Goal: Task Accomplishment & Management: Complete application form

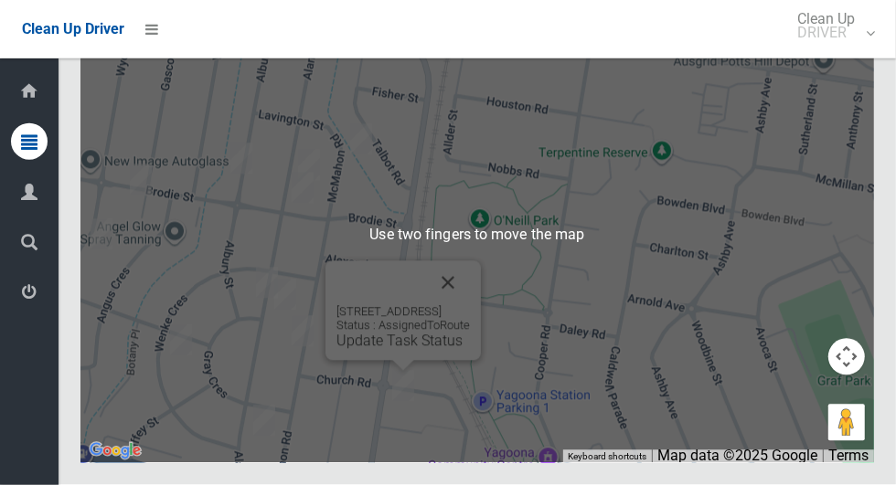
scroll to position [9440, 0]
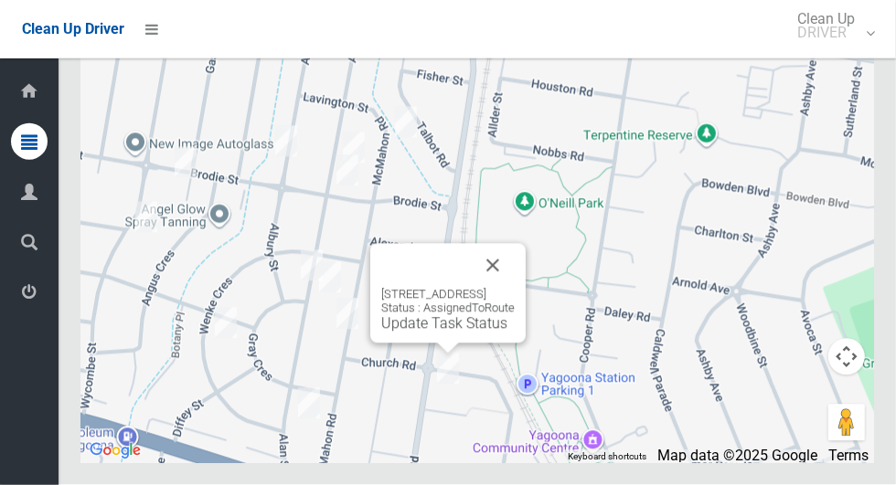
click at [526, 344] on div "189A Auburn Road, YAGOONA NSW 2199 Status : AssignedToRoute Update Task Status" at bounding box center [447, 294] width 155 height 100
click at [515, 288] on button "Close" at bounding box center [493, 266] width 44 height 44
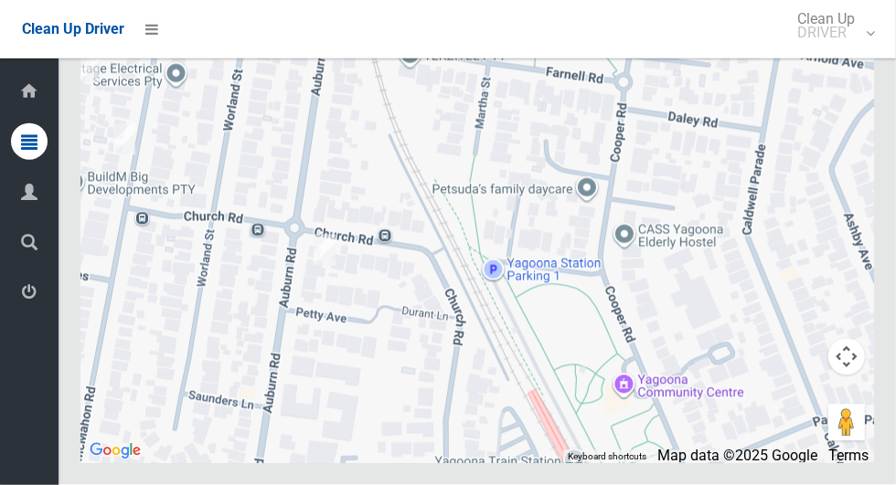
click at [658, 349] on div at bounding box center [476, 234] width 793 height 457
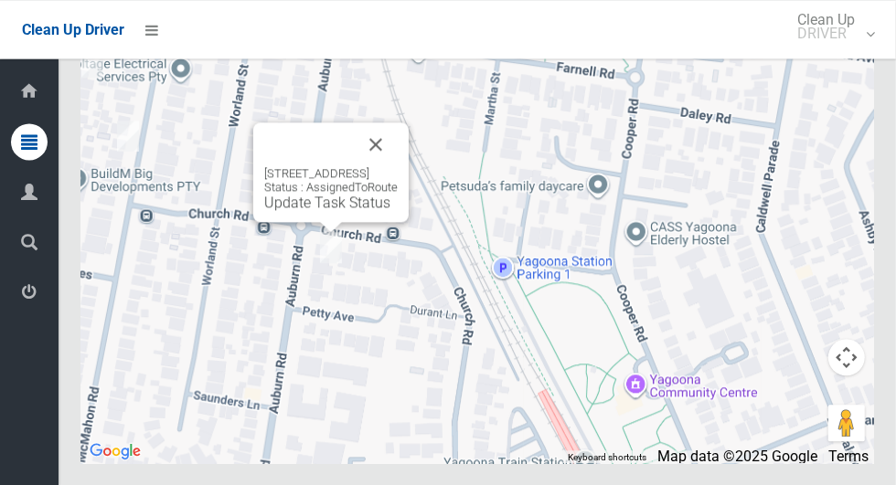
scroll to position [9416, 0]
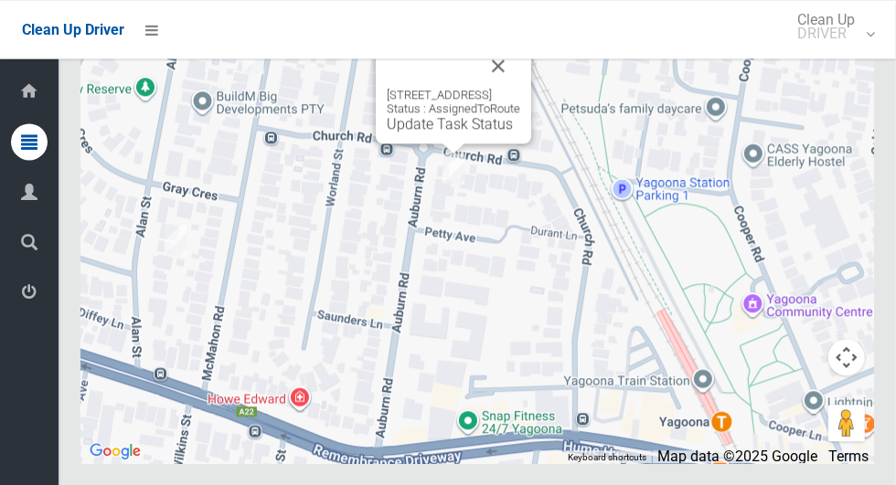
click at [847, 463] on div "189A Auburn Road, YAGOONA NSW 2199 Status : AssignedToRoute Update Task Status" at bounding box center [476, 234] width 793 height 457
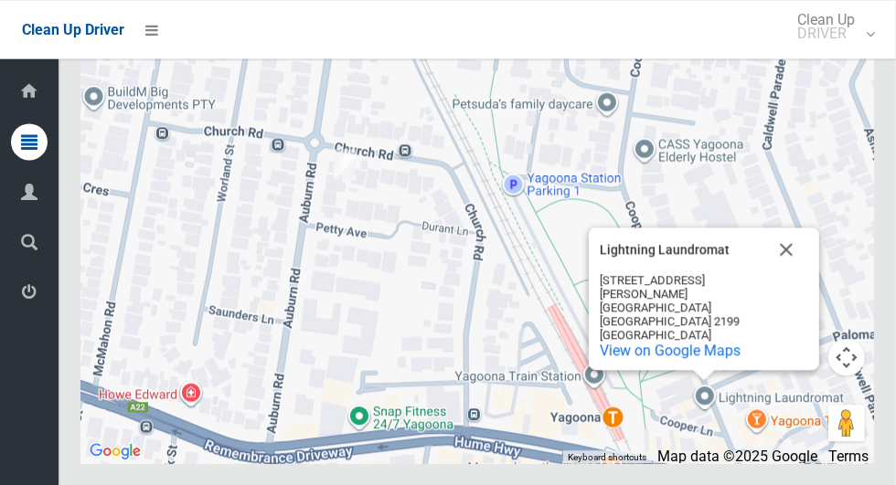
click at [785, 271] on button "Close" at bounding box center [786, 250] width 44 height 44
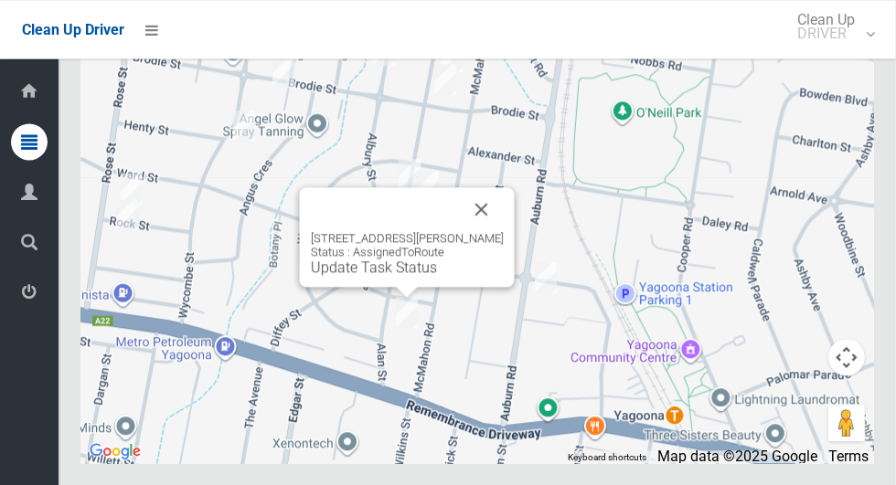
click at [471, 231] on button "Close" at bounding box center [482, 209] width 44 height 44
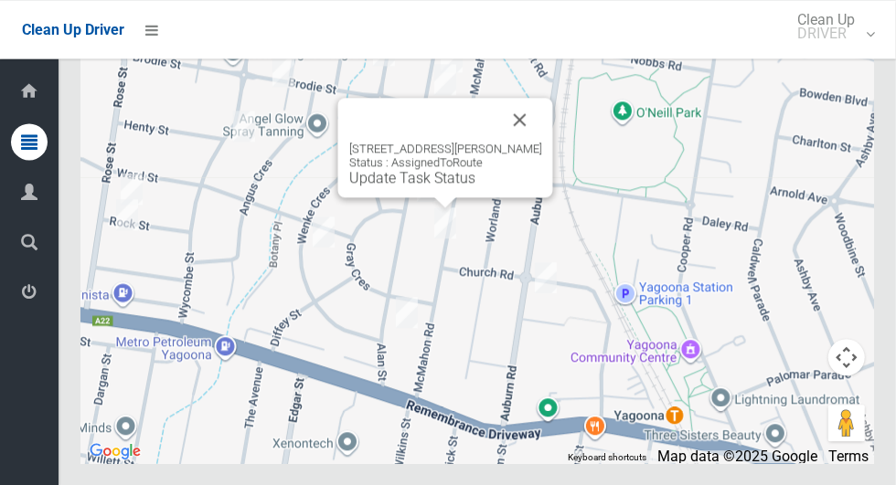
click at [542, 142] on button "Close" at bounding box center [520, 120] width 44 height 44
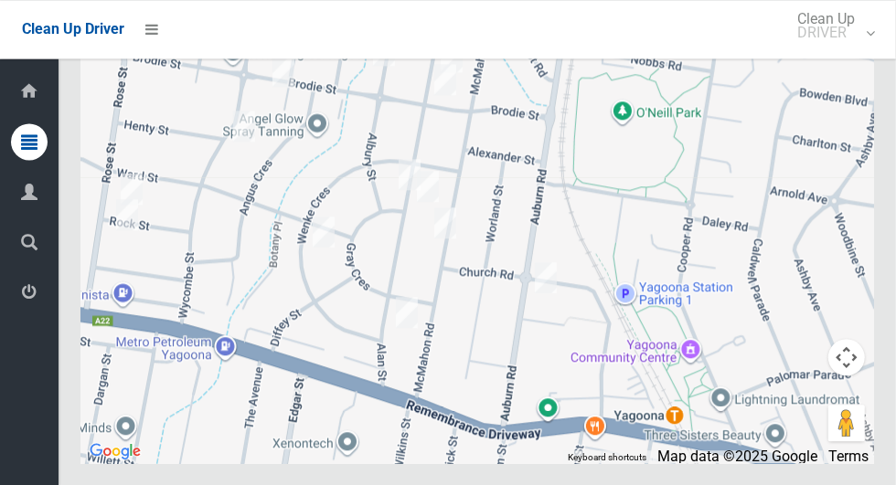
scroll to position [9431, 0]
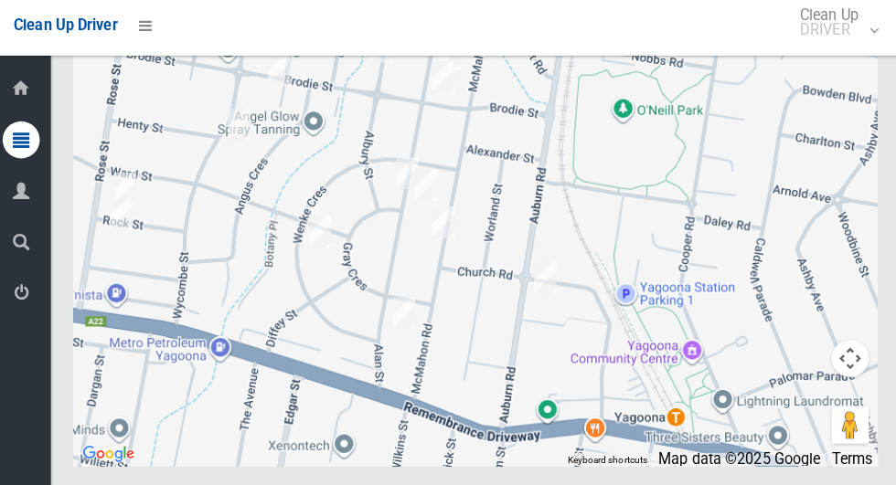
click at [607, 399] on div at bounding box center [476, 234] width 793 height 457
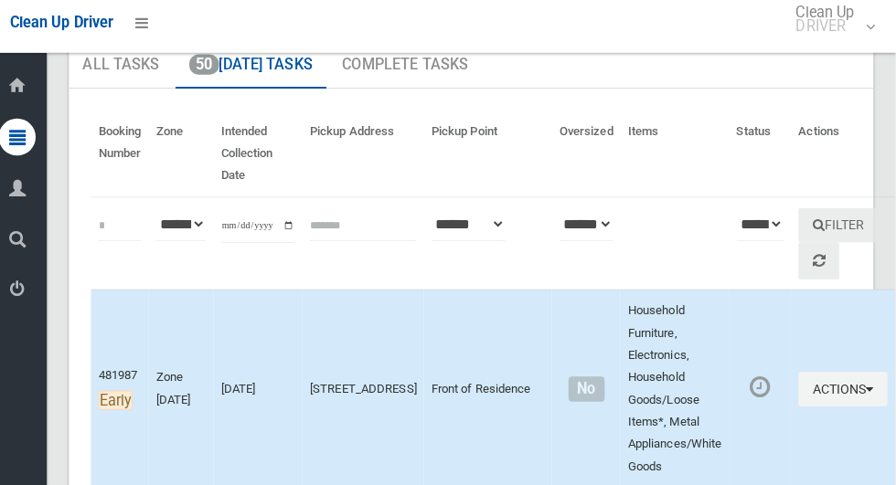
scroll to position [102, 0]
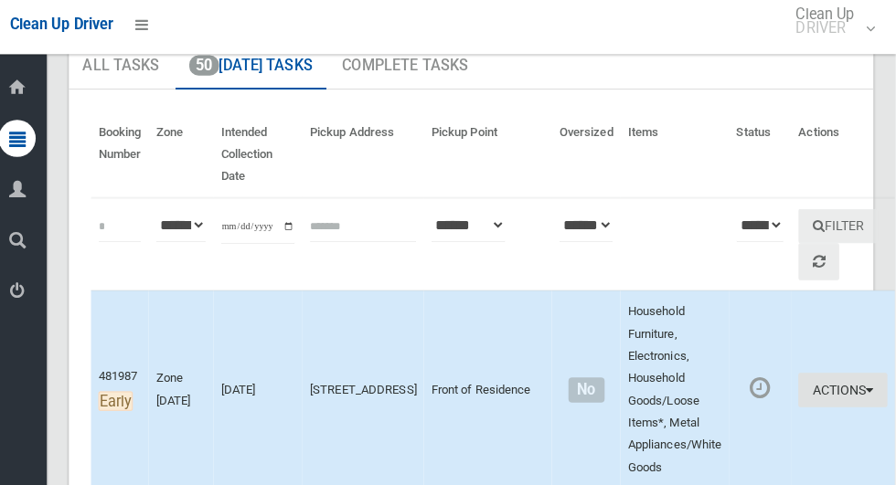
click at [813, 386] on button "Actions" at bounding box center [844, 390] width 88 height 34
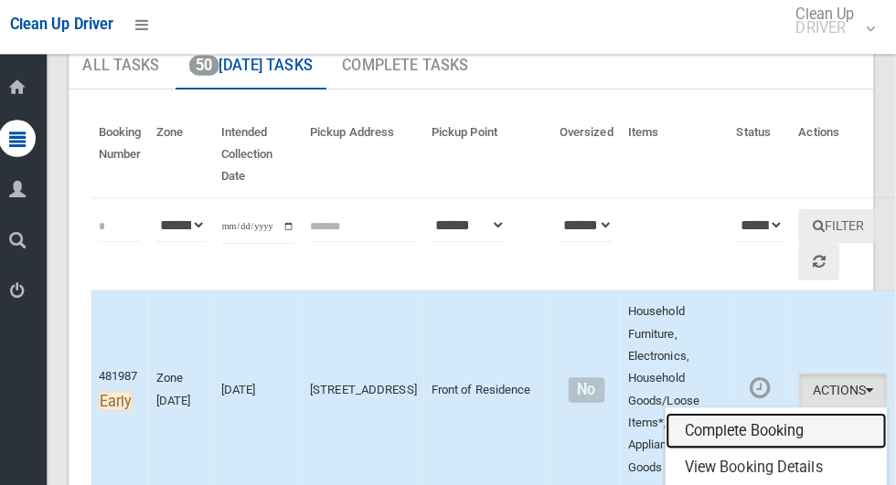
click at [753, 419] on link "Complete Booking" at bounding box center [778, 430] width 218 height 37
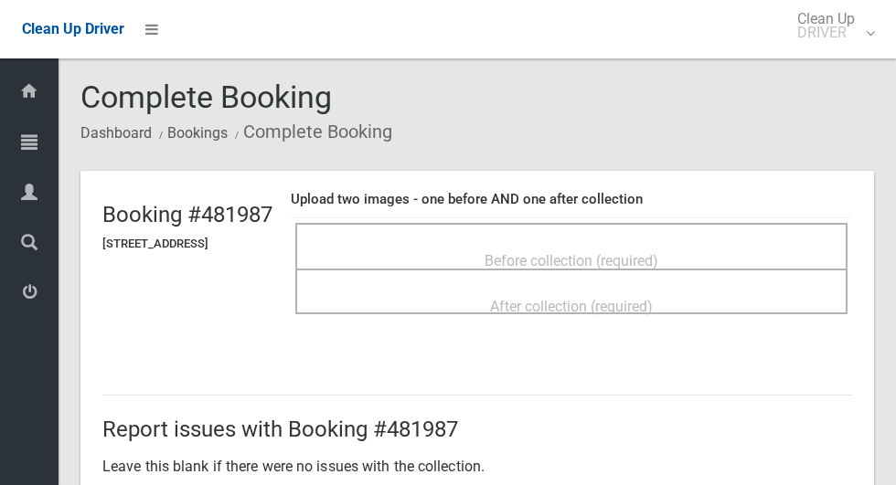
click at [764, 243] on div "Before collection (required)" at bounding box center [571, 260] width 512 height 34
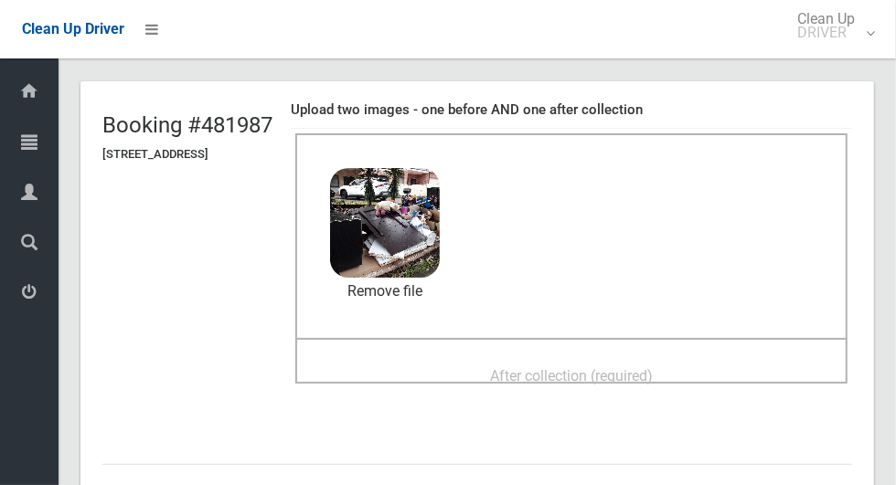
scroll to position [111, 0]
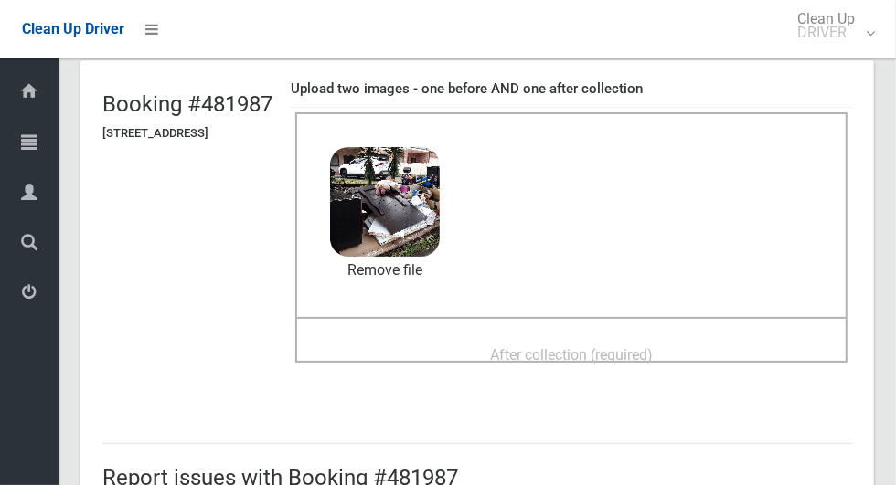
click at [737, 337] on div "After collection (required)" at bounding box center [571, 354] width 512 height 34
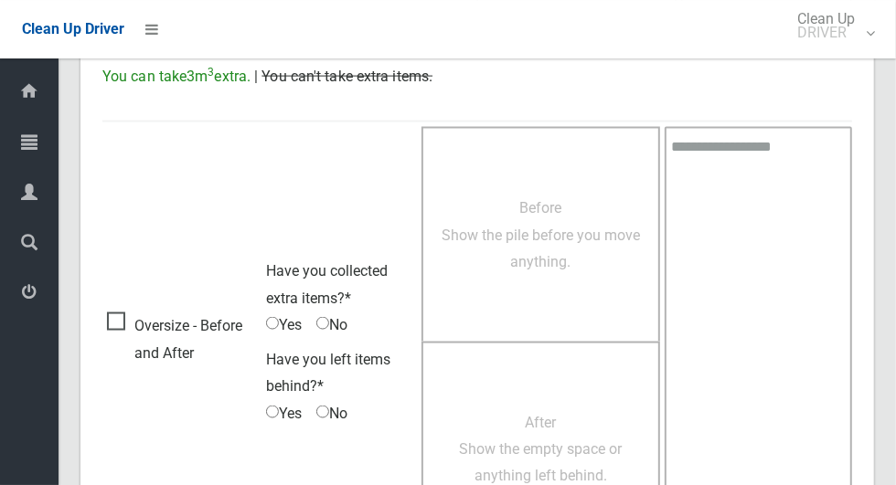
scroll to position [1495, 0]
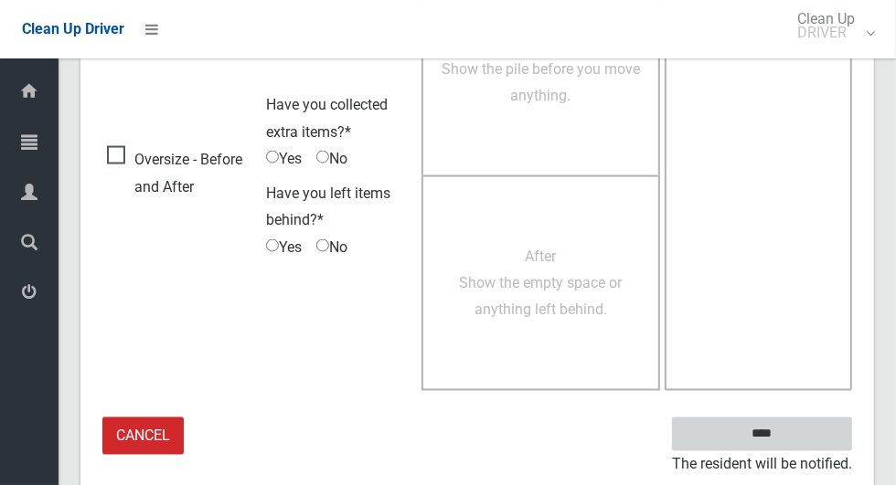
click at [793, 439] on input "****" at bounding box center [762, 435] width 180 height 34
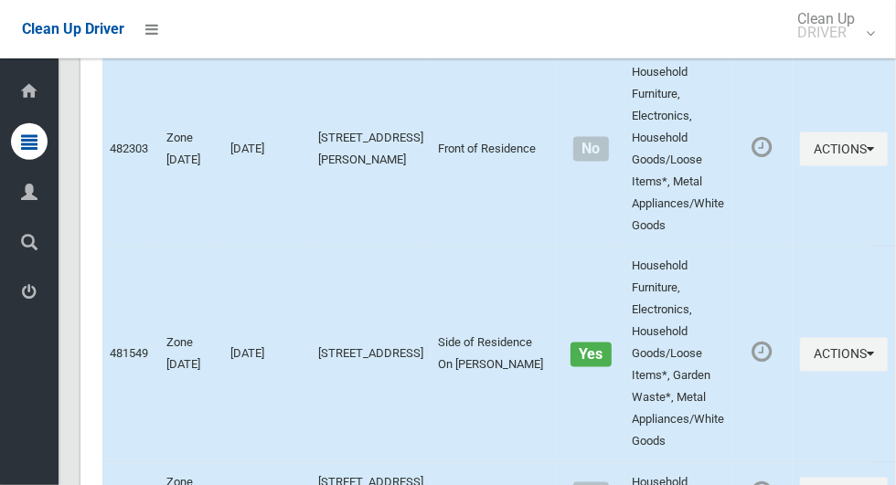
scroll to position [9441, 0]
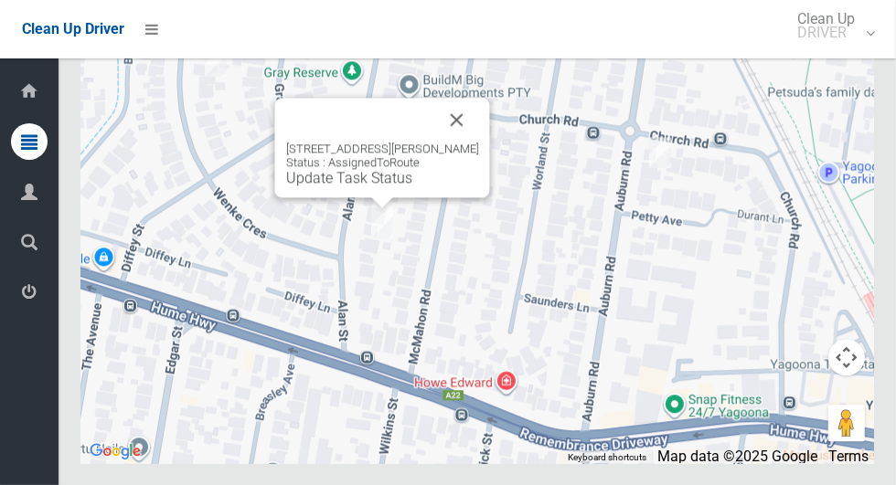
click at [452, 142] on button "Close" at bounding box center [457, 120] width 44 height 44
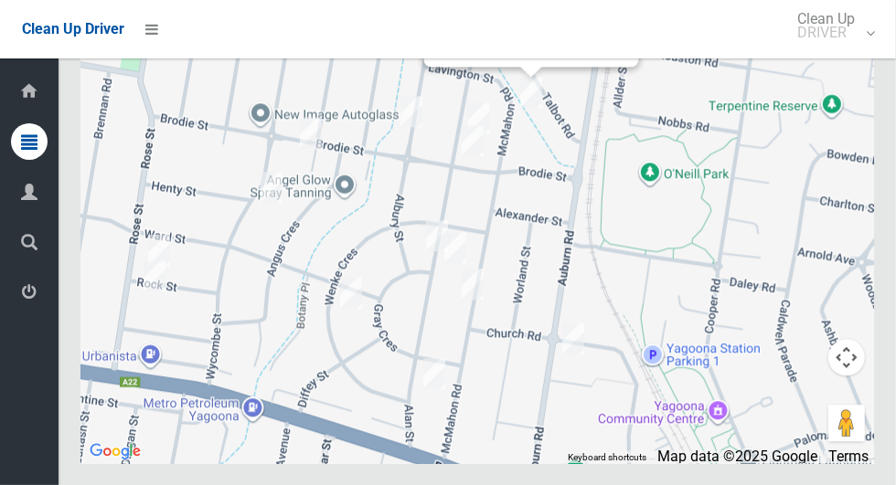
scroll to position [9430, 0]
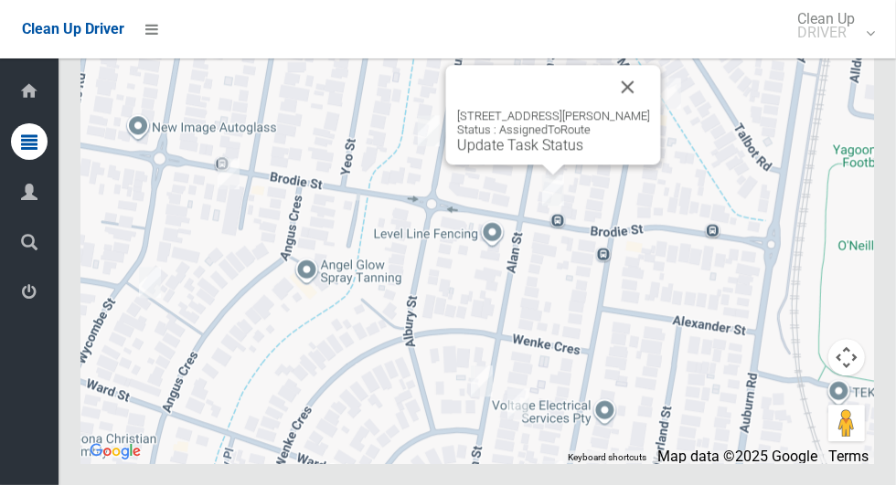
click at [641, 109] on button "Close" at bounding box center [628, 87] width 44 height 44
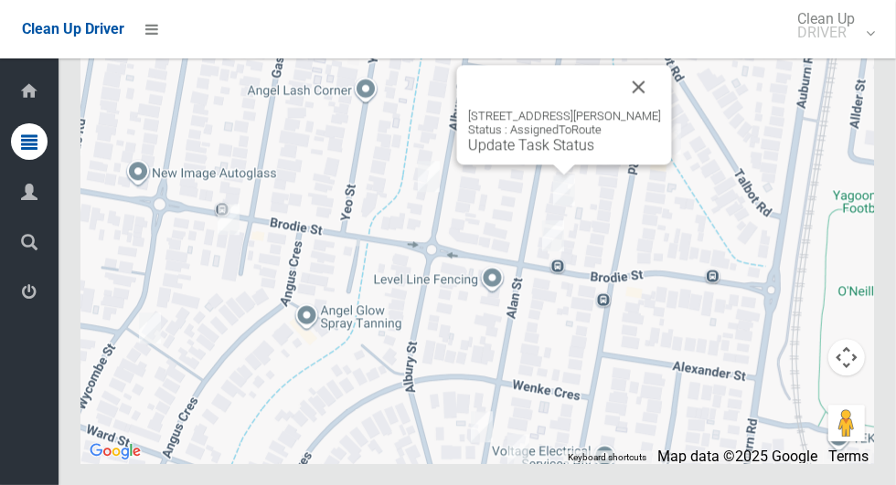
click at [630, 109] on button "Close" at bounding box center [639, 87] width 44 height 44
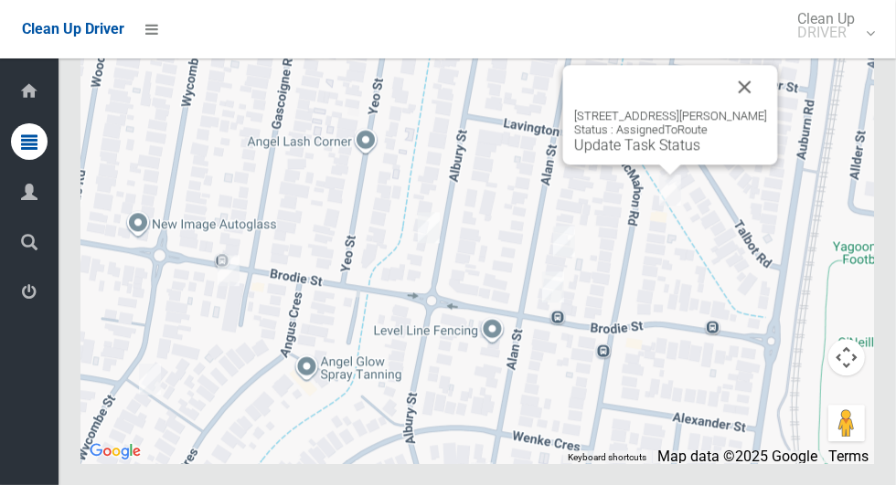
click at [767, 109] on button "Close" at bounding box center [745, 87] width 44 height 44
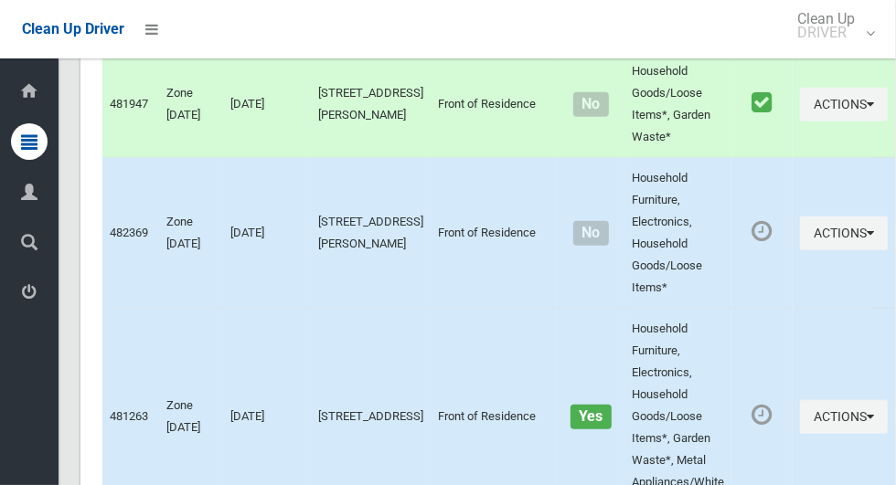
scroll to position [4470, 0]
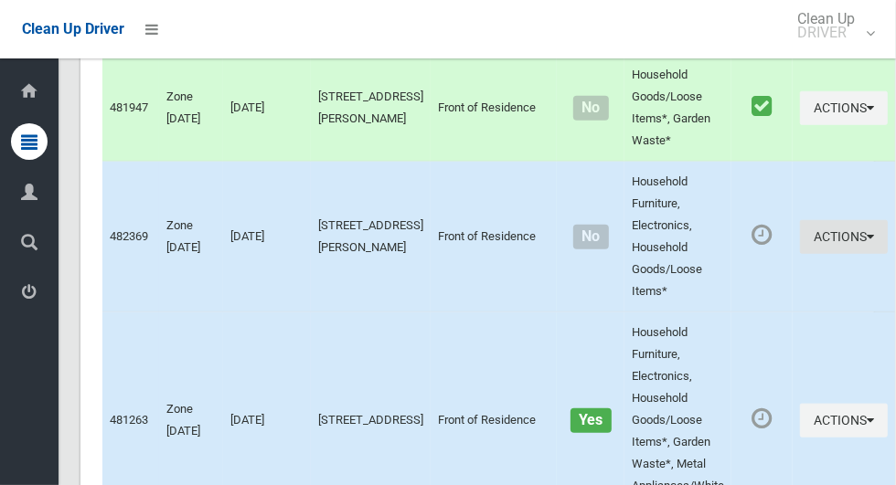
click at [836, 254] on button "Actions" at bounding box center [844, 237] width 88 height 34
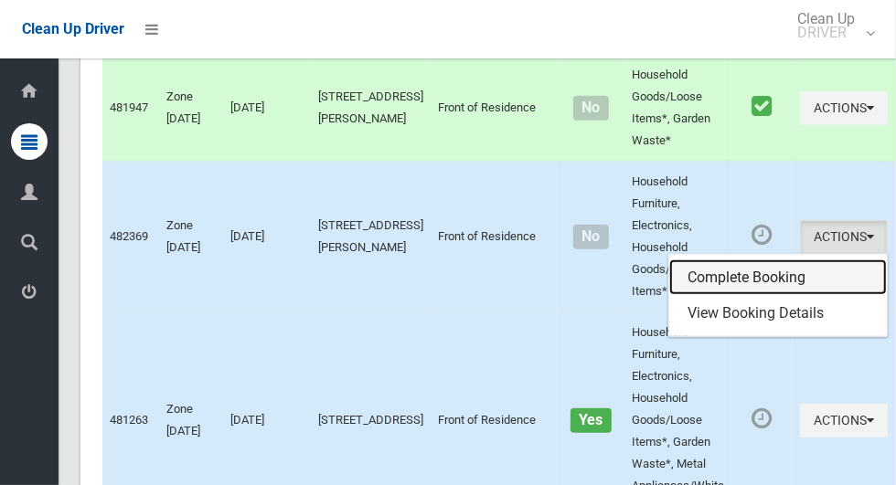
click at [745, 296] on link "Complete Booking" at bounding box center [778, 278] width 218 height 37
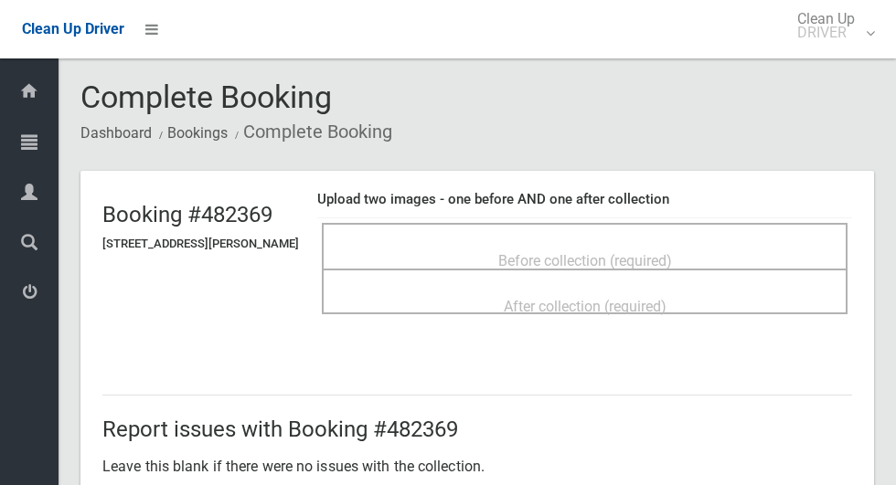
click at [711, 256] on div "Before collection (required)" at bounding box center [584, 260] width 485 height 34
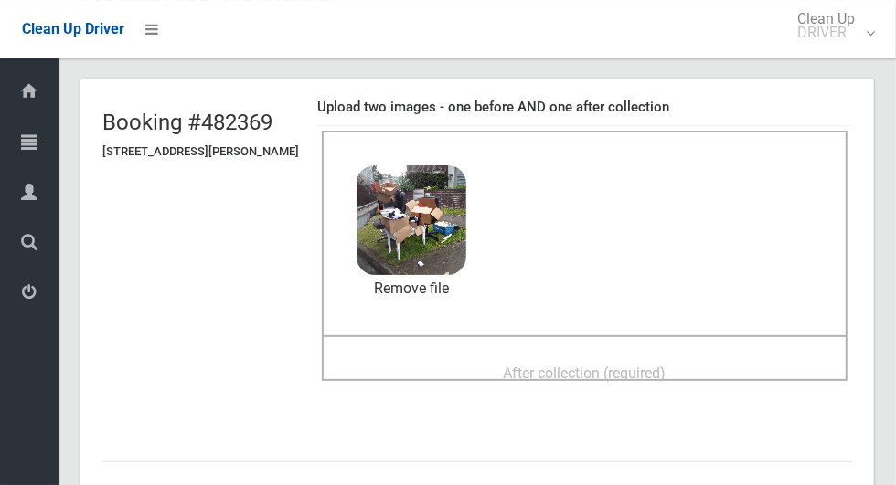
scroll to position [101, 0]
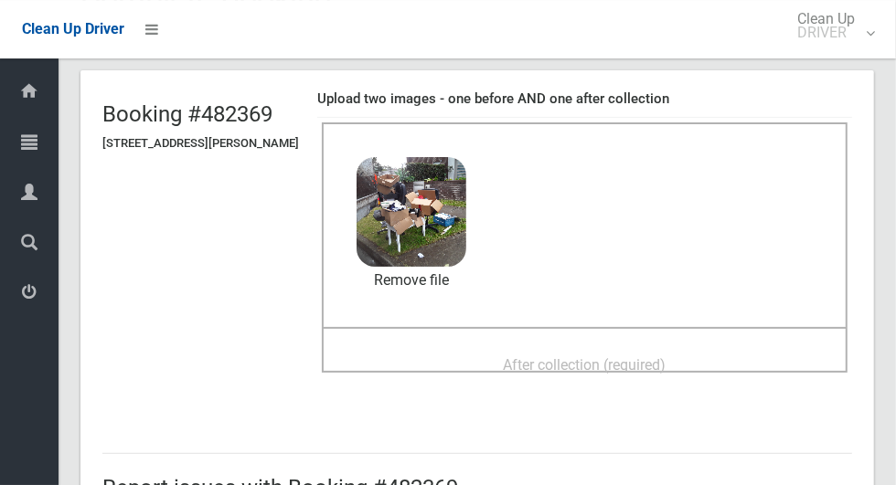
click at [666, 356] on span "After collection (required)" at bounding box center [585, 364] width 163 height 17
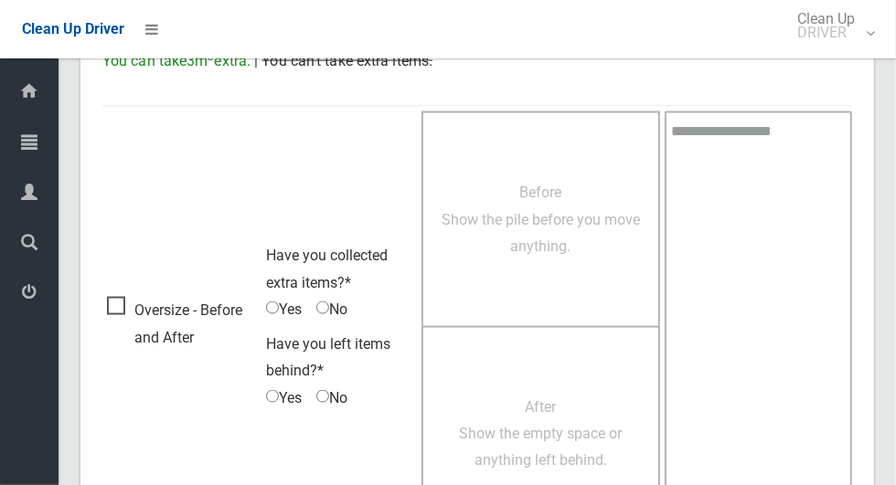
scroll to position [1495, 0]
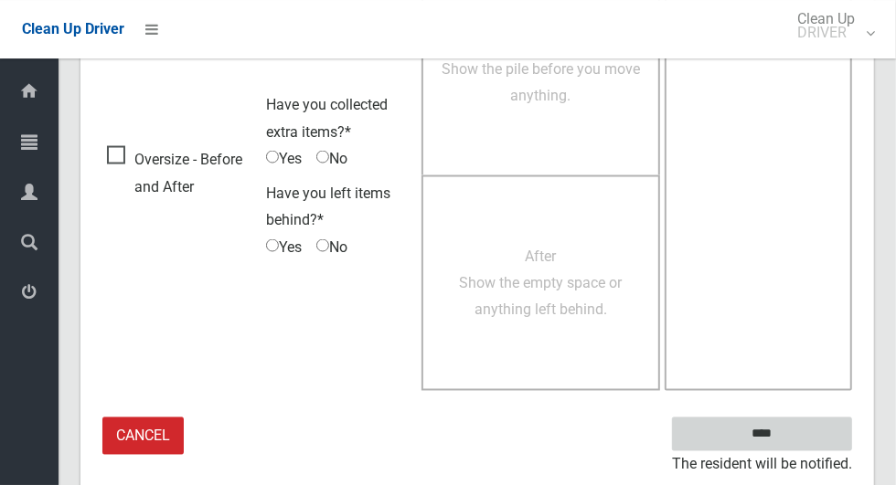
click at [793, 429] on input "****" at bounding box center [762, 435] width 180 height 34
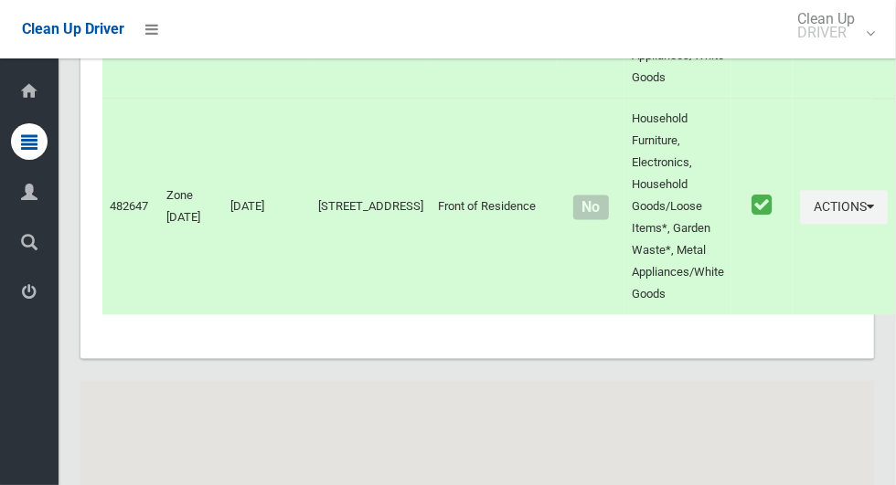
scroll to position [9441, 0]
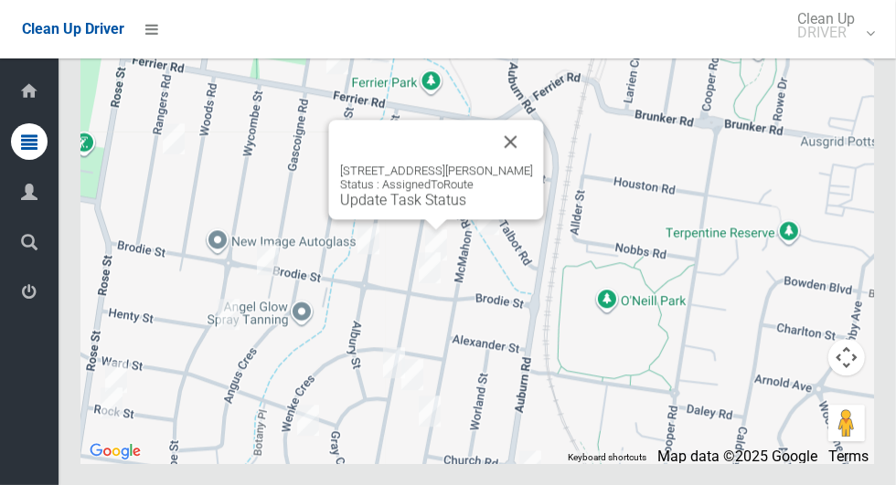
click at [521, 164] on button "Close" at bounding box center [511, 142] width 44 height 44
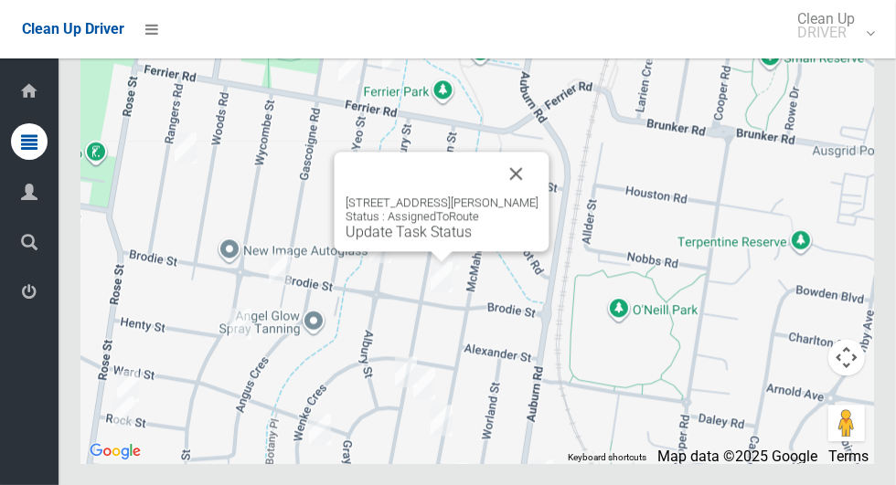
click at [523, 196] on button "Close" at bounding box center [516, 174] width 44 height 44
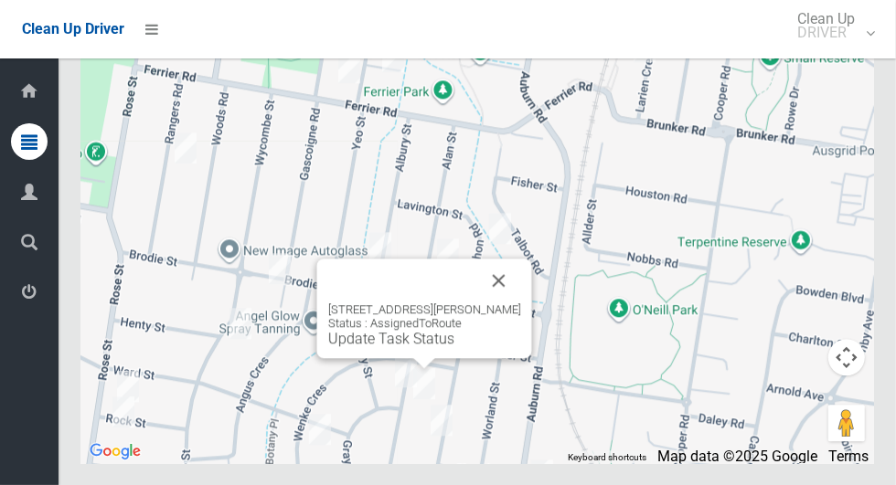
click at [503, 303] on button "Close" at bounding box center [499, 281] width 44 height 44
click at [501, 303] on button "Close" at bounding box center [499, 281] width 44 height 44
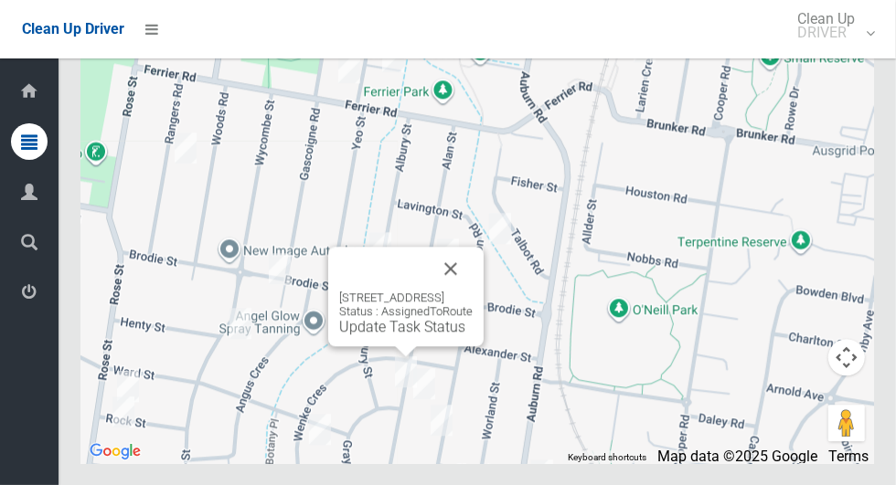
click at [473, 291] on button "Close" at bounding box center [451, 269] width 44 height 44
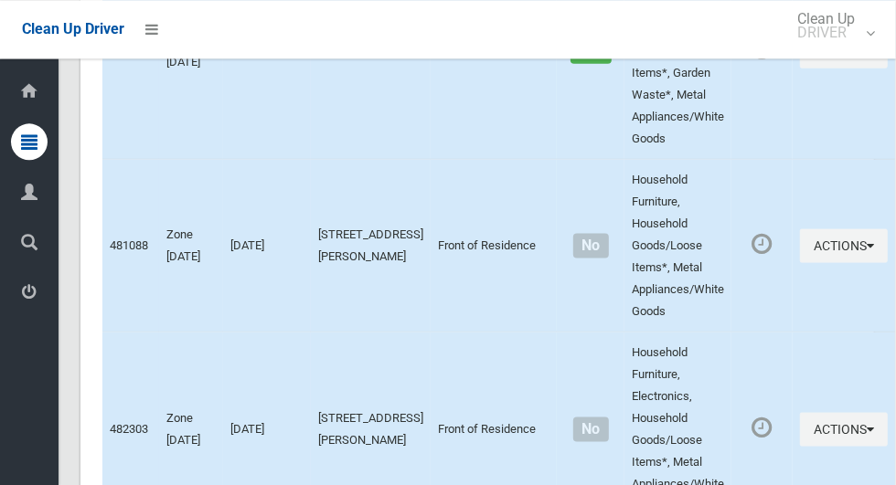
scroll to position [4841, 0]
click at [815, 261] on button "Actions" at bounding box center [844, 245] width 88 height 34
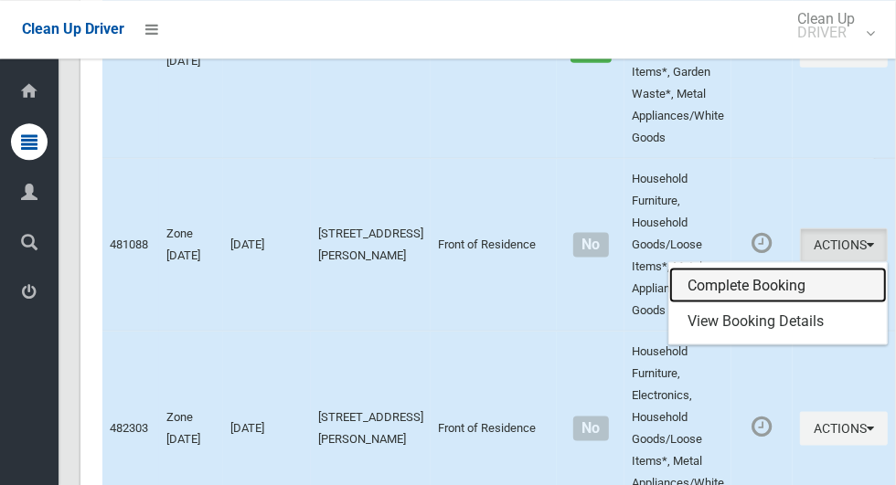
click at [760, 303] on link "Complete Booking" at bounding box center [778, 285] width 218 height 37
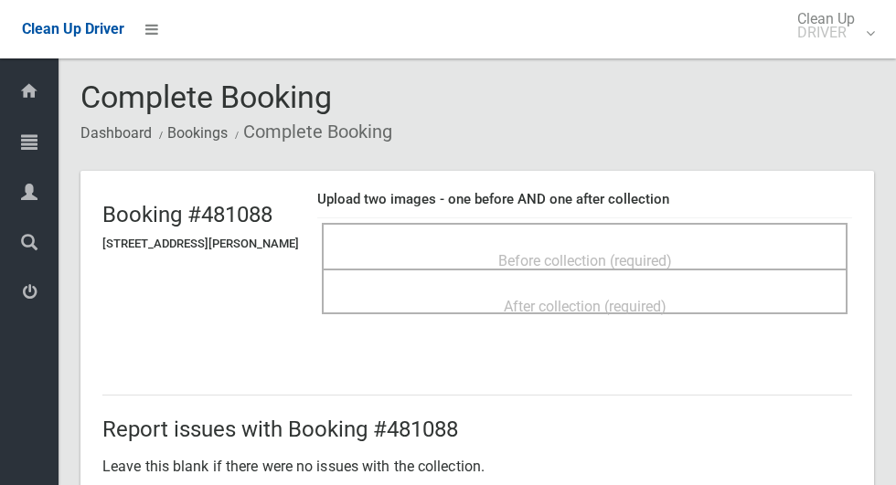
click at [714, 244] on div "Before collection (required)" at bounding box center [584, 260] width 485 height 34
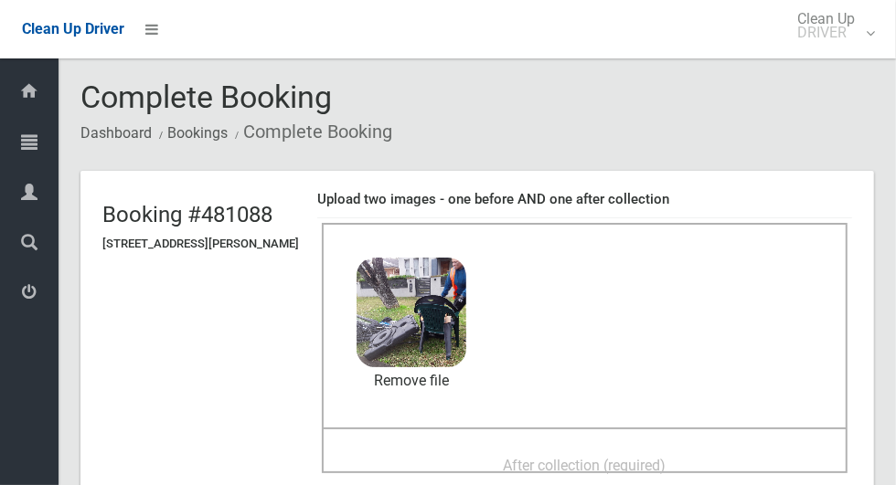
click at [408, 480] on div "After collection (required)" at bounding box center [584, 465] width 485 height 34
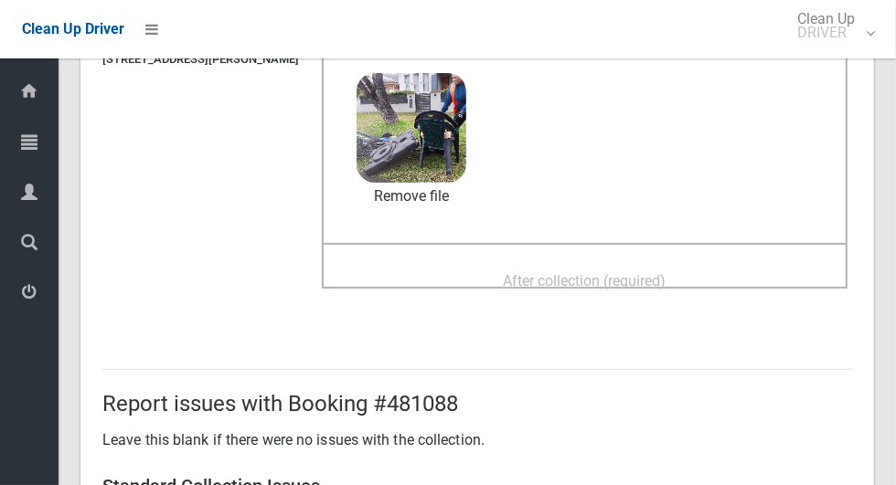
scroll to position [185, 0]
click at [757, 276] on div "After collection (required)" at bounding box center [584, 280] width 485 height 34
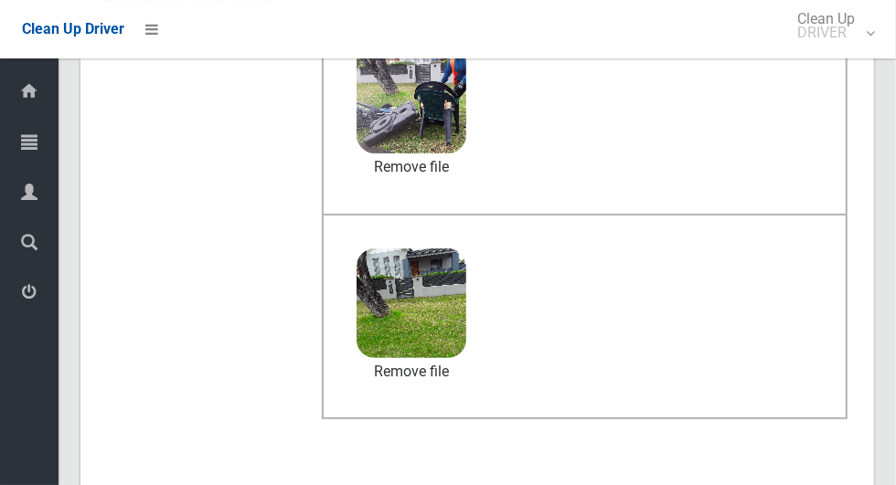
scroll to position [1495, 0]
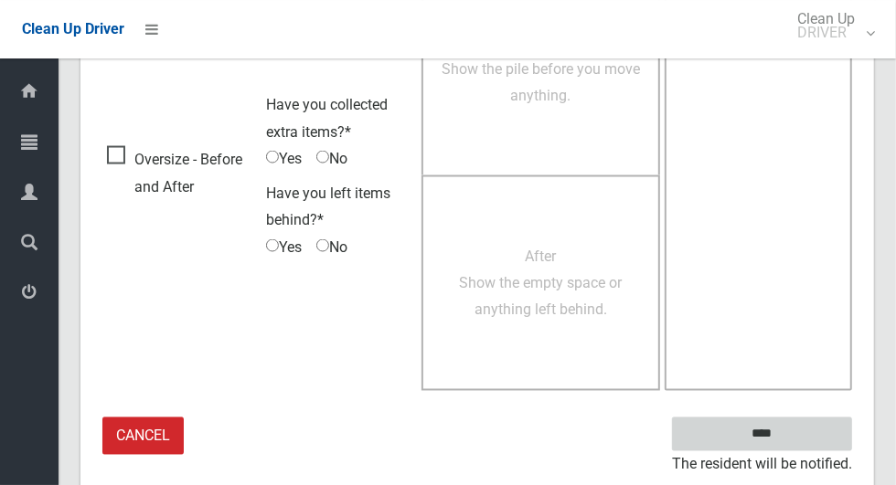
click at [793, 441] on input "****" at bounding box center [762, 435] width 180 height 34
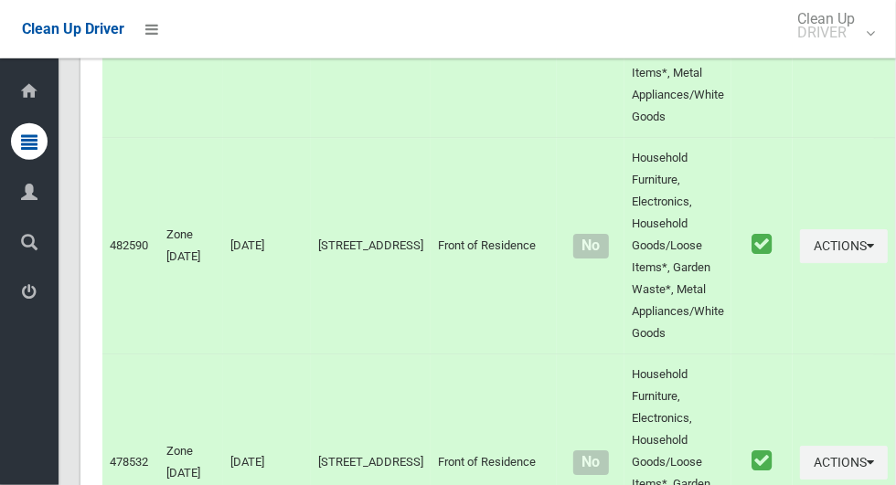
scroll to position [3030, 0]
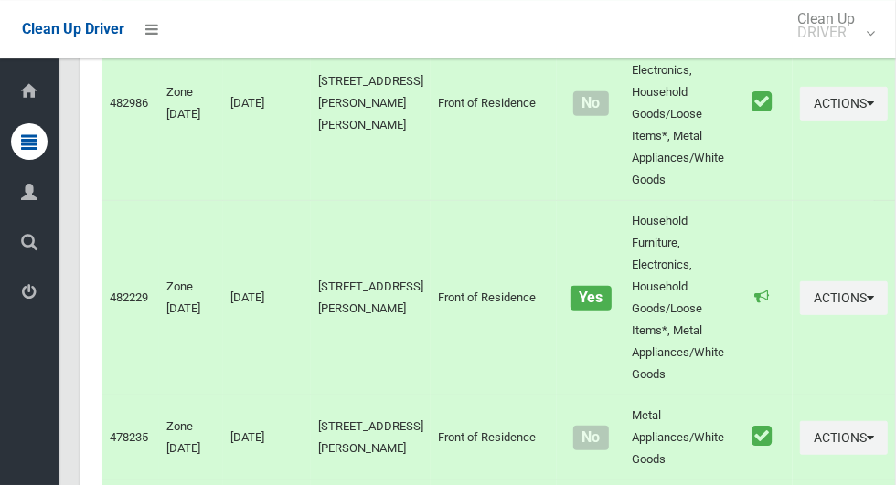
scroll to position [4047, 0]
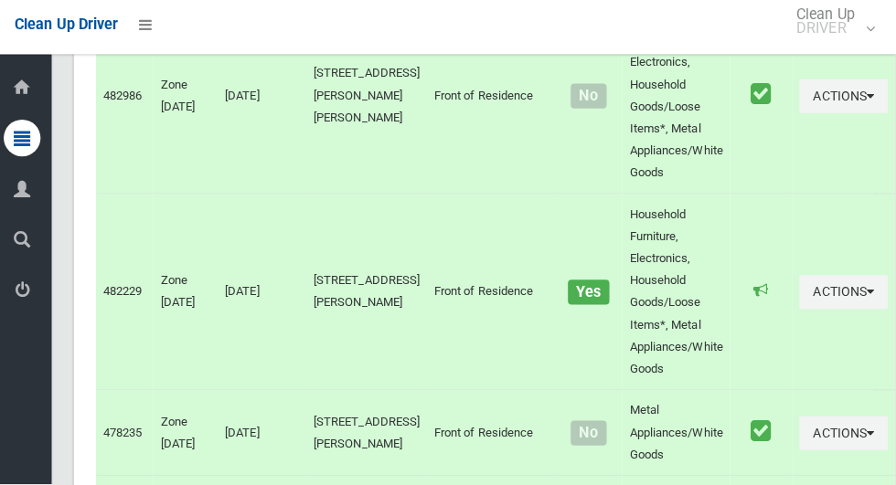
click at [731, 239] on td at bounding box center [761, 294] width 61 height 195
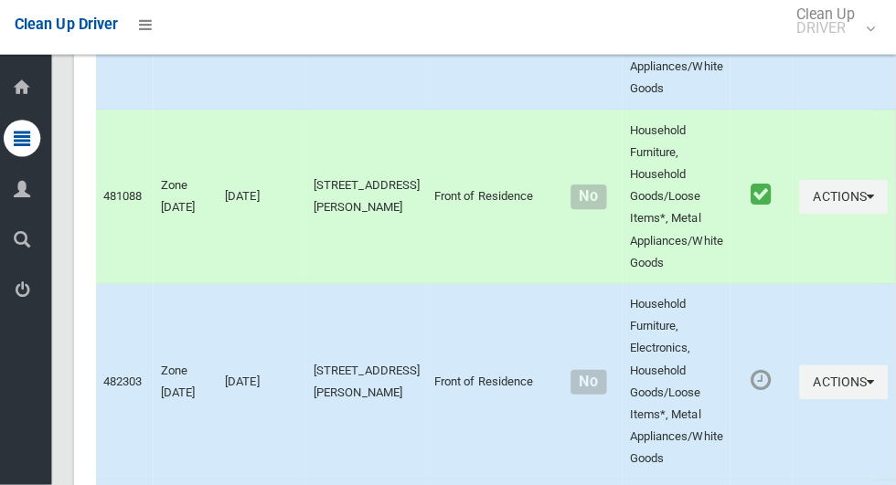
scroll to position [4896, 0]
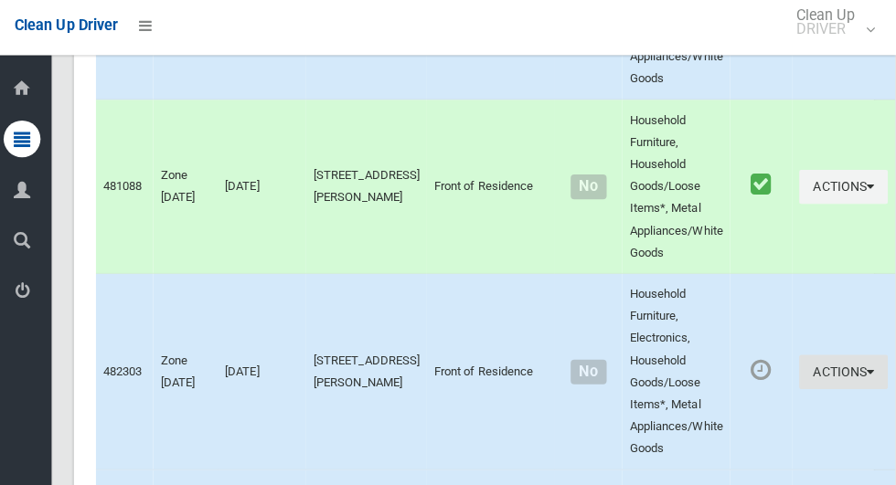
click at [808, 390] on button "Actions" at bounding box center [844, 373] width 88 height 34
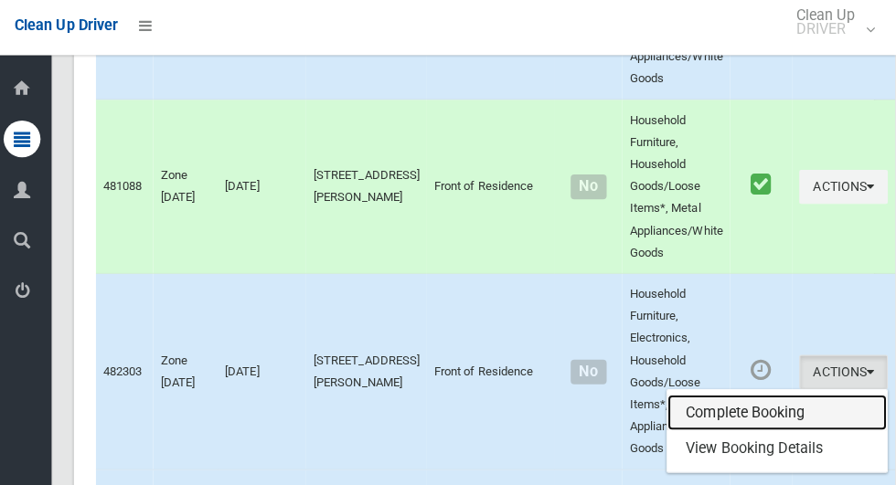
click at [761, 432] on link "Complete Booking" at bounding box center [778, 414] width 218 height 37
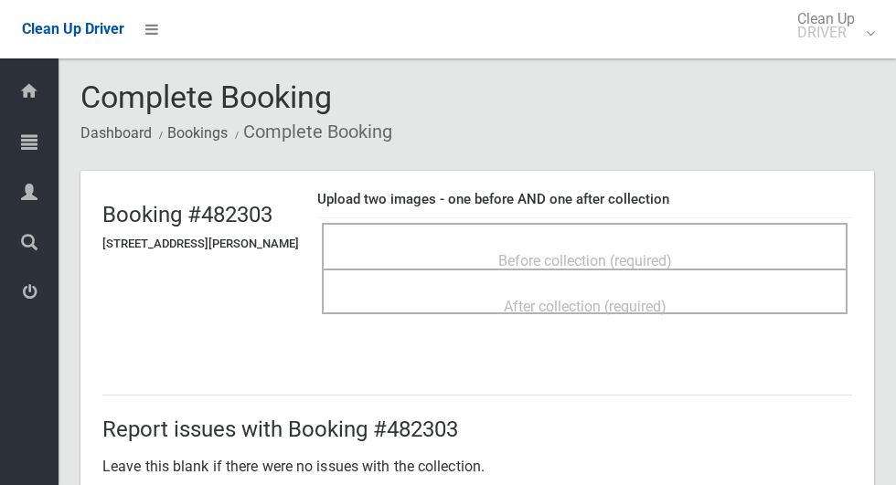
click at [657, 252] on span "Before collection (required)" at bounding box center [585, 260] width 174 height 17
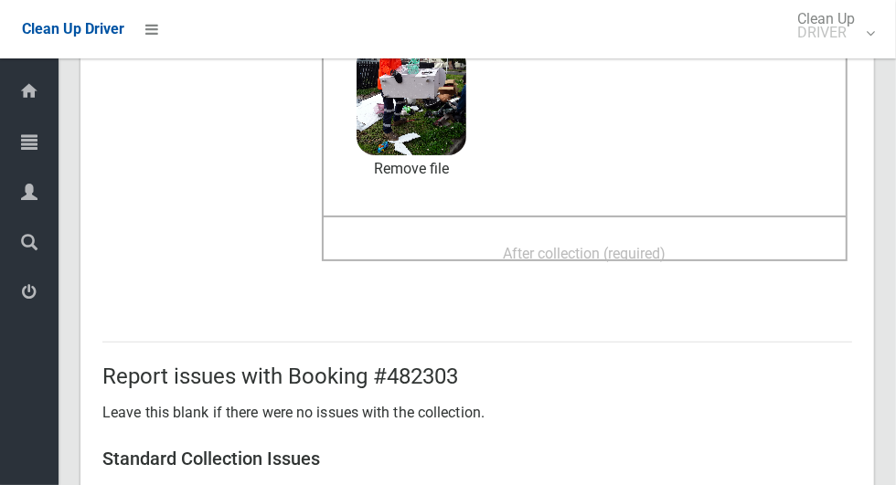
scroll to position [214, 0]
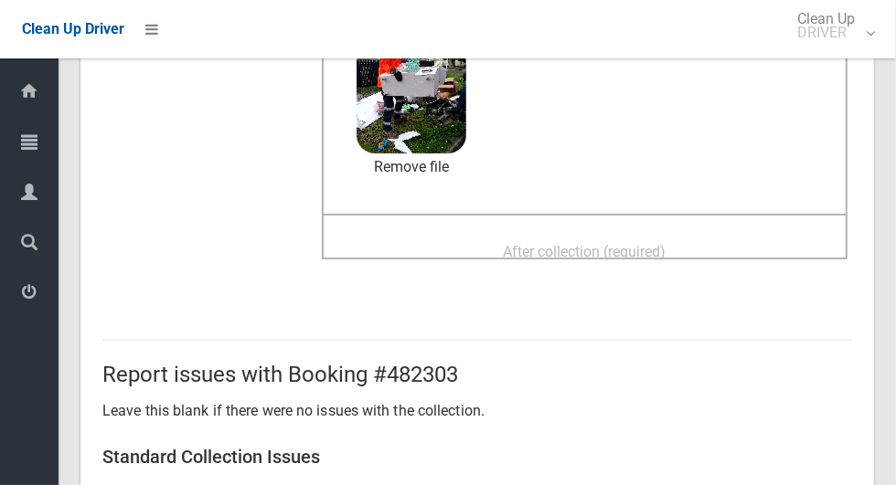
click at [696, 239] on div "After collection (required)" at bounding box center [584, 251] width 485 height 34
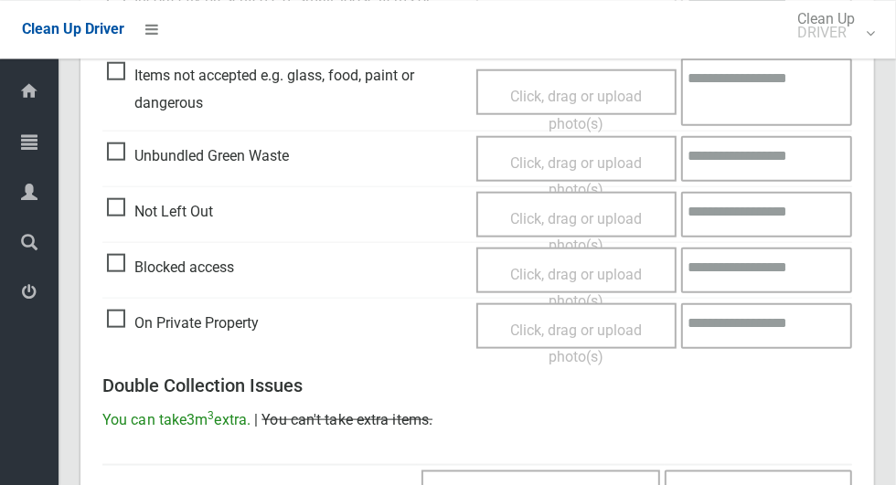
scroll to position [1495, 0]
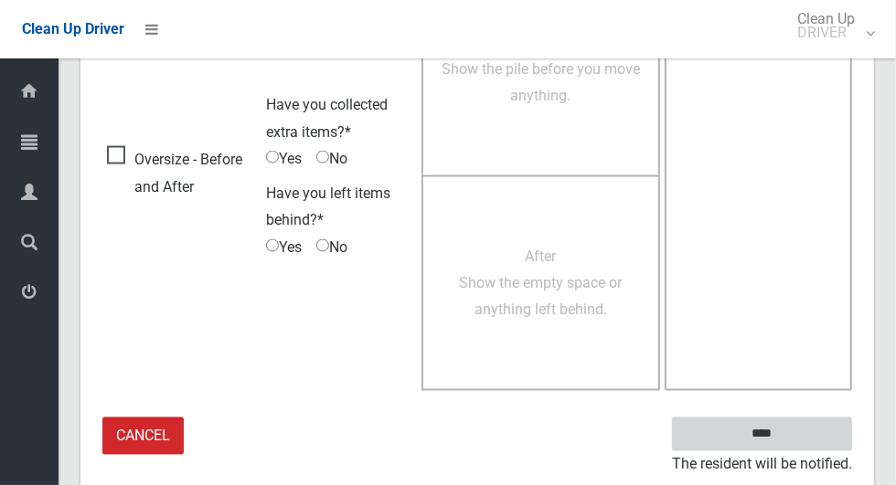
click at [793, 432] on input "****" at bounding box center [762, 435] width 180 height 34
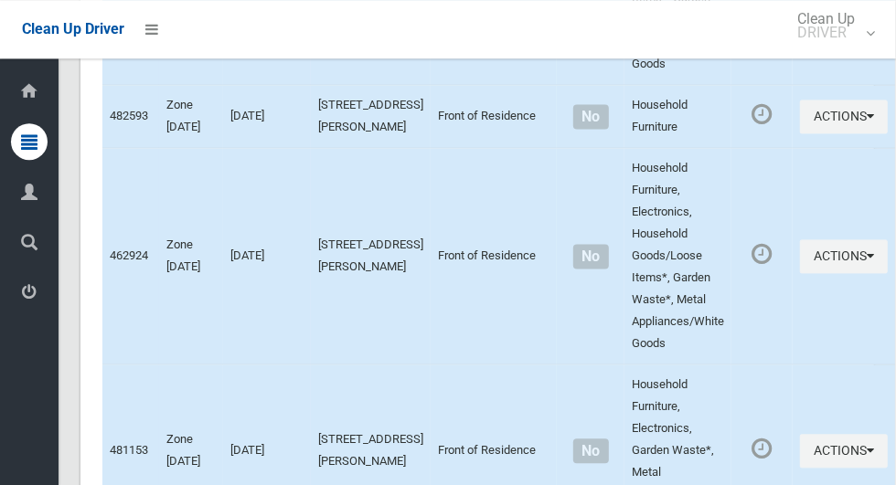
scroll to position [9441, 0]
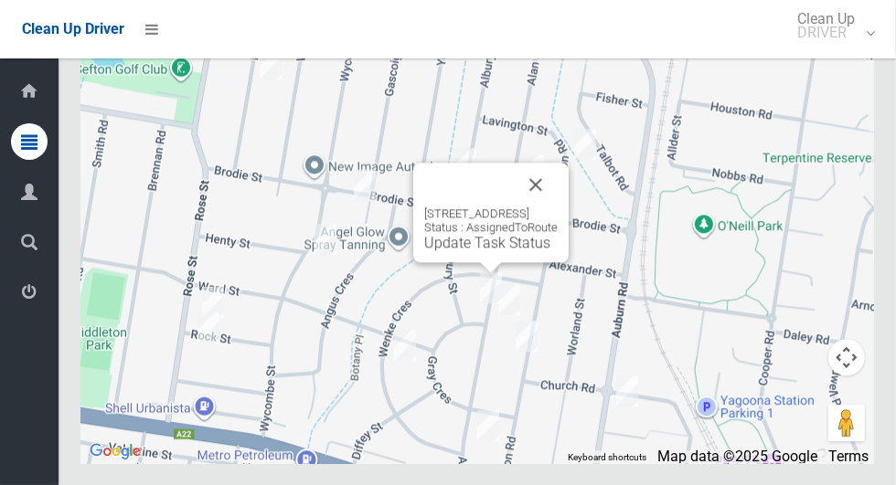
click at [558, 207] on button "Close" at bounding box center [536, 185] width 44 height 44
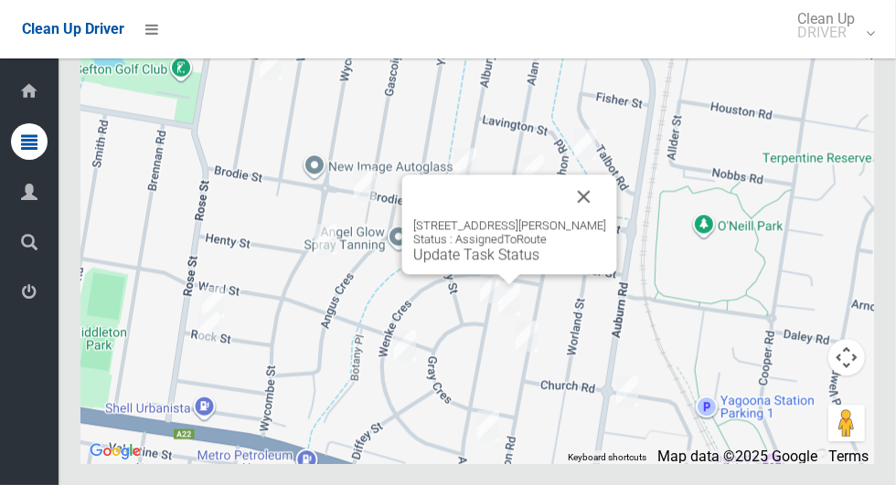
click at [588, 218] on button "Close" at bounding box center [584, 197] width 44 height 44
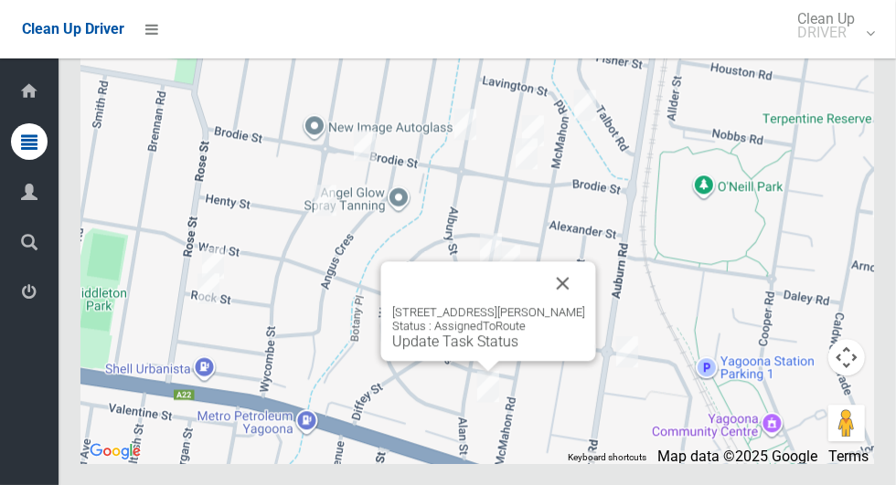
click at [568, 305] on button "Close" at bounding box center [563, 283] width 44 height 44
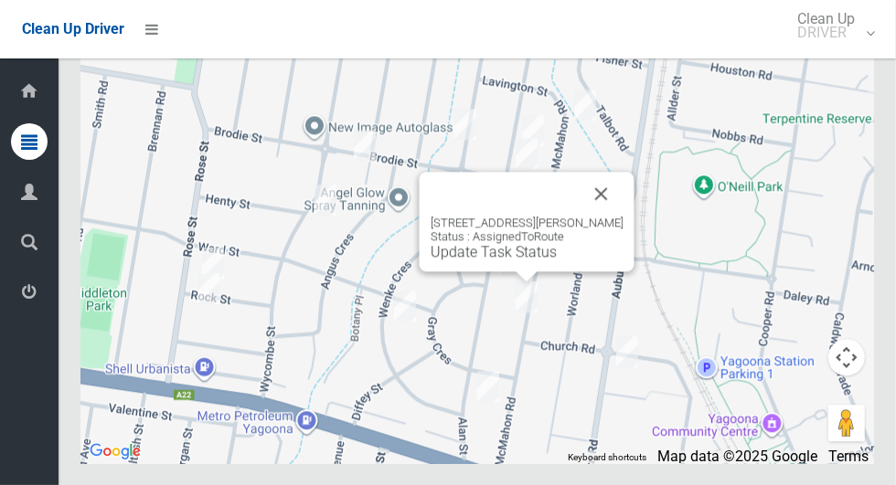
click at [610, 216] on button "Close" at bounding box center [601, 194] width 44 height 44
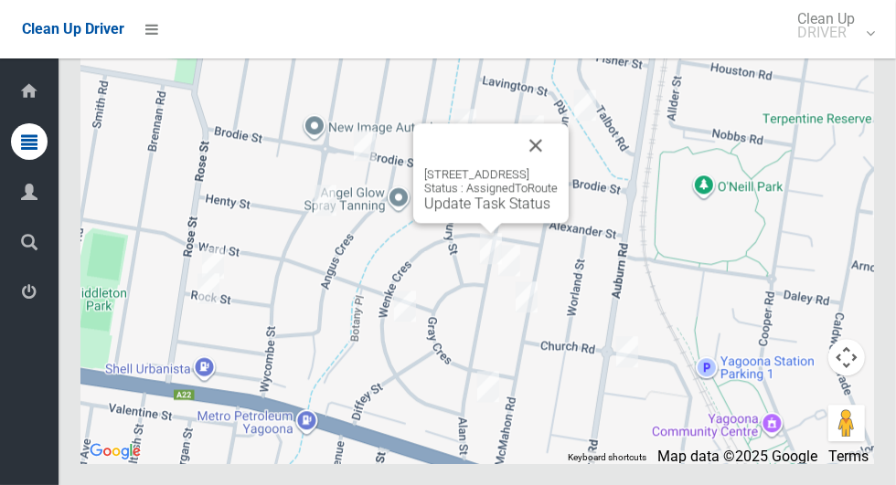
click at [558, 167] on button "Close" at bounding box center [536, 145] width 44 height 44
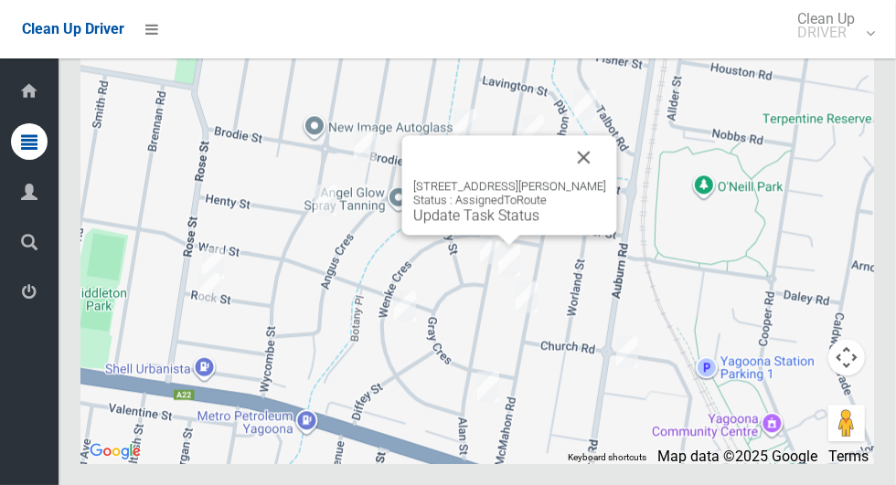
click at [584, 179] on button "Close" at bounding box center [584, 157] width 44 height 44
click at [586, 179] on button "Close" at bounding box center [584, 157] width 44 height 44
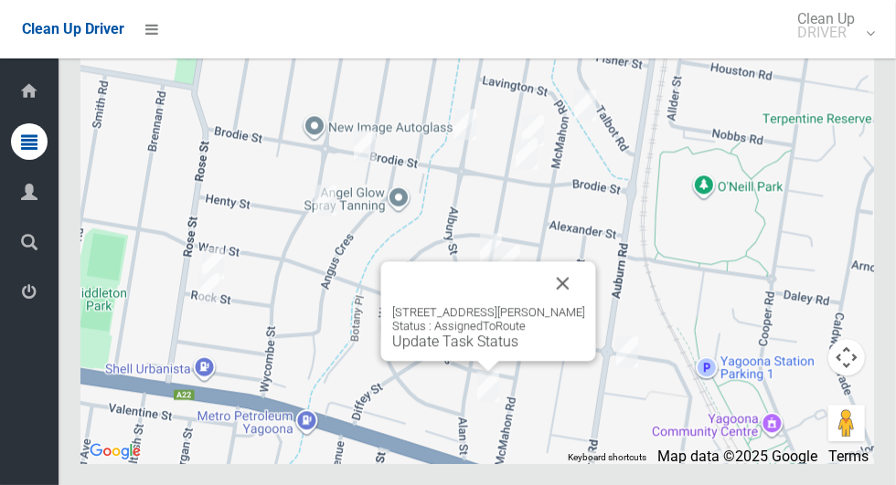
click at [561, 305] on button "Close" at bounding box center [563, 283] width 44 height 44
click at [559, 305] on button "Close" at bounding box center [563, 283] width 44 height 44
click at [566, 305] on button "Close" at bounding box center [563, 283] width 44 height 44
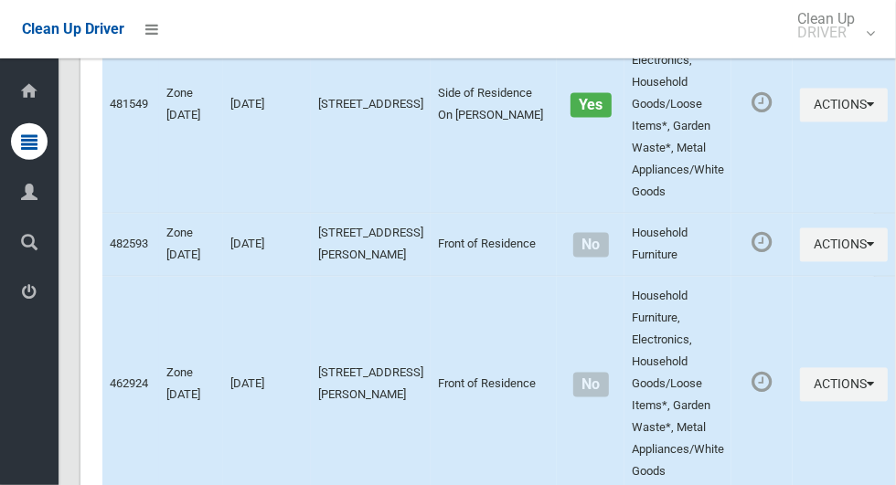
scroll to position [5370, 0]
click at [804, 261] on button "Actions" at bounding box center [844, 245] width 88 height 34
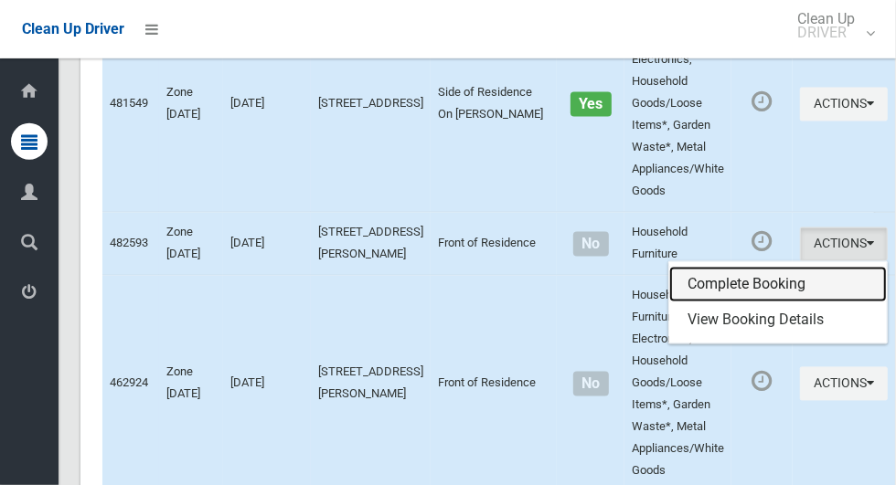
click at [750, 303] on link "Complete Booking" at bounding box center [778, 285] width 218 height 37
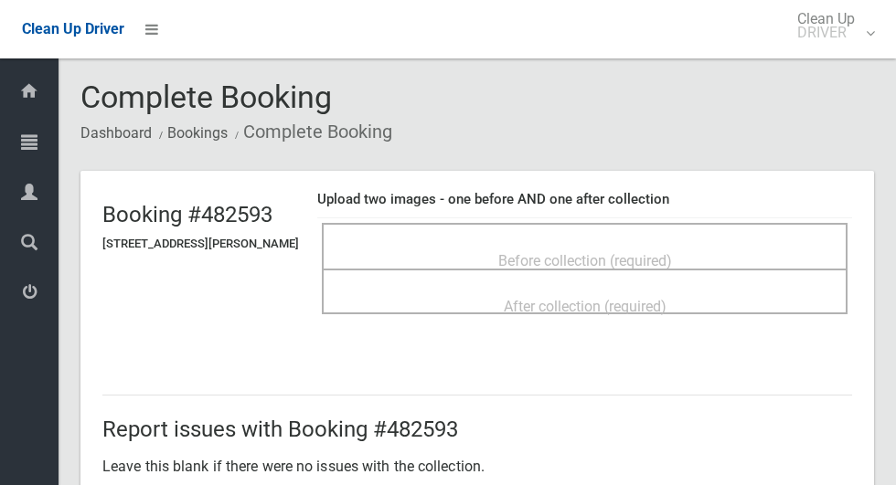
click at [672, 252] on span "Before collection (required)" at bounding box center [585, 260] width 174 height 17
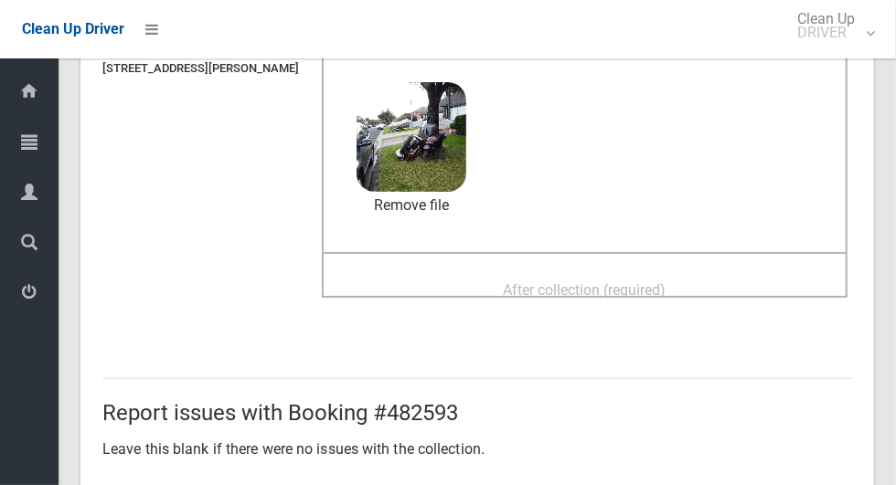
scroll to position [176, 0]
click at [666, 288] on span "After collection (required)" at bounding box center [585, 289] width 163 height 17
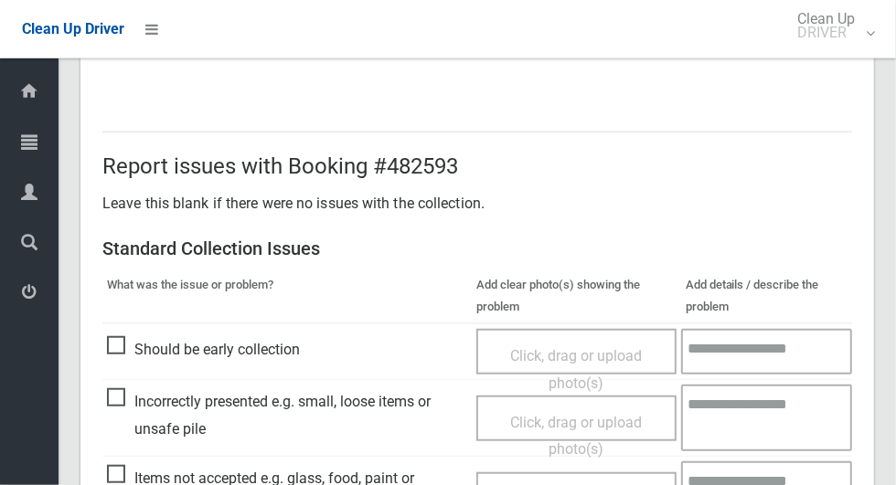
scroll to position [1495, 0]
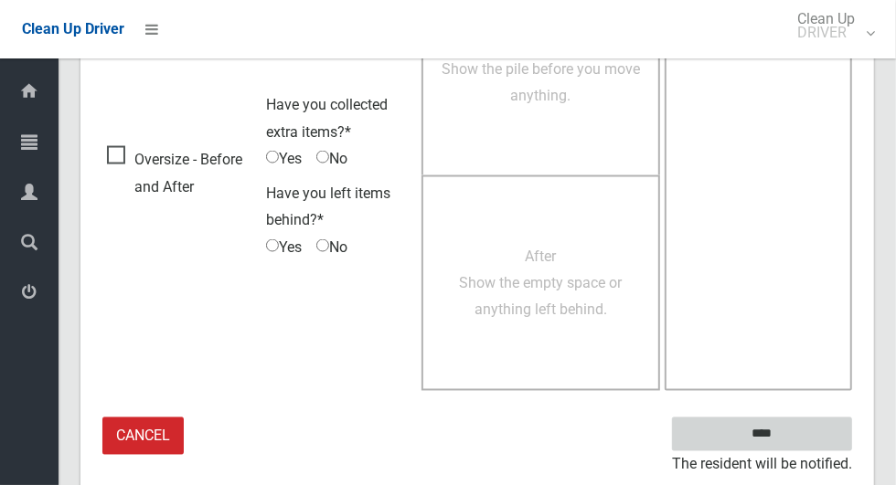
click at [776, 423] on input "****" at bounding box center [762, 435] width 180 height 34
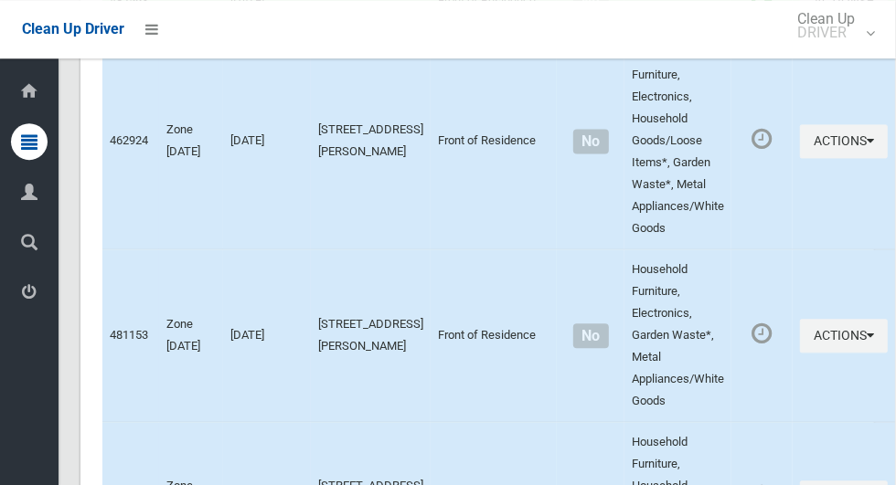
scroll to position [5654, 0]
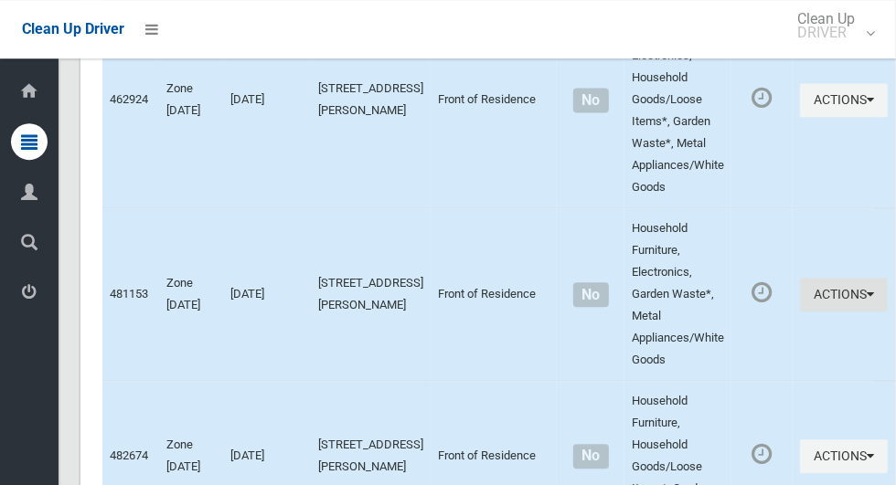
click at [800, 312] on button "Actions" at bounding box center [844, 295] width 88 height 34
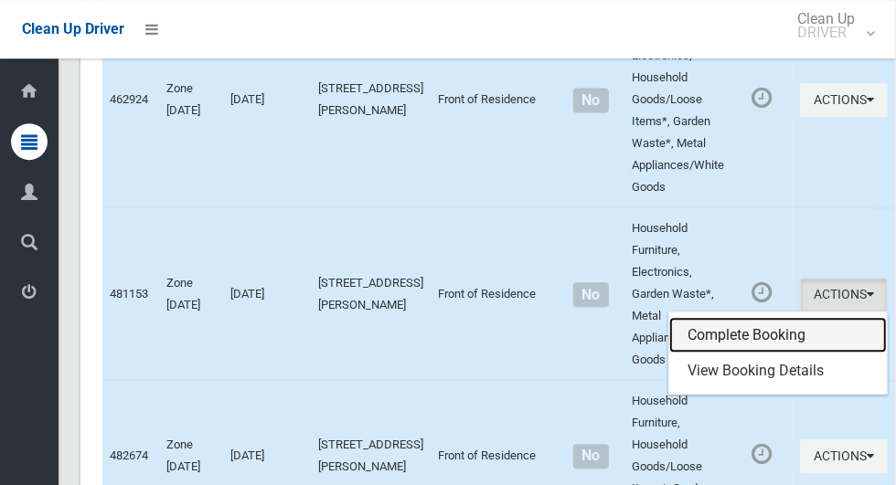
click at [756, 354] on link "Complete Booking" at bounding box center [778, 335] width 218 height 37
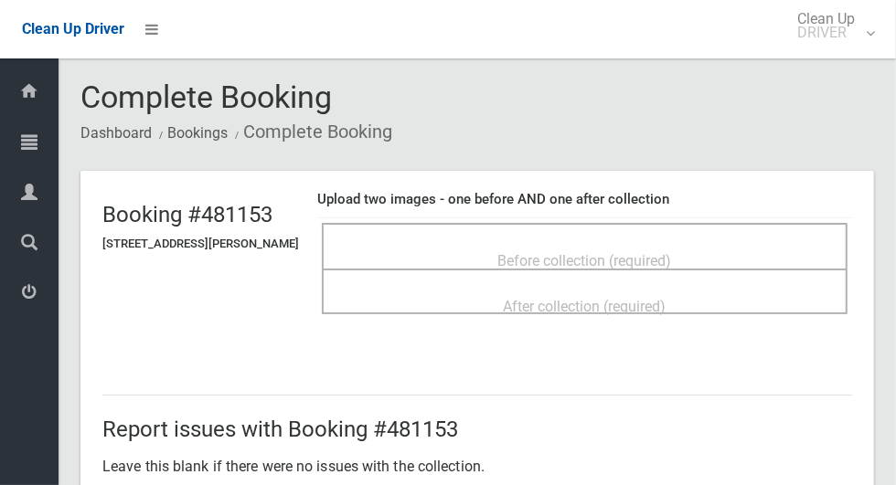
click at [728, 247] on div "Before collection (required)" at bounding box center [584, 260] width 485 height 34
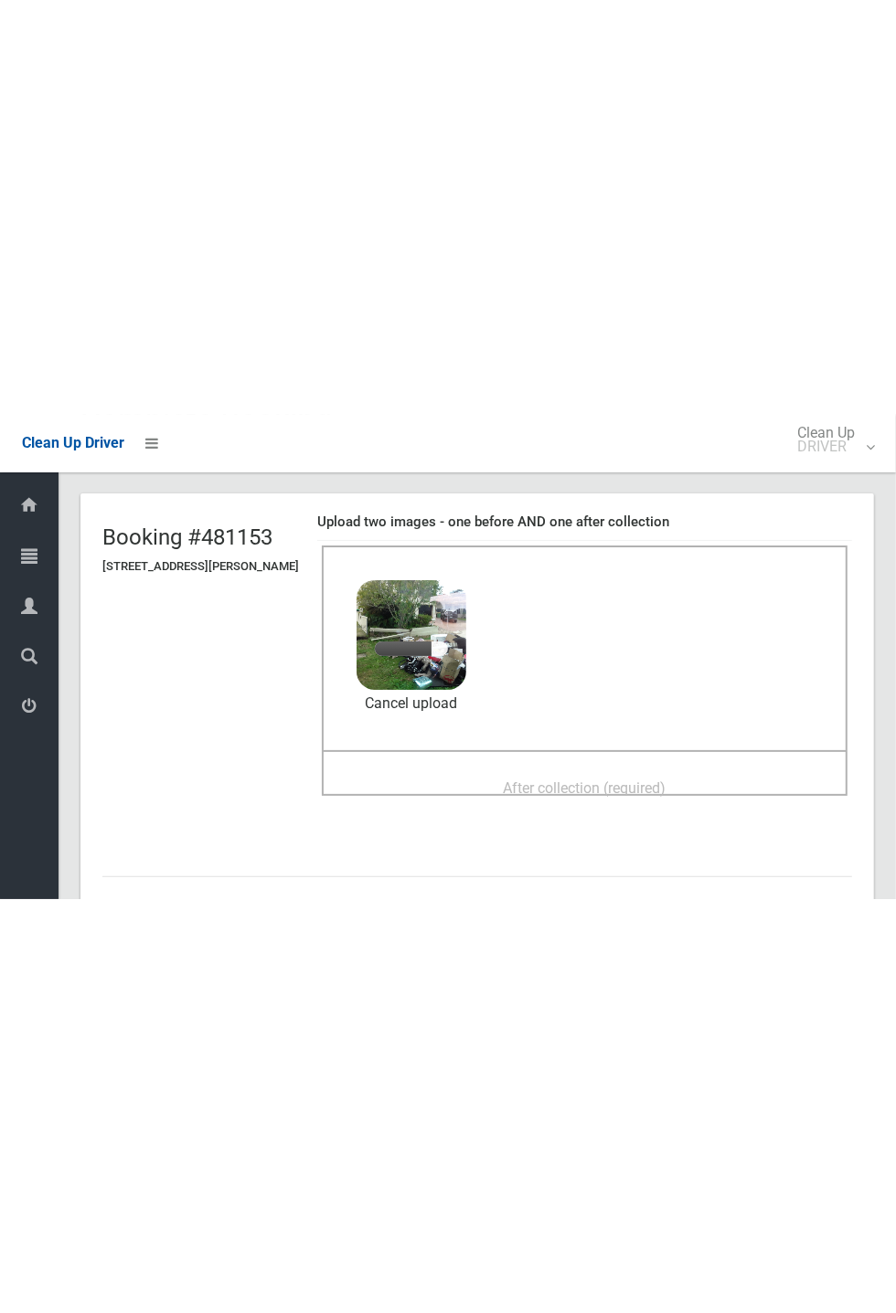
scroll to position [93, 0]
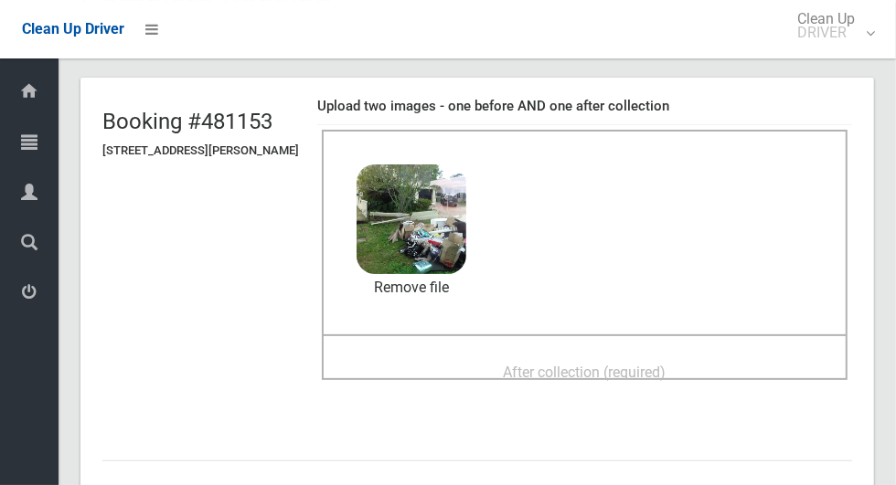
click at [646, 364] on span "After collection (required)" at bounding box center [585, 372] width 163 height 17
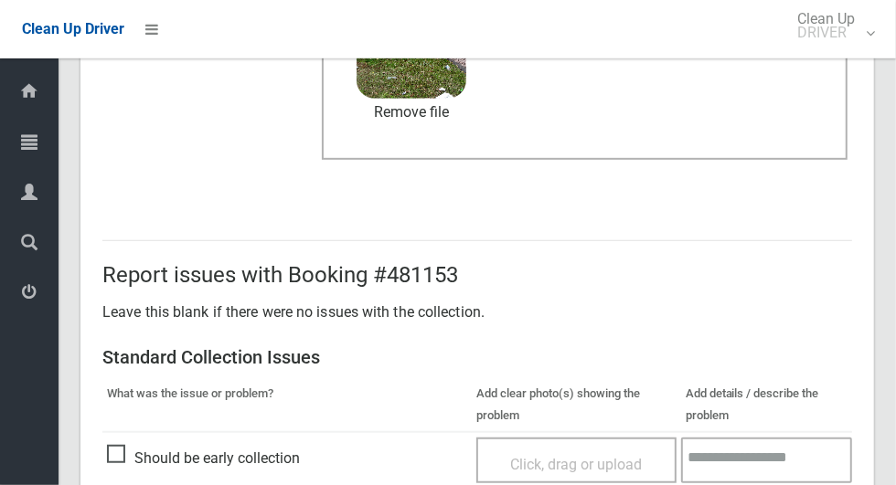
scroll to position [1495, 0]
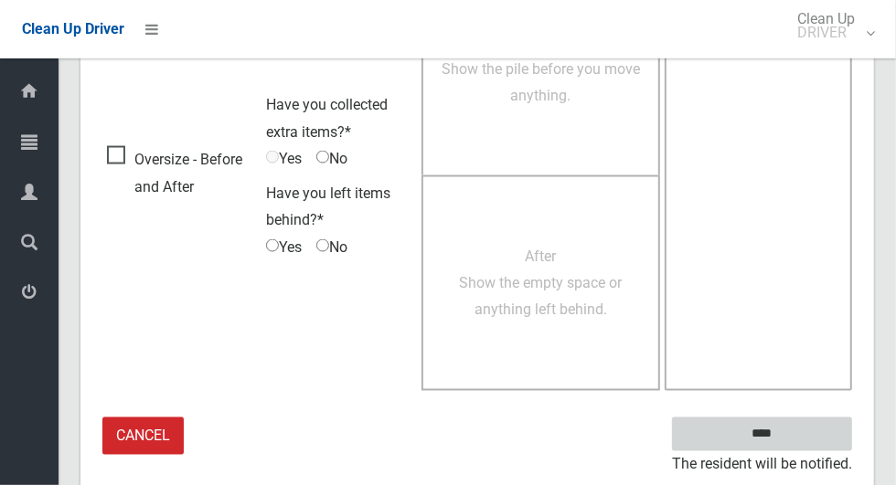
click at [793, 432] on input "****" at bounding box center [762, 435] width 180 height 34
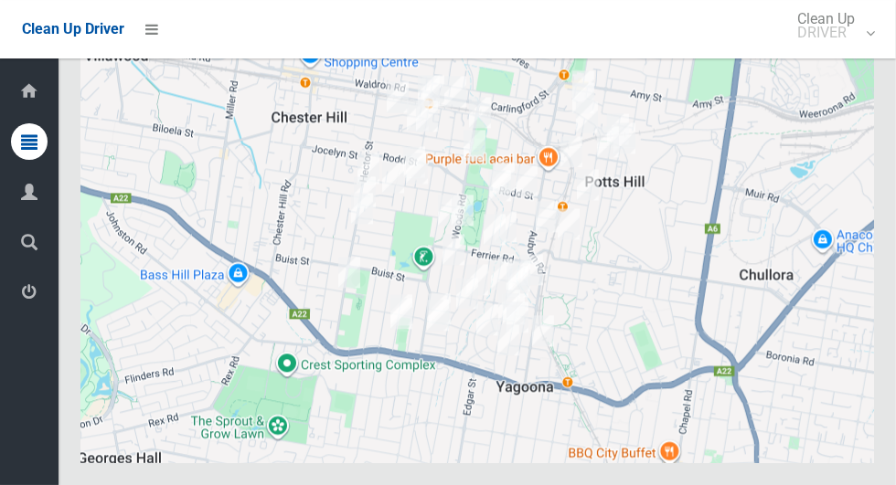
scroll to position [9246, 0]
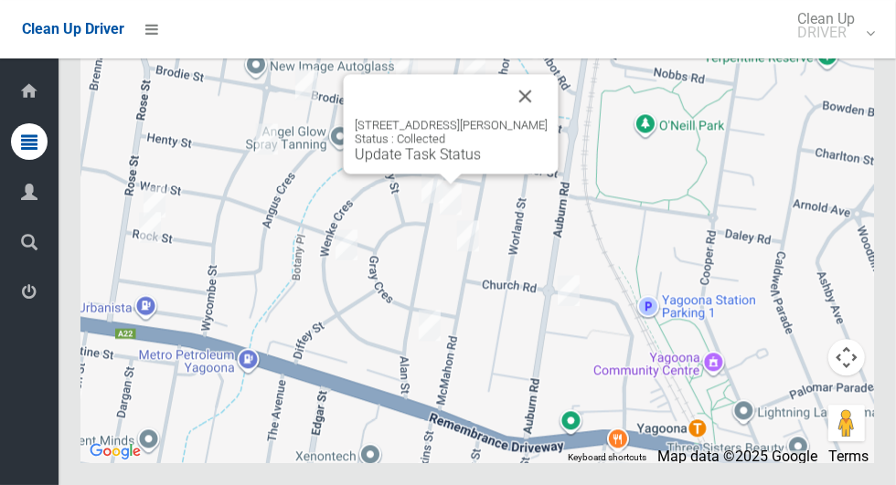
click at [527, 118] on button "Close" at bounding box center [526, 96] width 44 height 44
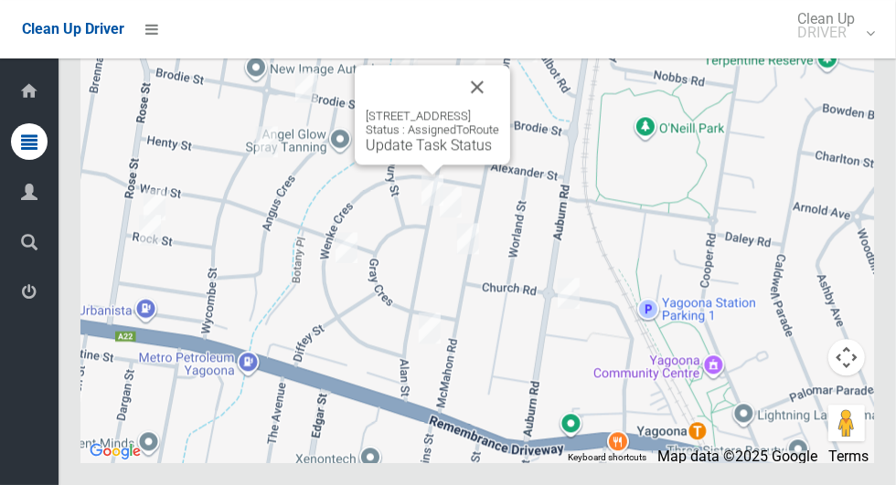
click at [499, 109] on button "Close" at bounding box center [477, 87] width 44 height 44
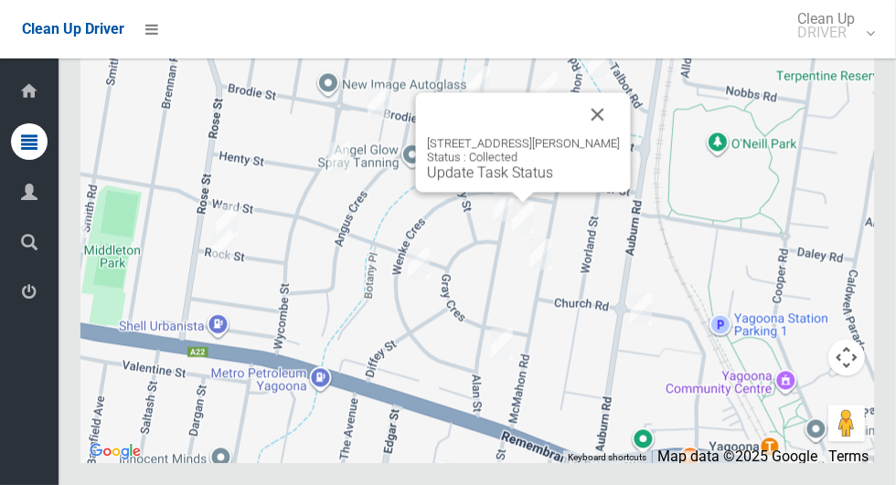
click at [604, 136] on button "Close" at bounding box center [598, 114] width 44 height 44
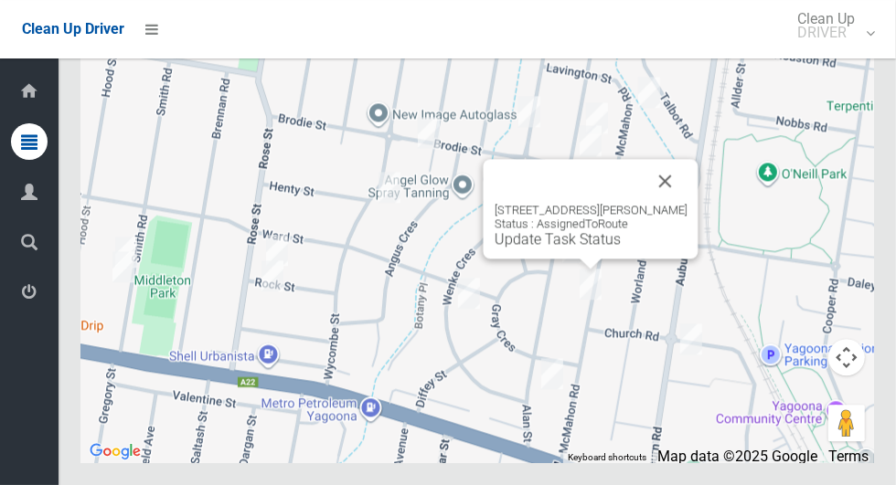
click at [687, 203] on button "Close" at bounding box center [665, 181] width 44 height 44
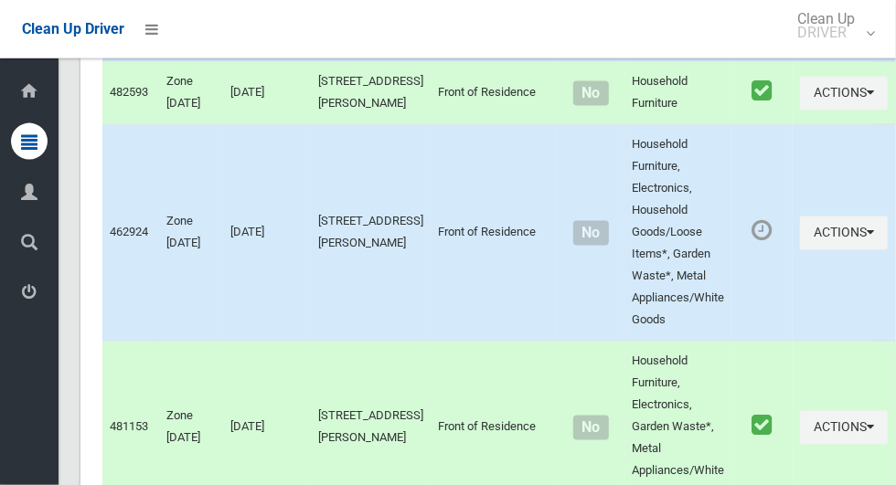
scroll to position [5360, 0]
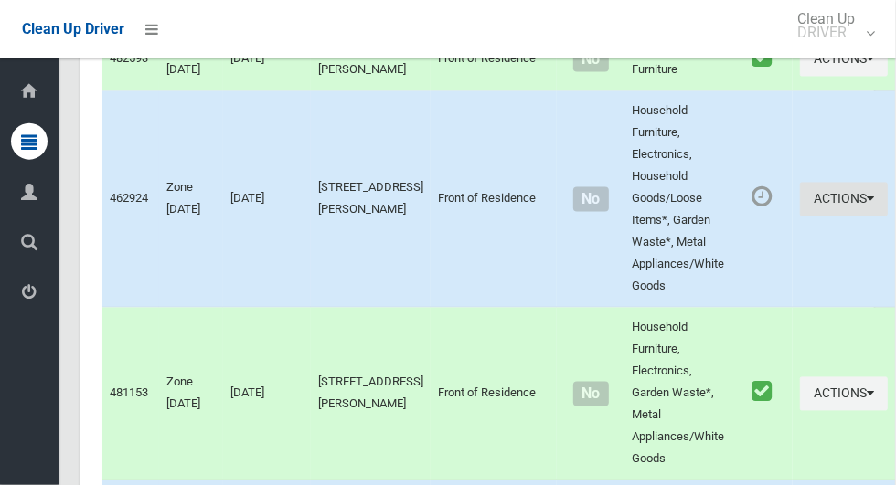
click at [819, 217] on button "Actions" at bounding box center [844, 200] width 88 height 34
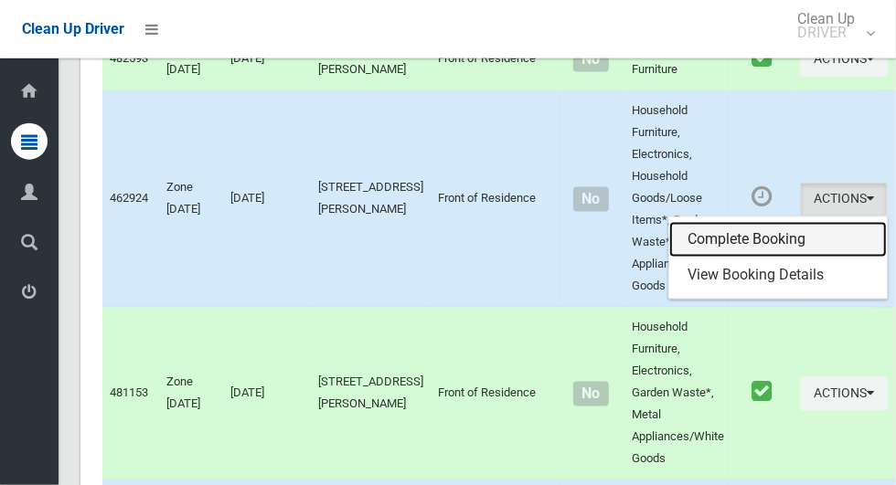
click at [740, 259] on link "Complete Booking" at bounding box center [778, 240] width 218 height 37
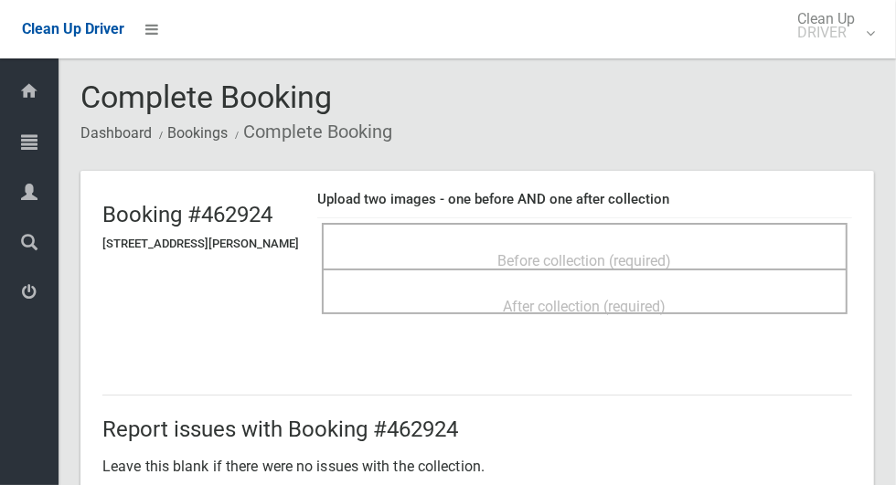
click at [739, 243] on div "Before collection (required)" at bounding box center [584, 260] width 485 height 34
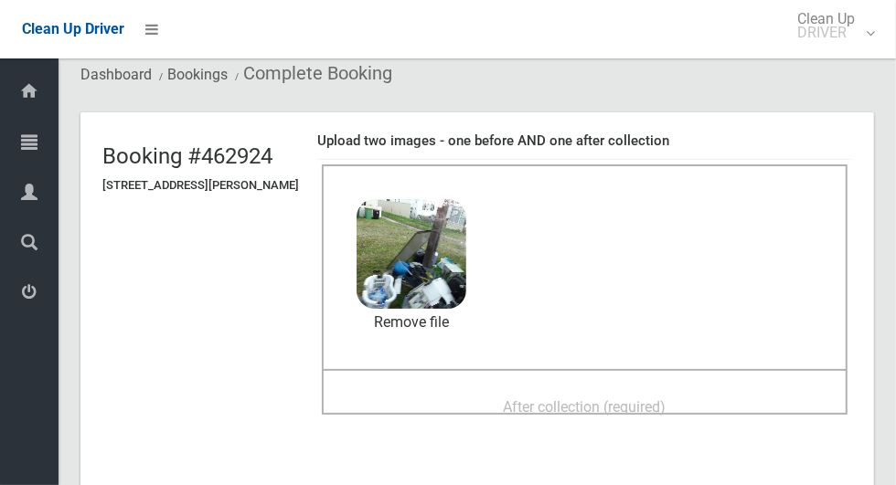
scroll to position [80, 0]
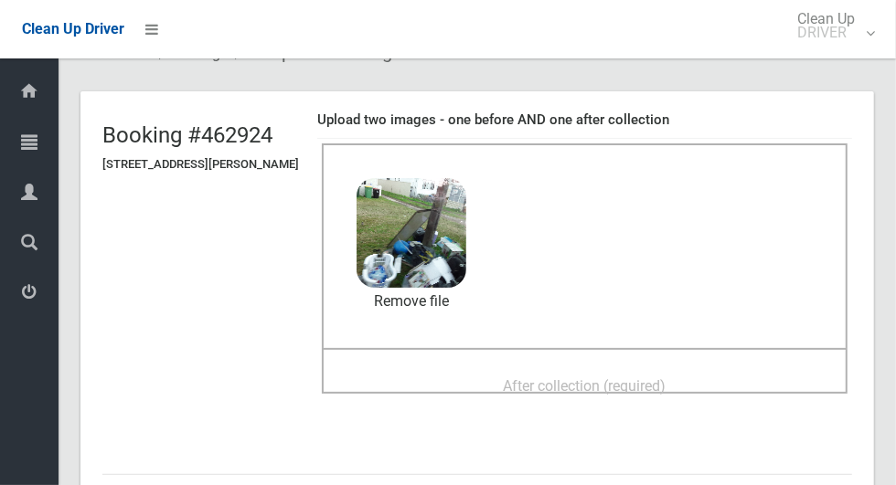
click at [637, 391] on span "After collection (required)" at bounding box center [585, 385] width 163 height 17
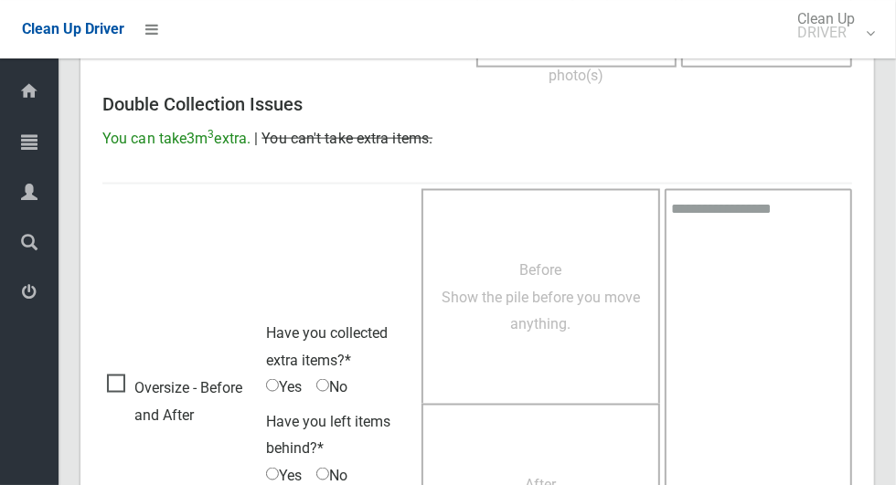
scroll to position [1495, 0]
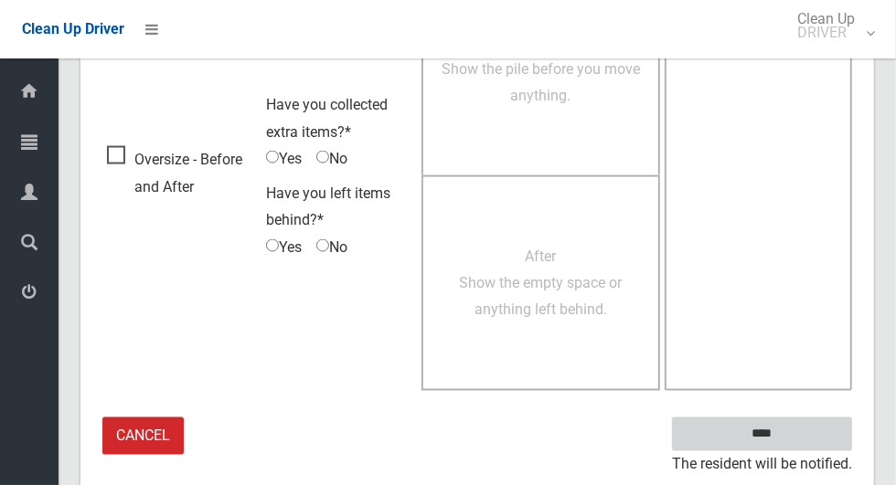
click at [765, 432] on input "****" at bounding box center [762, 435] width 180 height 34
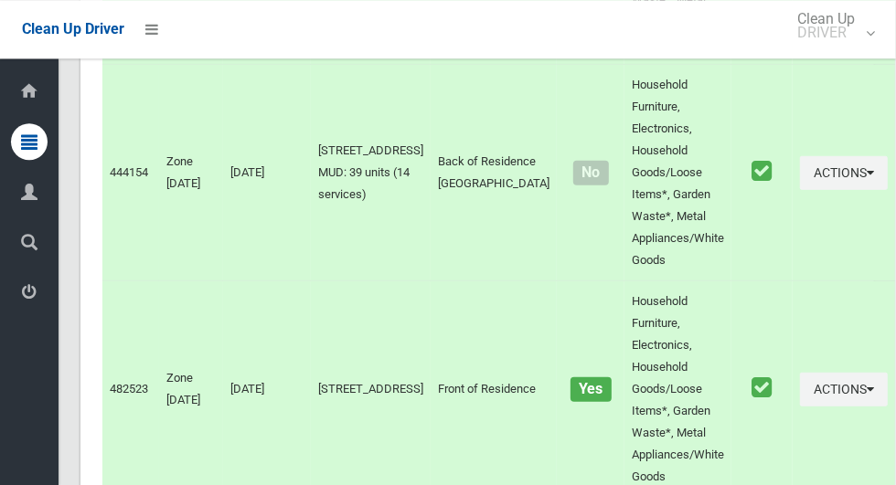
scroll to position [9246, 0]
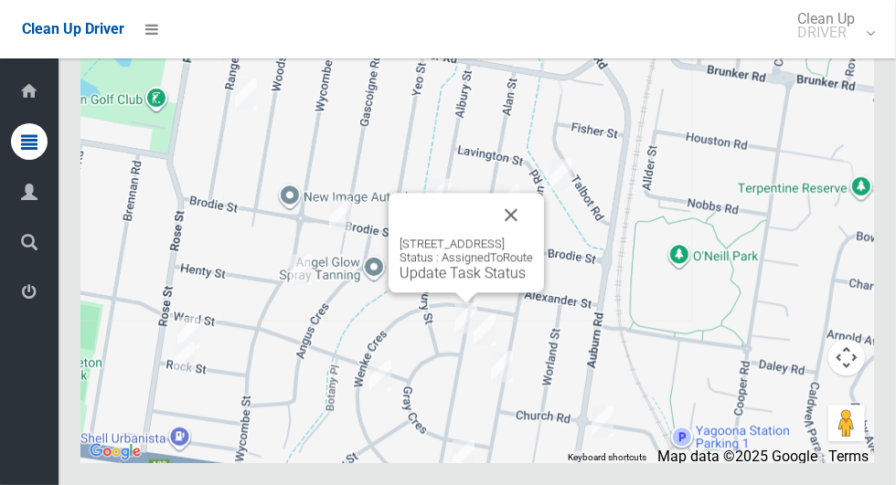
click at [533, 237] on button "Close" at bounding box center [511, 215] width 44 height 44
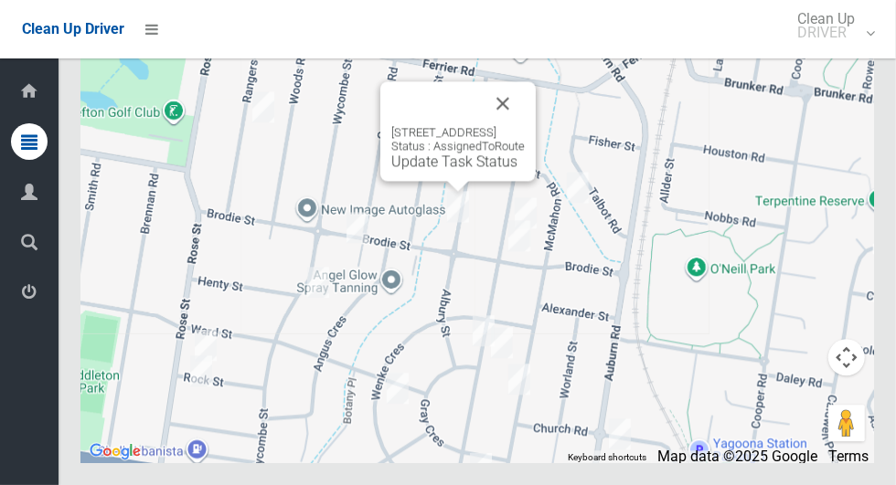
click at [525, 125] on button "Close" at bounding box center [503, 103] width 44 height 44
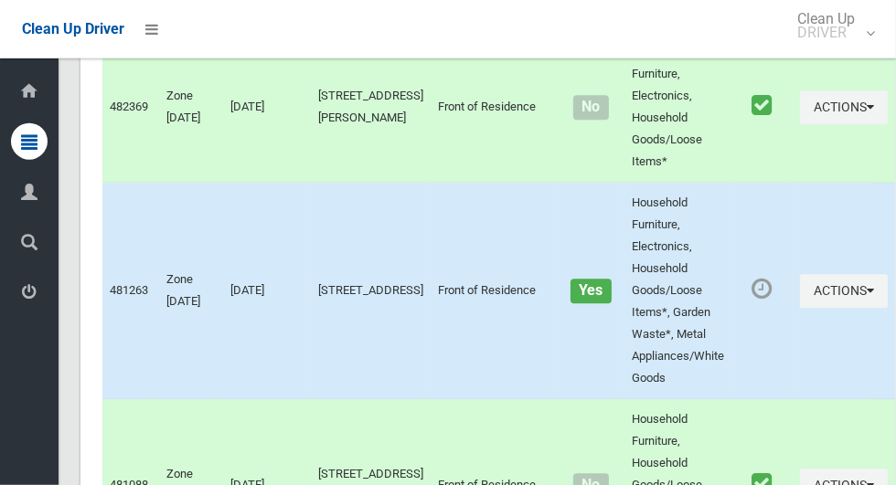
scroll to position [4402, 0]
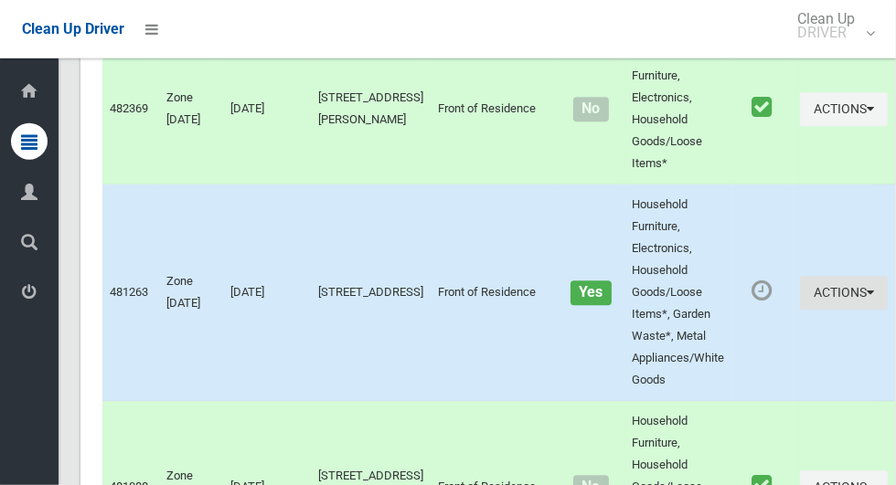
click at [800, 311] on button "Actions" at bounding box center [844, 294] width 88 height 34
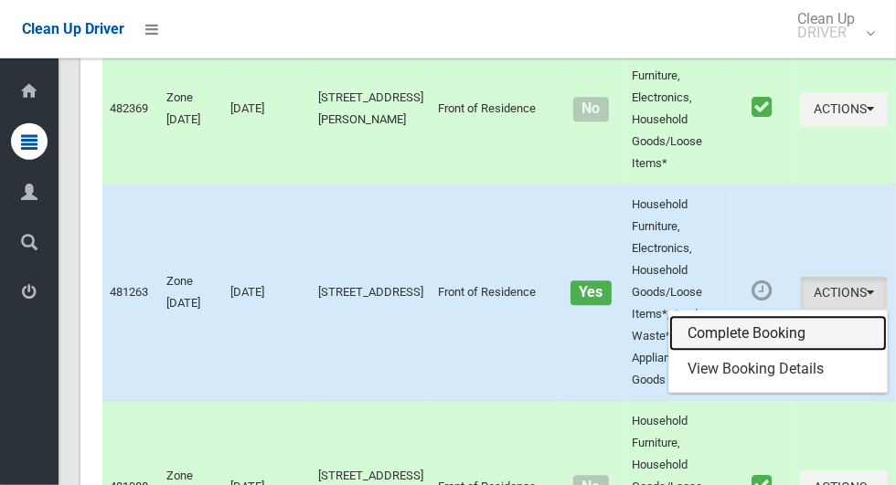
click at [752, 353] on link "Complete Booking" at bounding box center [778, 334] width 218 height 37
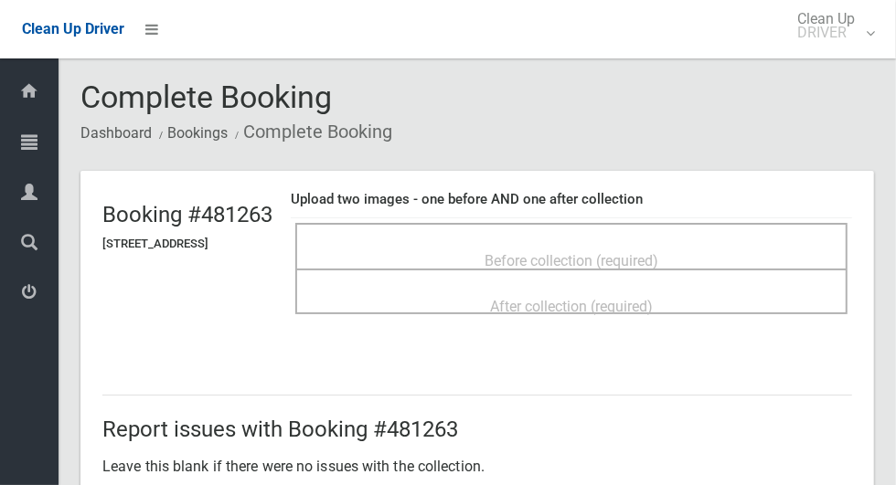
click at [658, 260] on span "Before collection (required)" at bounding box center [571, 260] width 174 height 17
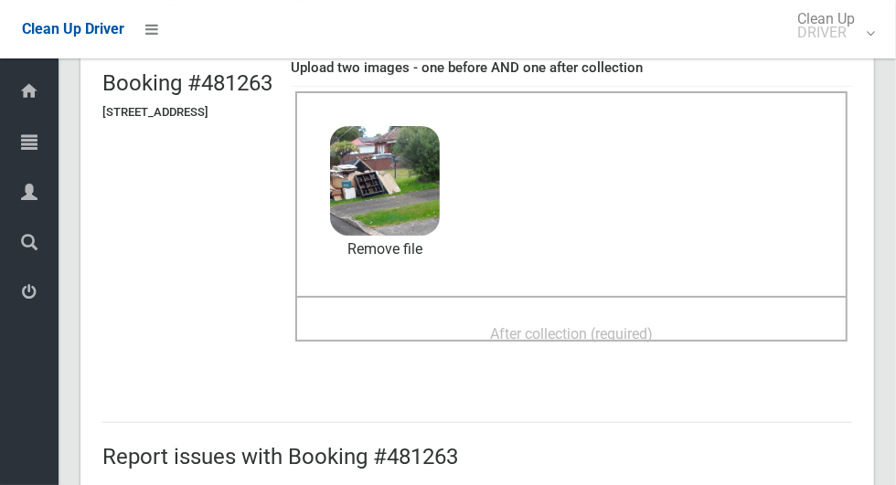
scroll to position [147, 0]
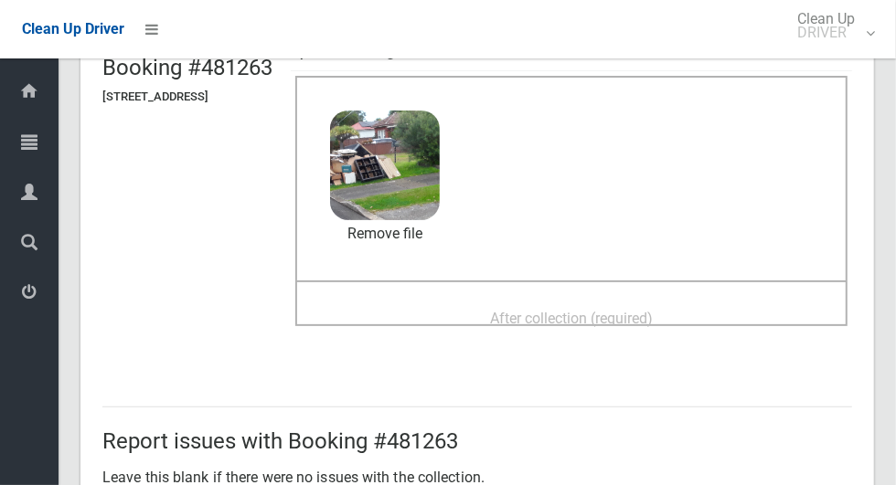
click at [744, 301] on div "After collection (required)" at bounding box center [571, 318] width 512 height 34
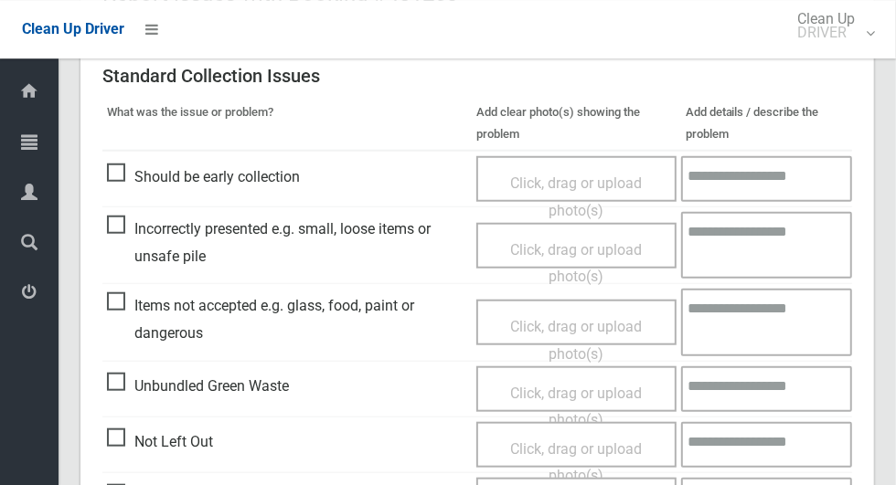
scroll to position [1495, 0]
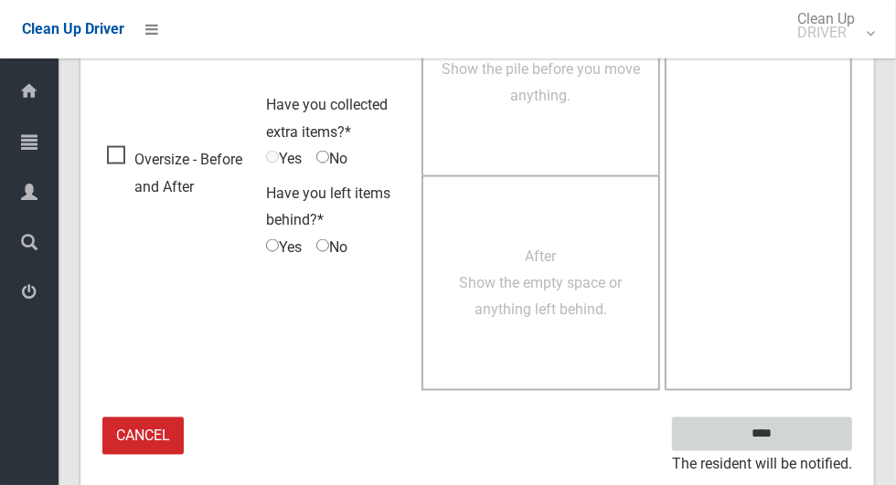
click at [814, 433] on input "****" at bounding box center [762, 435] width 180 height 34
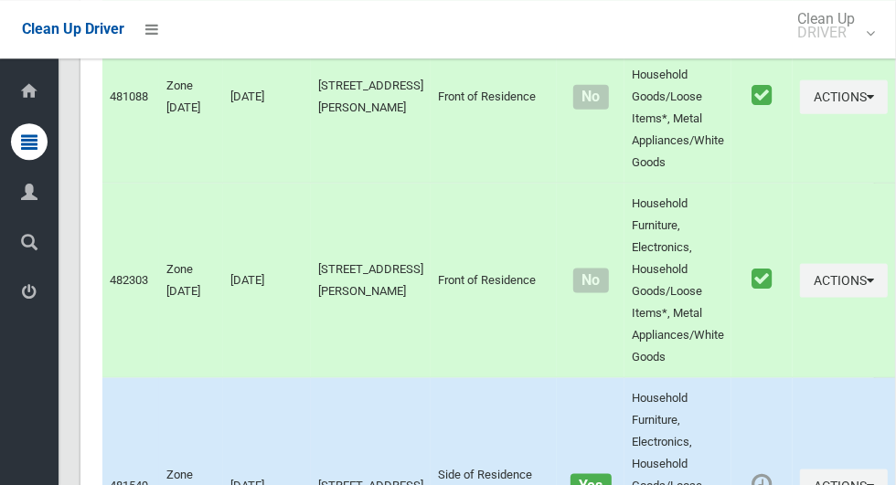
scroll to position [9246, 0]
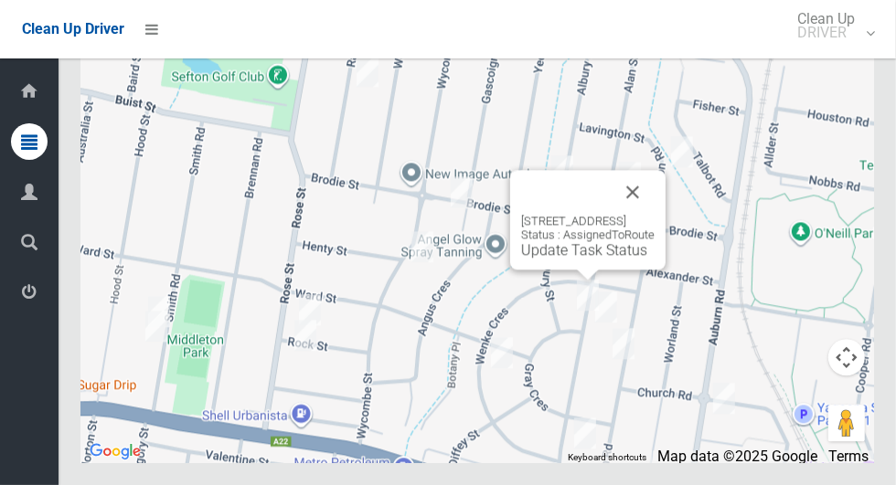
click at [654, 214] on button "Close" at bounding box center [633, 192] width 44 height 44
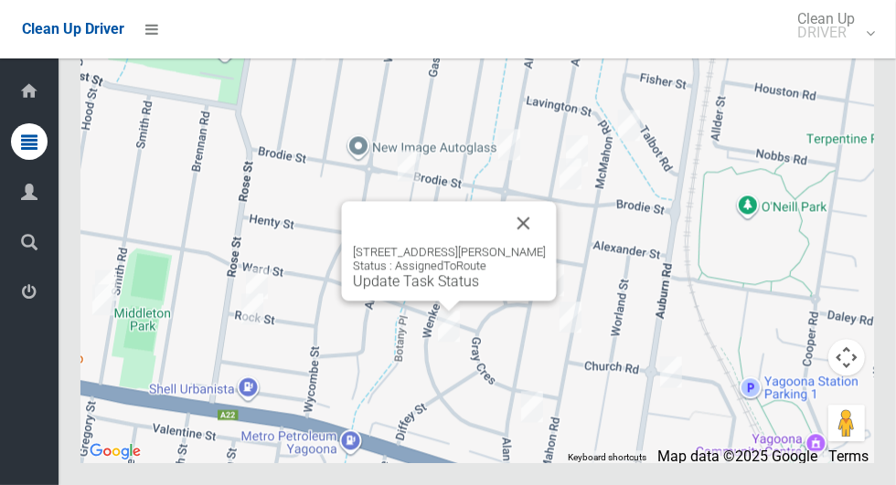
click at [544, 245] on button "Close" at bounding box center [524, 223] width 44 height 44
click at [543, 245] on button "Close" at bounding box center [524, 223] width 44 height 44
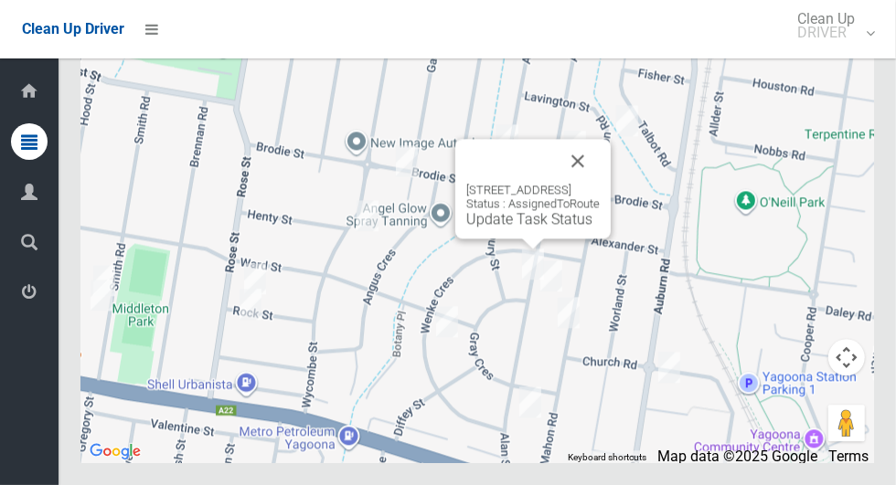
click at [600, 183] on button "Close" at bounding box center [578, 161] width 44 height 44
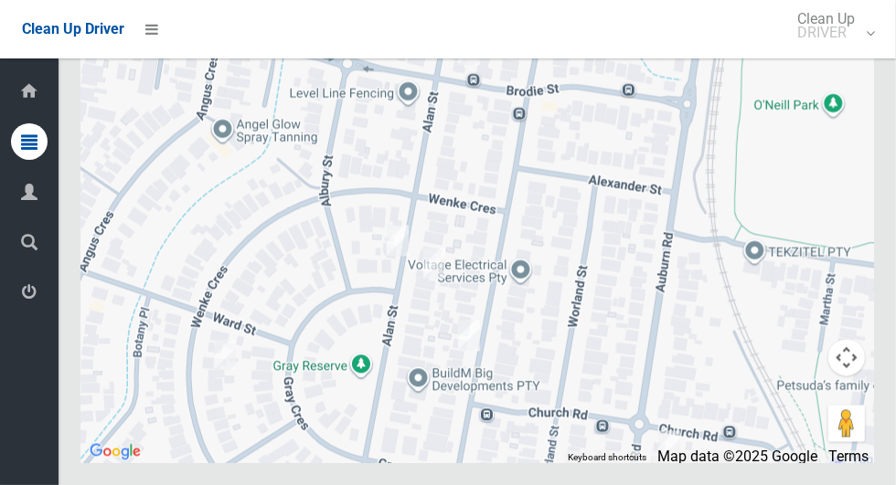
click at [641, 259] on div at bounding box center [476, 234] width 793 height 457
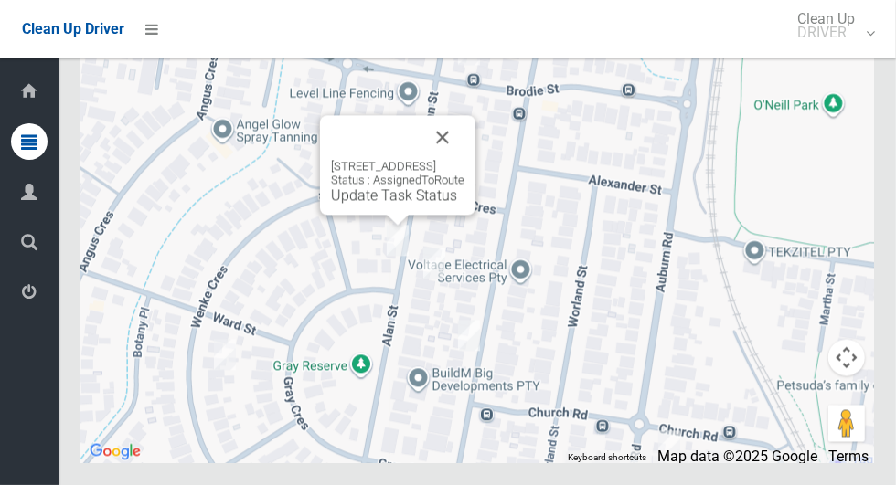
click at [464, 159] on button "Close" at bounding box center [442, 137] width 44 height 44
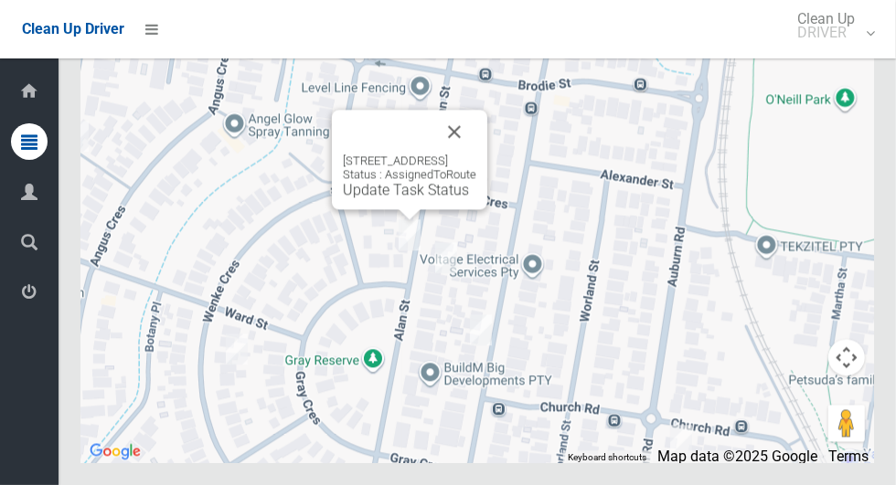
click at [476, 154] on button "Close" at bounding box center [454, 132] width 44 height 44
click at [467, 154] on button "Close" at bounding box center [454, 132] width 44 height 44
click at [476, 154] on button "Close" at bounding box center [454, 132] width 44 height 44
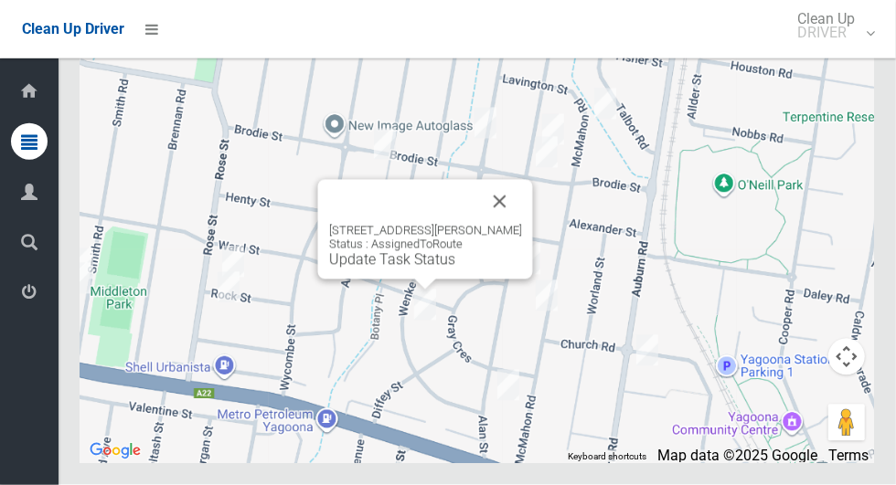
click at [502, 269] on div "[STREET_ADDRESS][PERSON_NAME] Status : AssignedToRoute Update Task Status" at bounding box center [425, 246] width 193 height 45
click at [512, 224] on button "Close" at bounding box center [500, 202] width 44 height 44
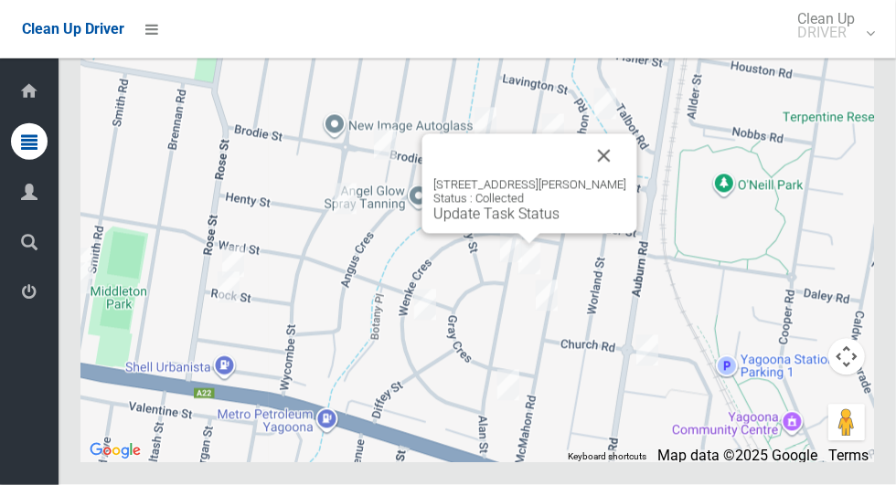
click at [606, 178] on button "Close" at bounding box center [604, 156] width 44 height 44
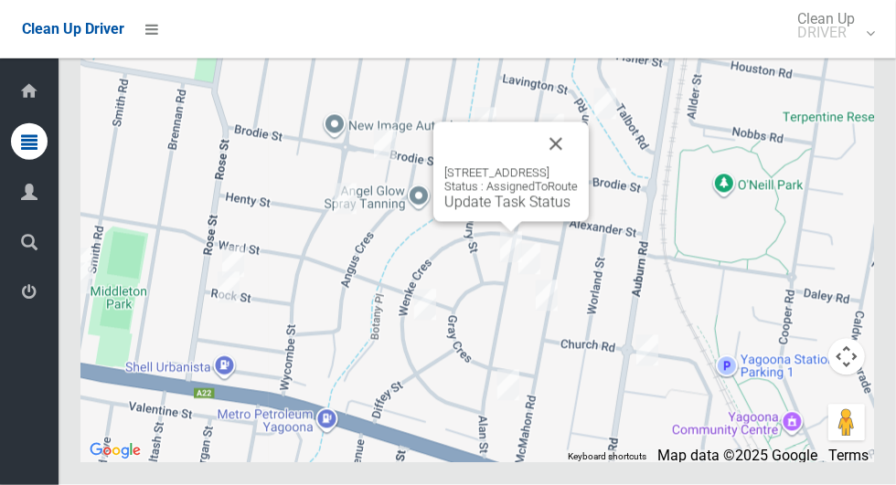
click at [578, 166] on button "Close" at bounding box center [556, 144] width 44 height 44
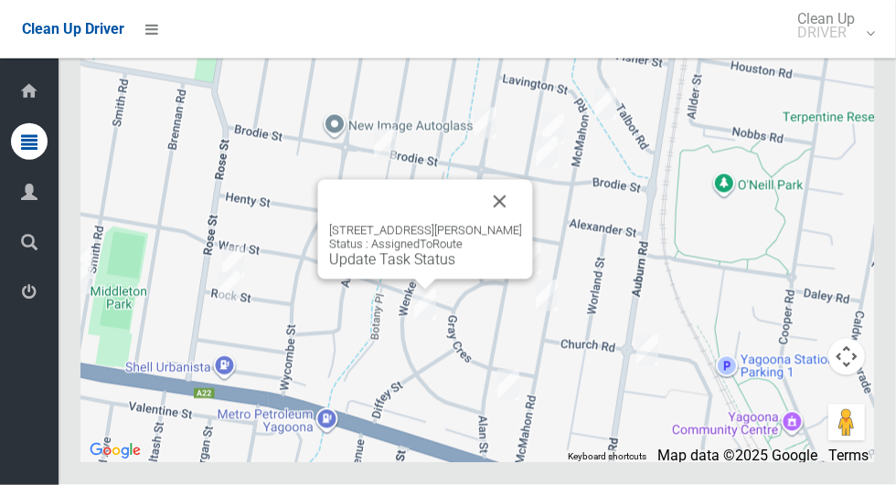
click at [517, 224] on button "Close" at bounding box center [500, 202] width 44 height 44
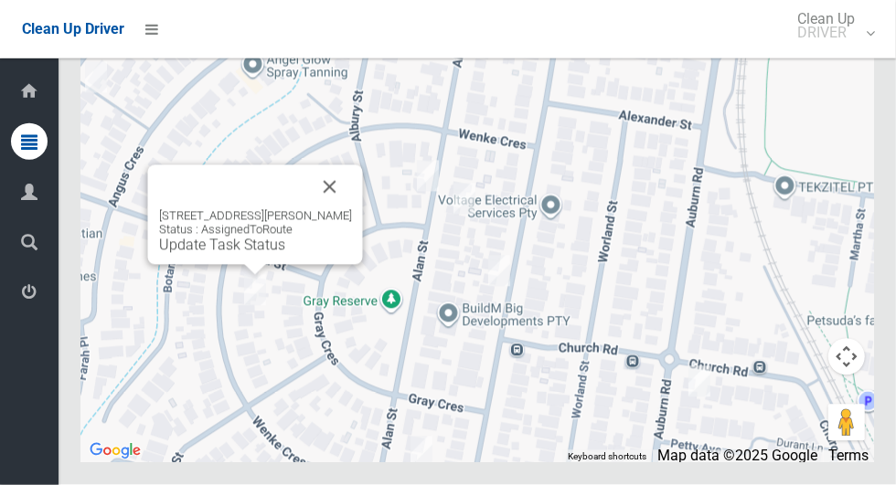
click at [343, 209] on button "Close" at bounding box center [330, 187] width 44 height 44
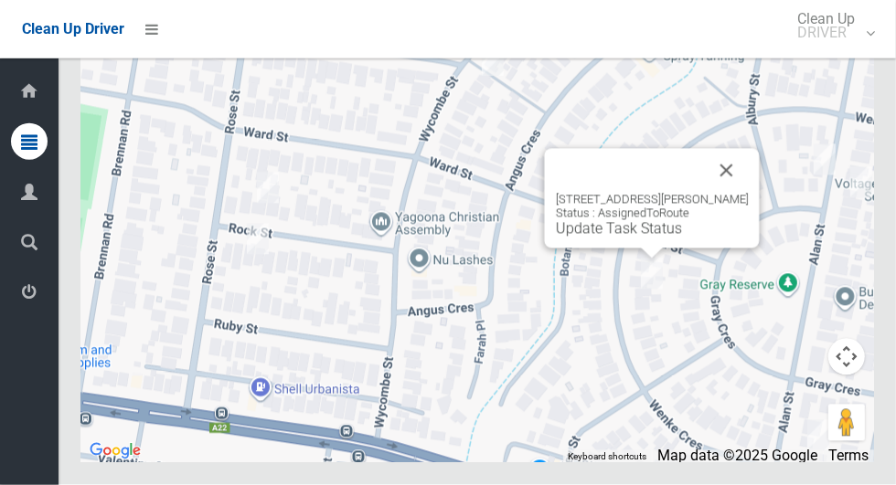
click at [744, 193] on button "Close" at bounding box center [727, 171] width 44 height 44
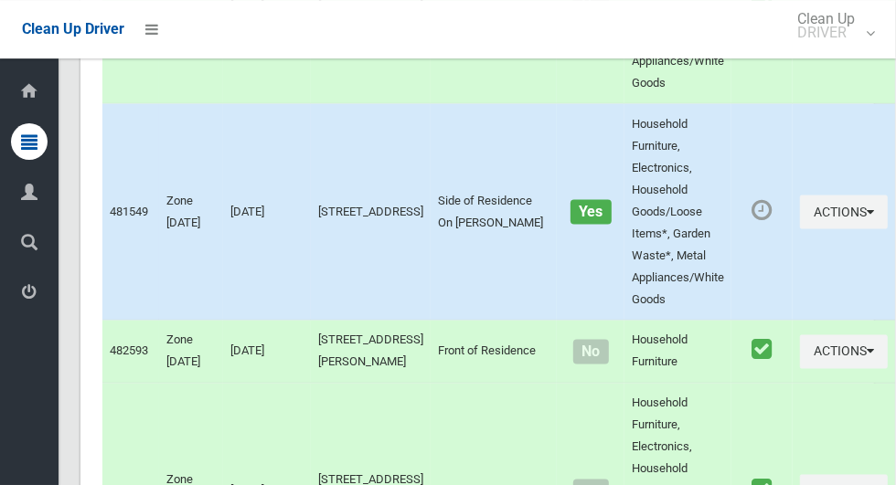
scroll to position [5069, 0]
click at [801, 228] on button "Actions" at bounding box center [844, 211] width 88 height 34
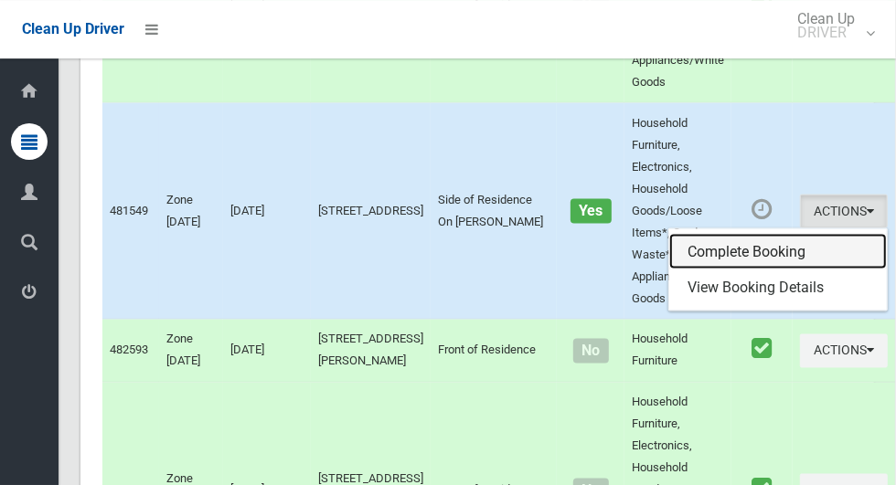
click at [731, 270] on link "Complete Booking" at bounding box center [778, 251] width 218 height 37
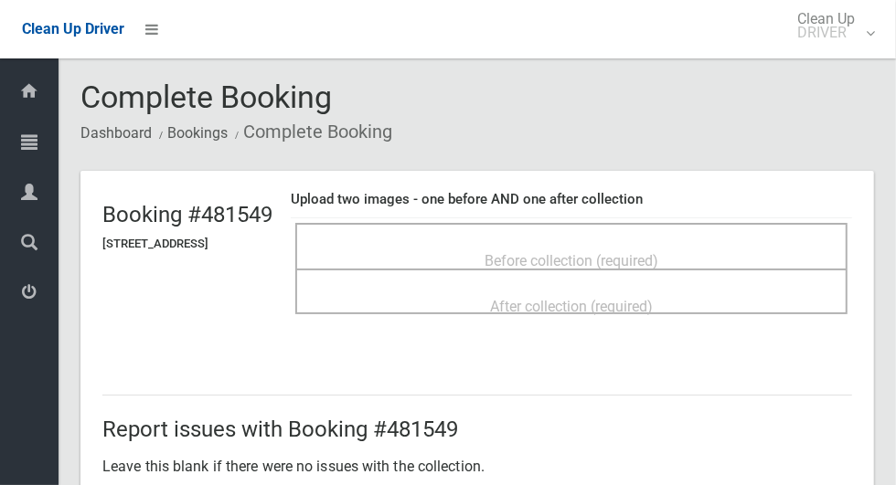
click at [658, 252] on span "Before collection (required)" at bounding box center [571, 260] width 174 height 17
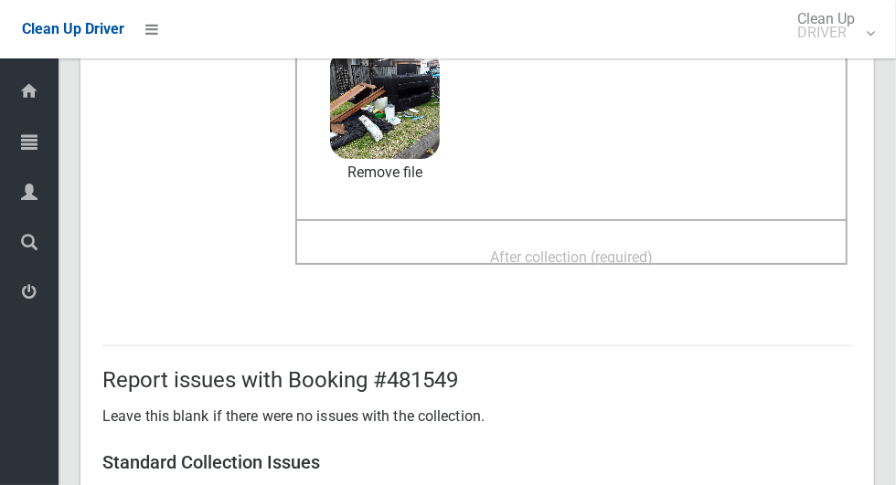
scroll to position [210, 0]
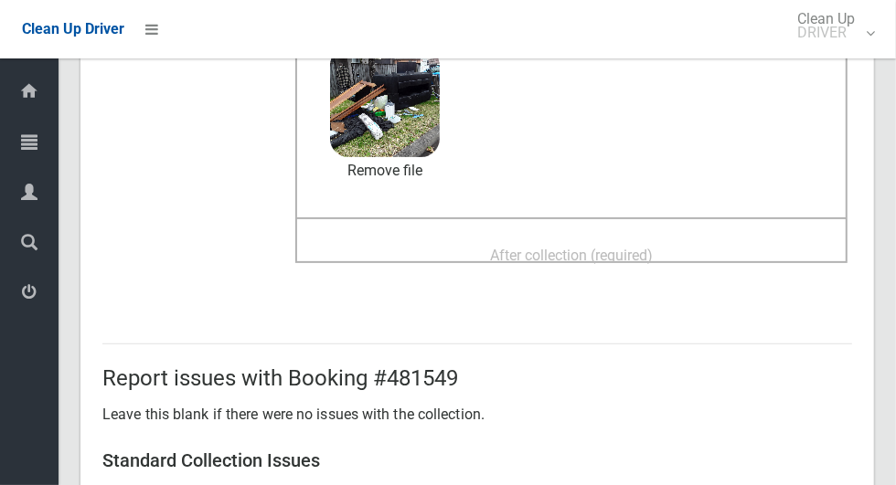
click at [717, 253] on div "After collection (required)" at bounding box center [571, 255] width 512 height 34
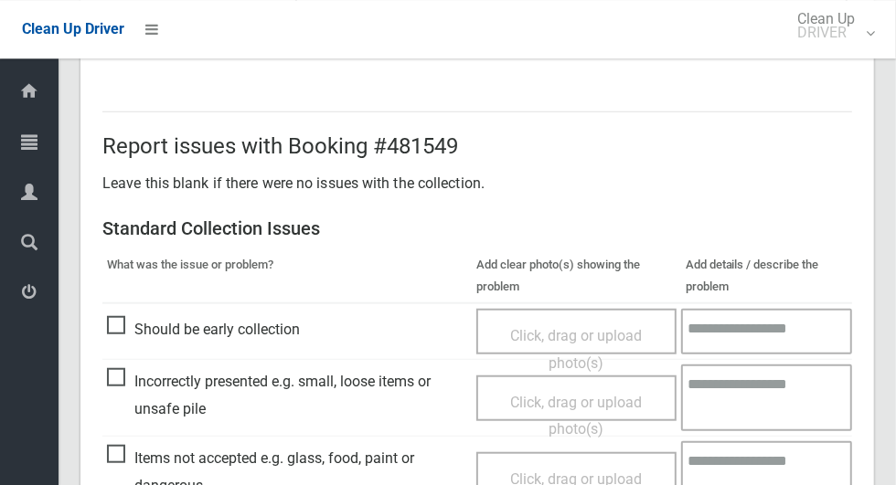
scroll to position [1495, 0]
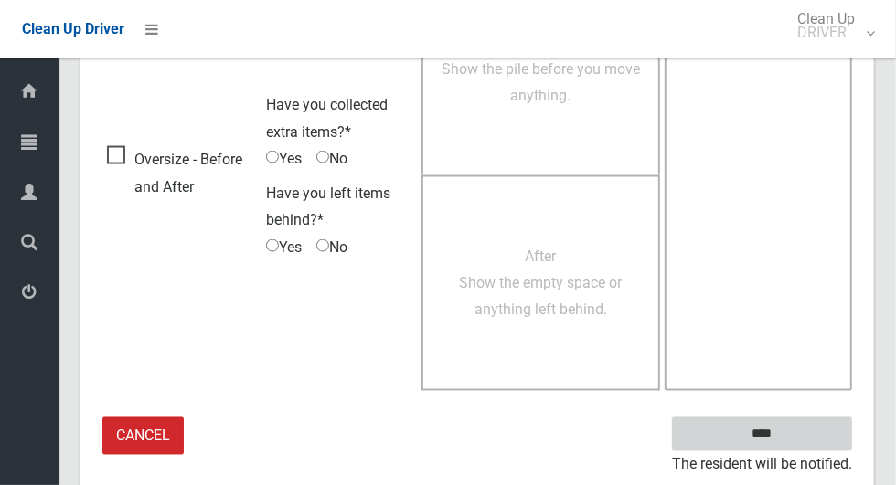
click at [793, 440] on input "****" at bounding box center [762, 435] width 180 height 34
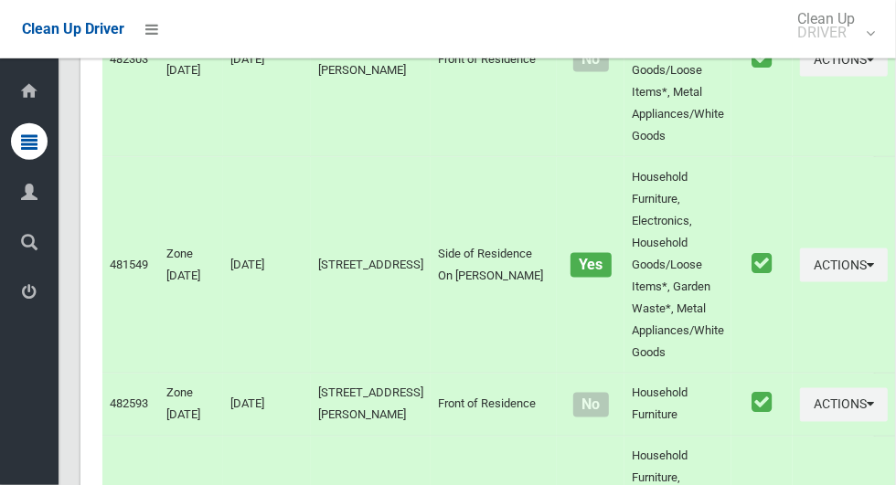
scroll to position [9246, 0]
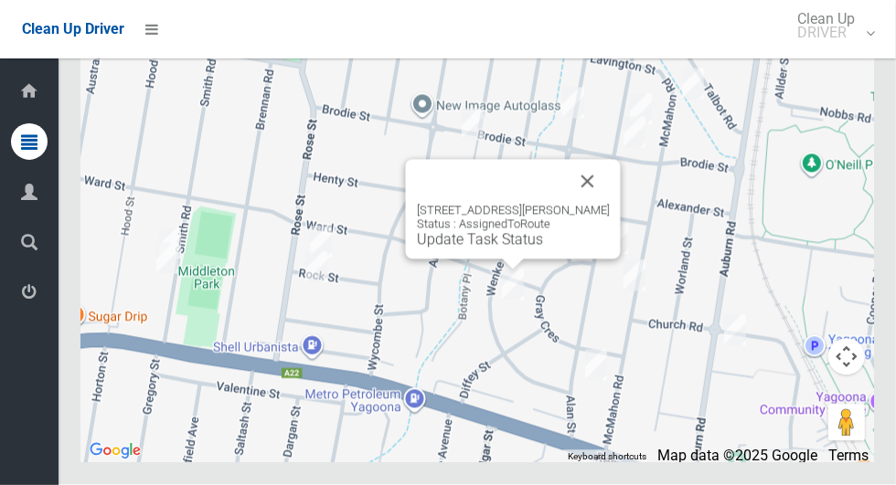
click at [586, 204] on button "Close" at bounding box center [588, 182] width 44 height 44
click at [590, 204] on button "Close" at bounding box center [588, 182] width 44 height 44
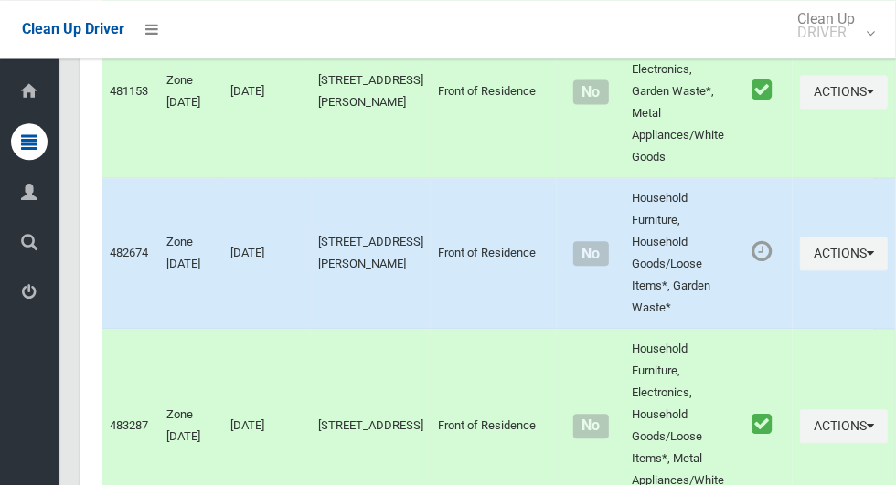
scroll to position [5661, 0]
click at [804, 271] on button "Actions" at bounding box center [844, 255] width 88 height 34
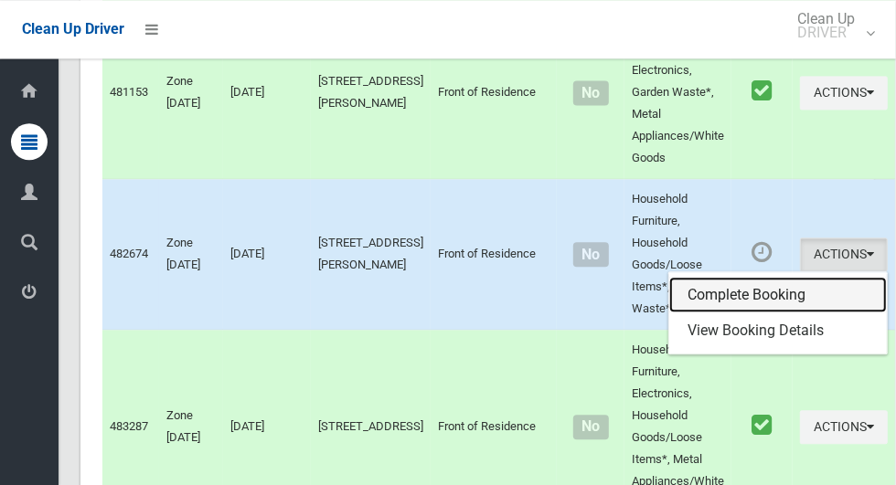
click at [734, 314] on link "Complete Booking" at bounding box center [778, 295] width 218 height 37
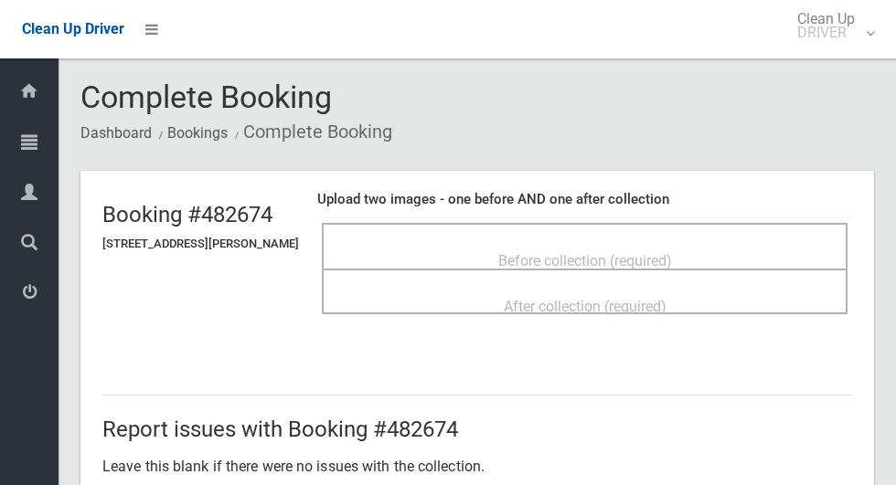
click at [715, 247] on div "Before collection (required)" at bounding box center [584, 260] width 485 height 34
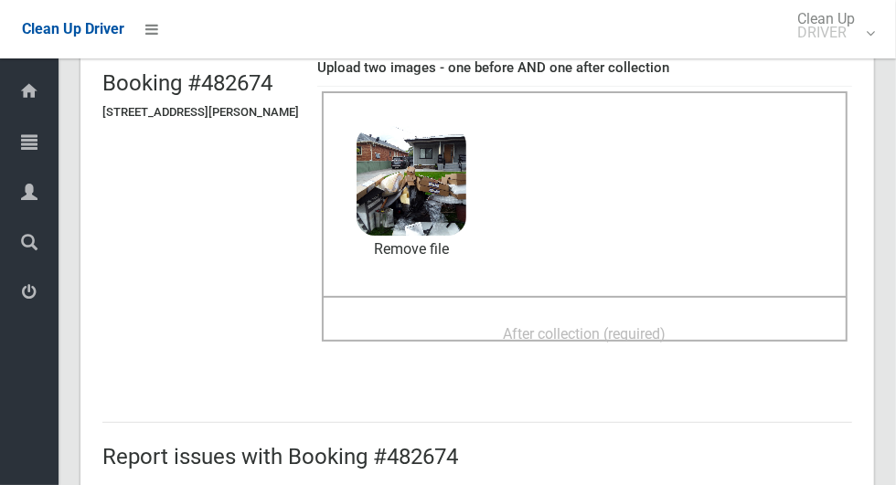
scroll to position [154, 0]
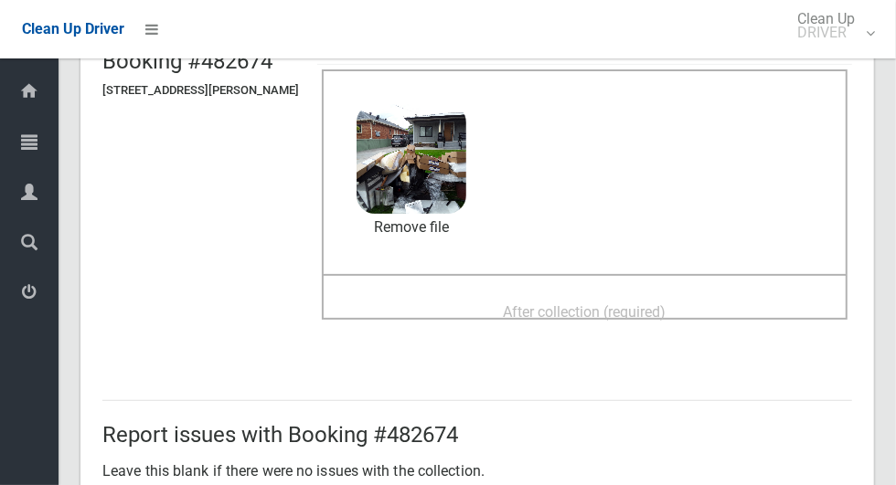
click at [666, 303] on span "After collection (required)" at bounding box center [585, 311] width 163 height 17
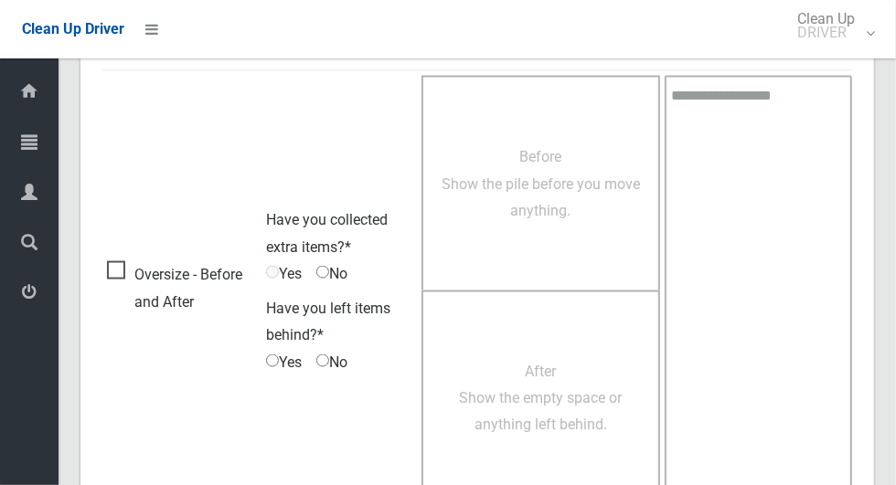
scroll to position [1495, 0]
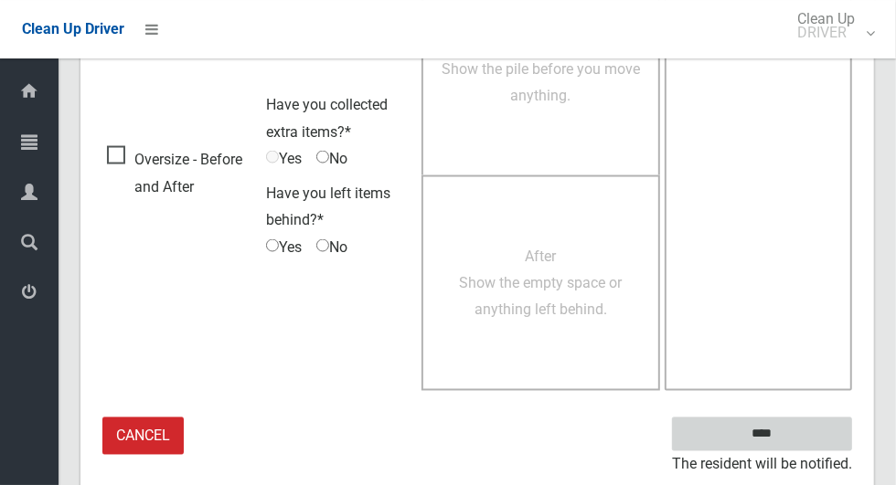
click at [793, 429] on input "****" at bounding box center [762, 435] width 180 height 34
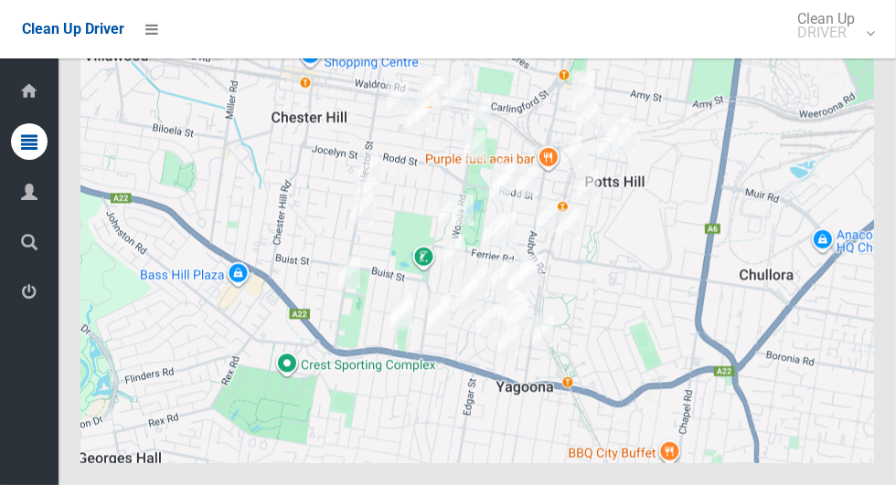
scroll to position [9246, 0]
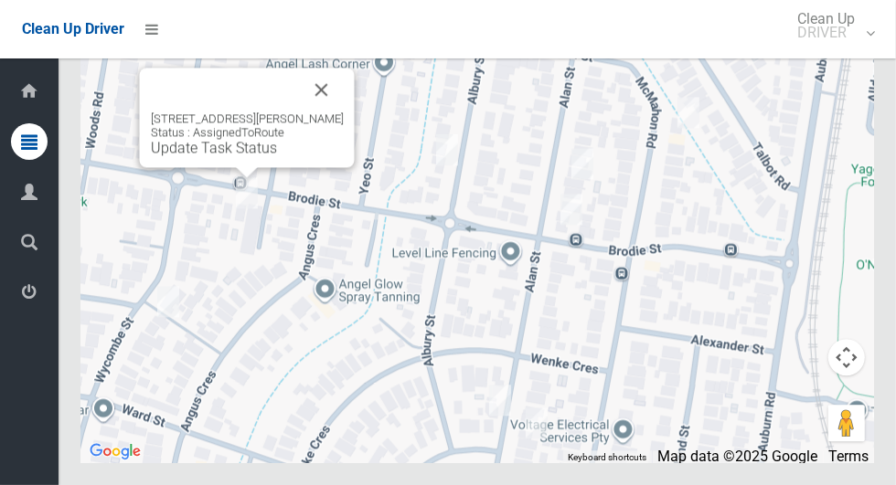
click at [329, 112] on button "Close" at bounding box center [322, 90] width 44 height 44
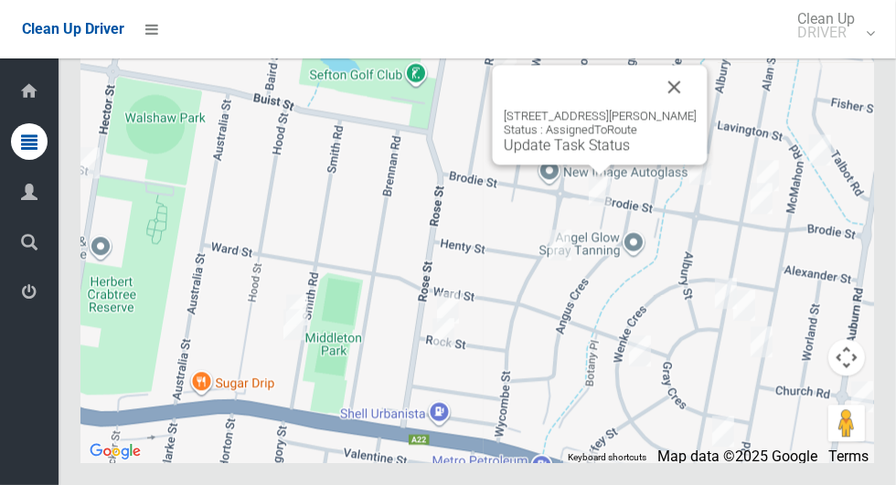
click at [673, 109] on button "Close" at bounding box center [675, 87] width 44 height 44
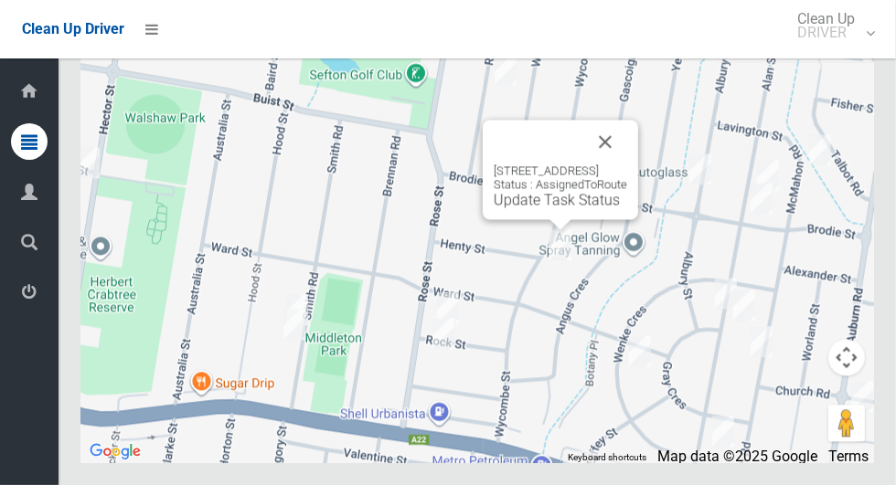
click at [627, 164] on button "Close" at bounding box center [605, 142] width 44 height 44
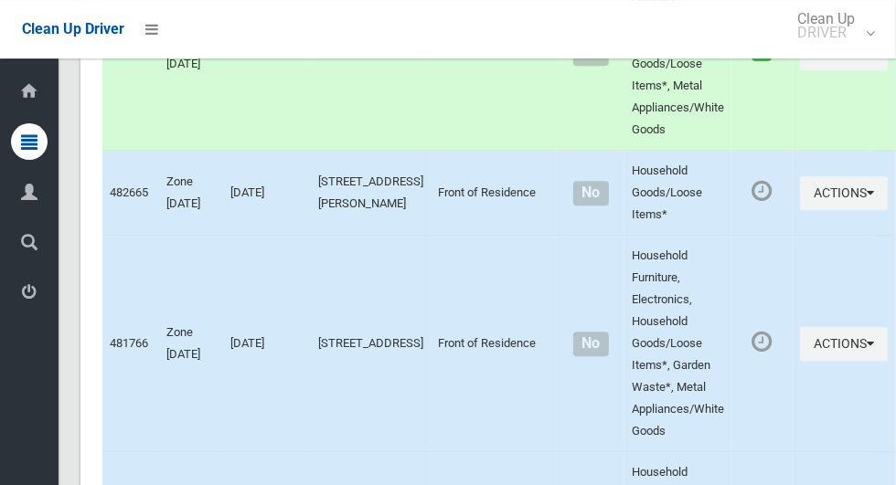
scroll to position [6037, 0]
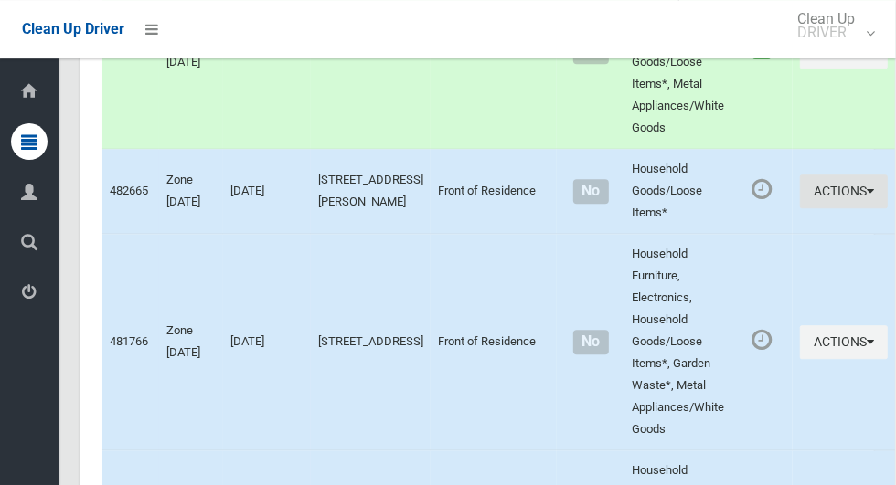
click at [814, 208] on button "Actions" at bounding box center [844, 192] width 88 height 34
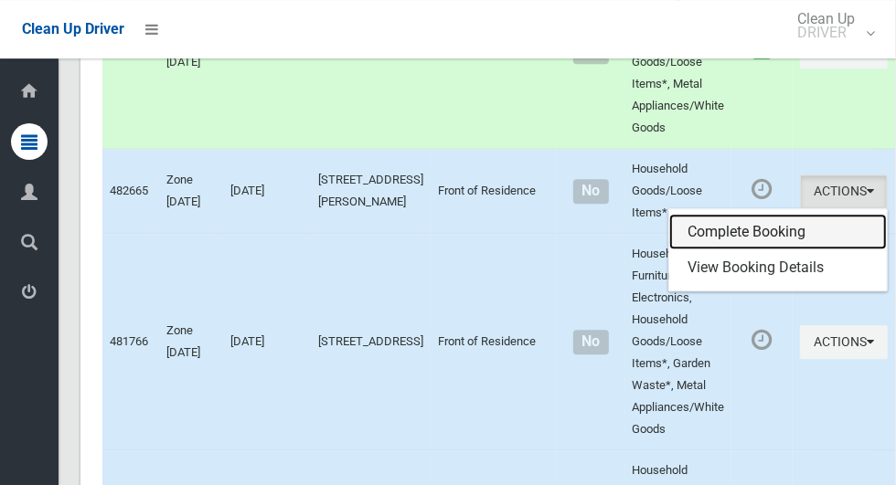
click at [756, 250] on link "Complete Booking" at bounding box center [778, 232] width 218 height 37
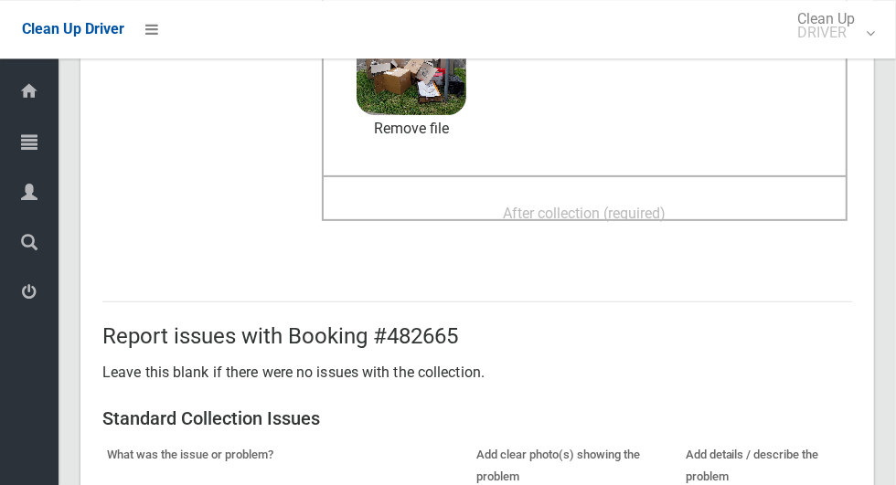
scroll to position [250, 0]
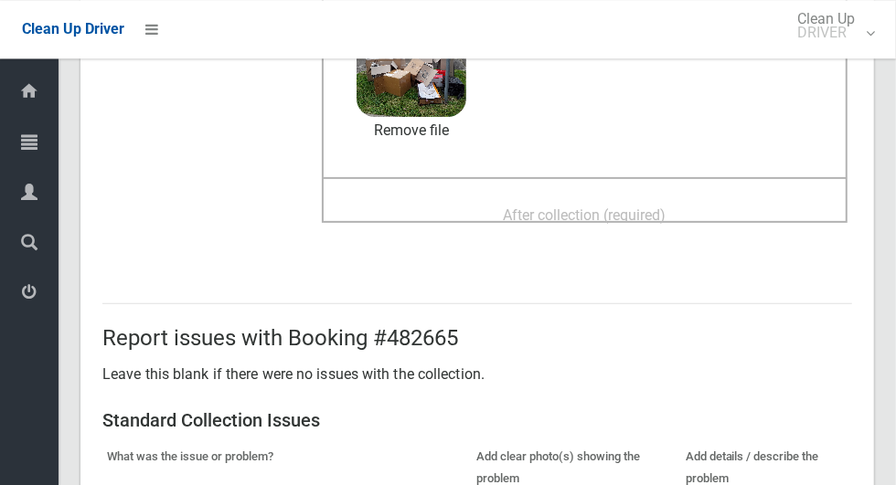
click at [716, 202] on div "After collection (required)" at bounding box center [584, 214] width 485 height 34
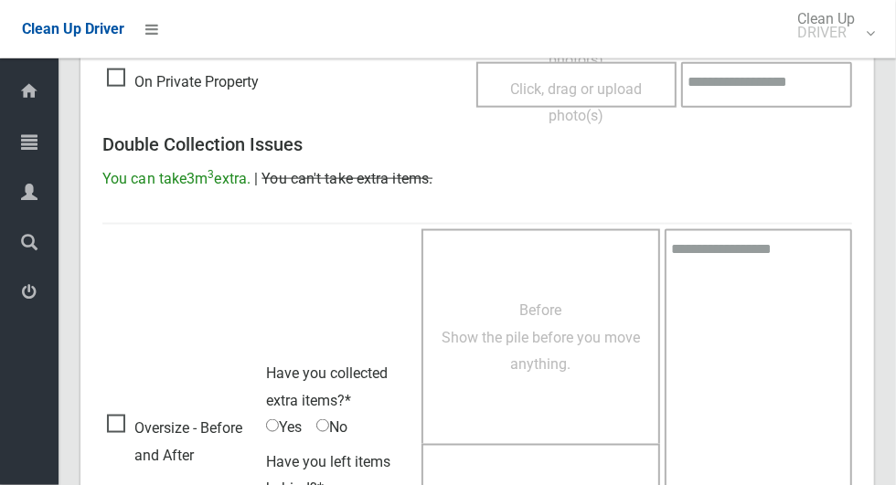
scroll to position [1495, 0]
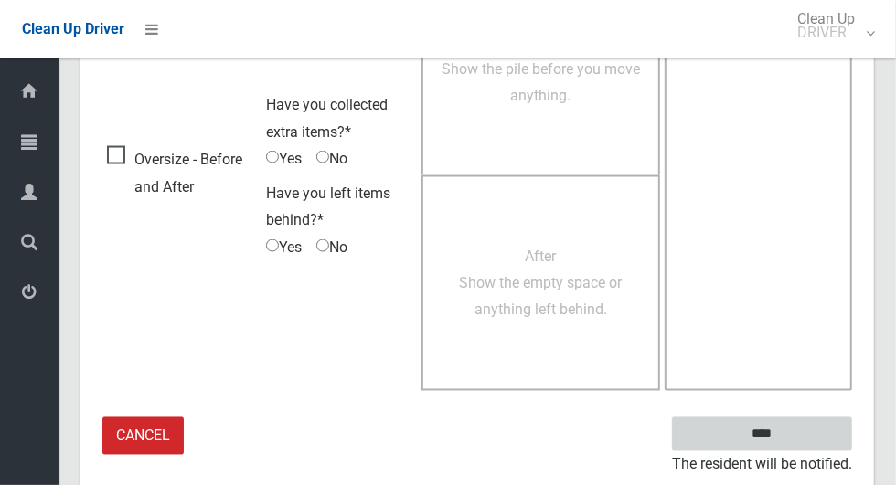
click at [808, 429] on input "****" at bounding box center [762, 435] width 180 height 34
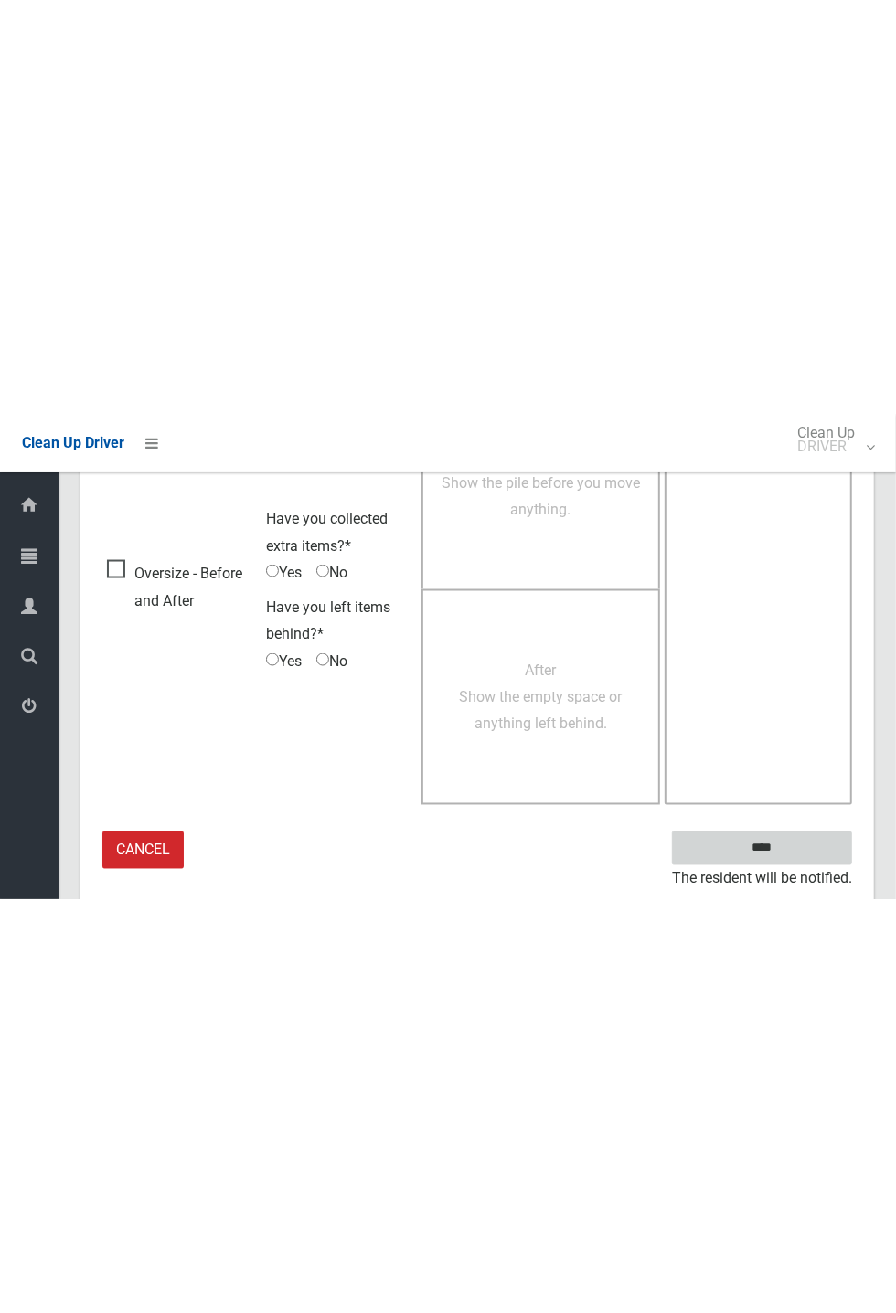
scroll to position [719, 0]
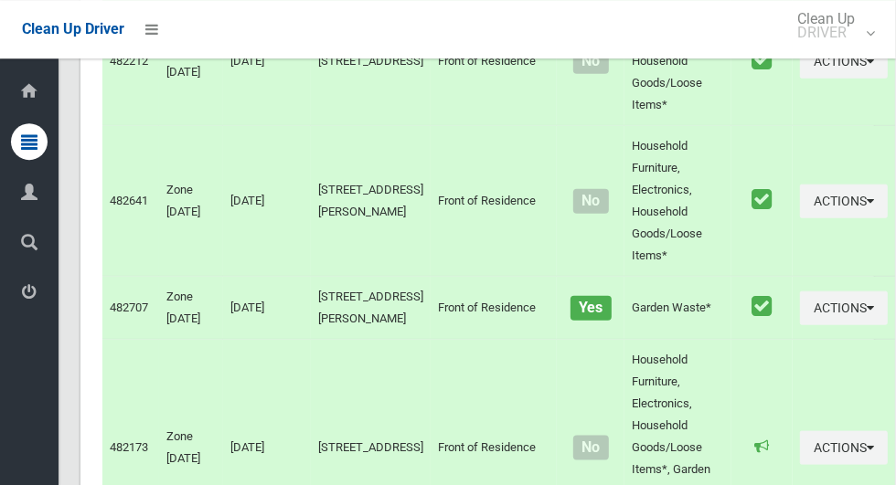
scroll to position [9246, 0]
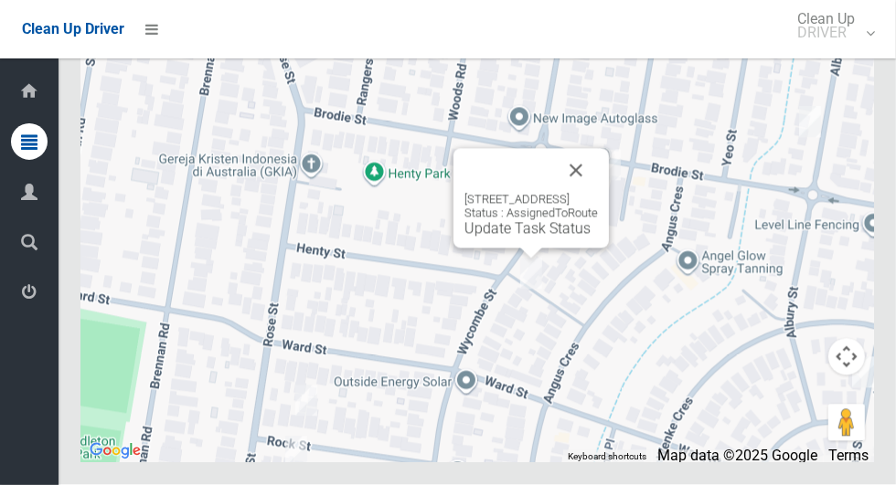
click at [598, 193] on button "Close" at bounding box center [576, 171] width 44 height 44
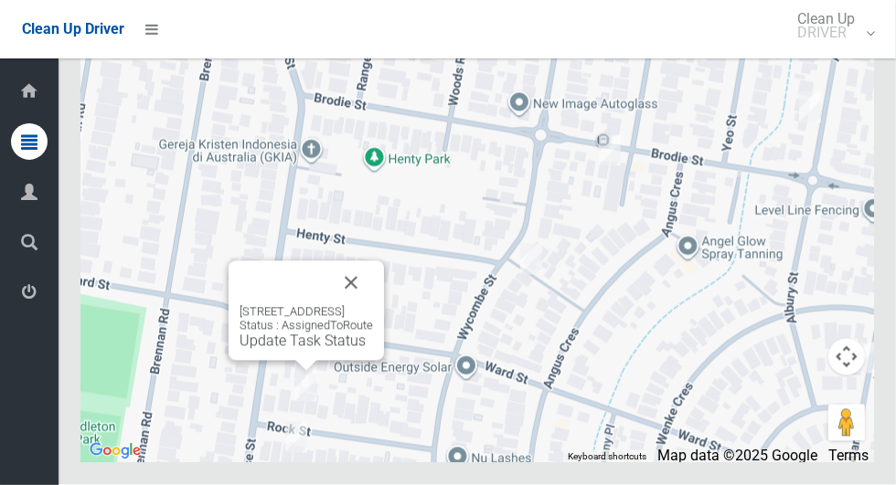
click at [373, 305] on button "Close" at bounding box center [351, 283] width 44 height 44
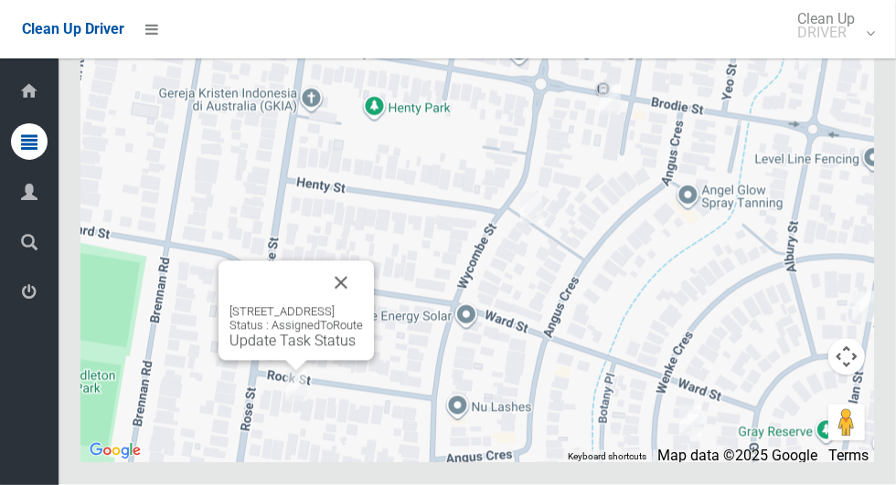
click at [360, 305] on button "Close" at bounding box center [341, 283] width 44 height 44
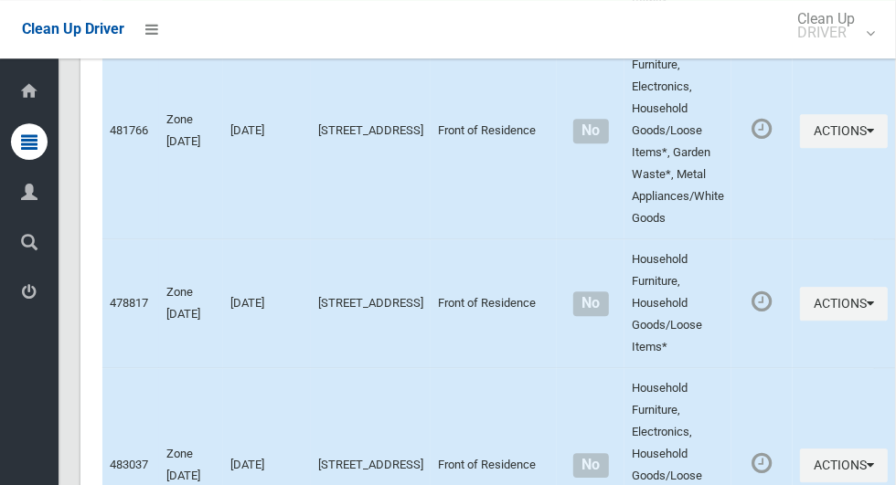
scroll to position [6196, 0]
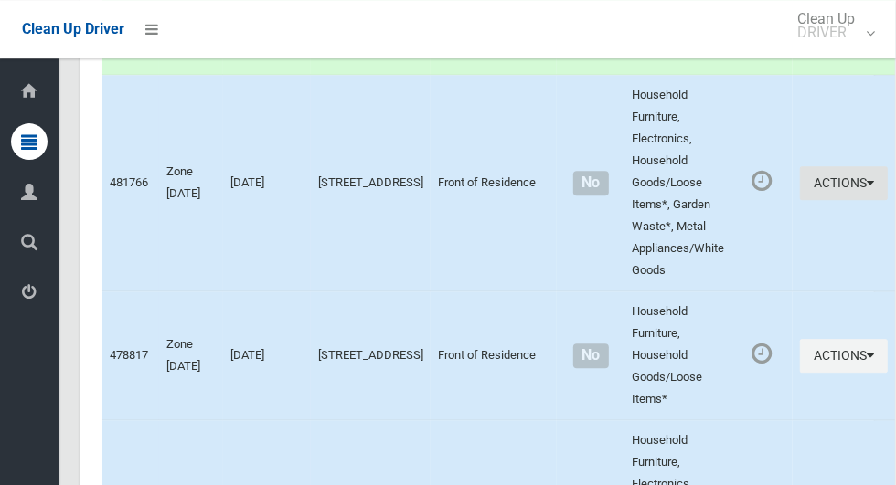
click at [806, 200] on button "Actions" at bounding box center [844, 183] width 88 height 34
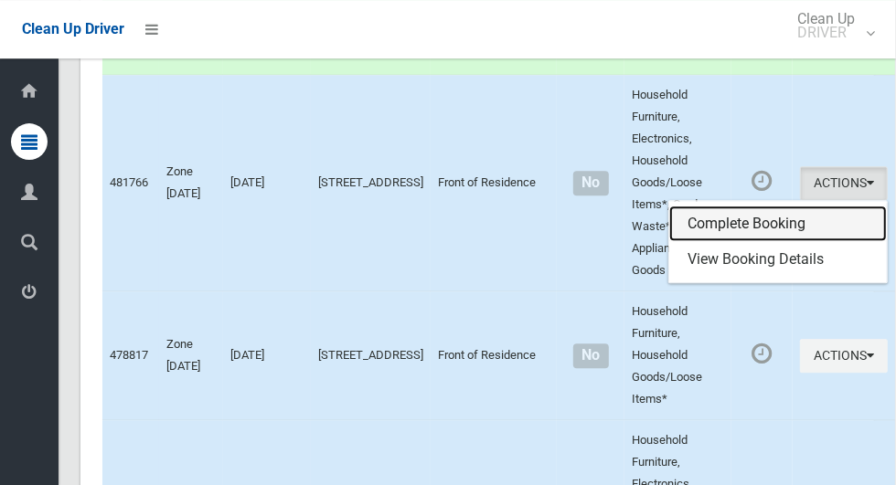
click at [761, 242] on link "Complete Booking" at bounding box center [778, 224] width 218 height 37
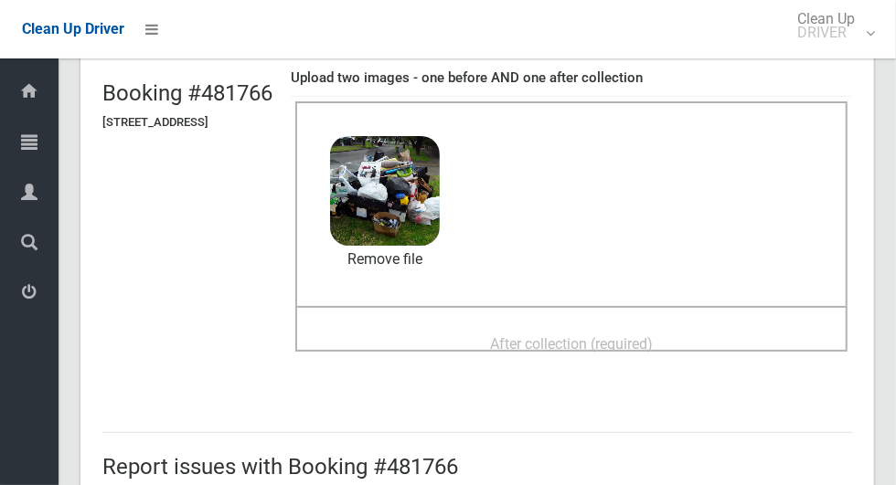
scroll to position [145, 0]
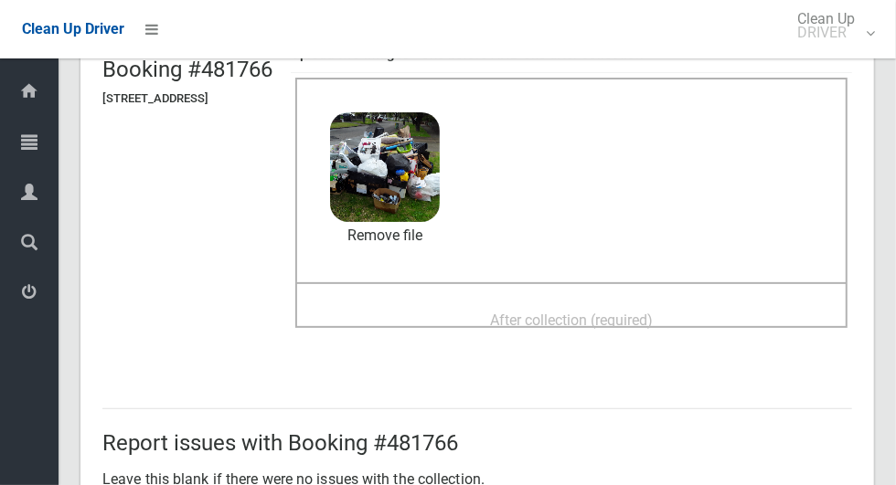
click at [653, 314] on span "After collection (required)" at bounding box center [571, 320] width 163 height 17
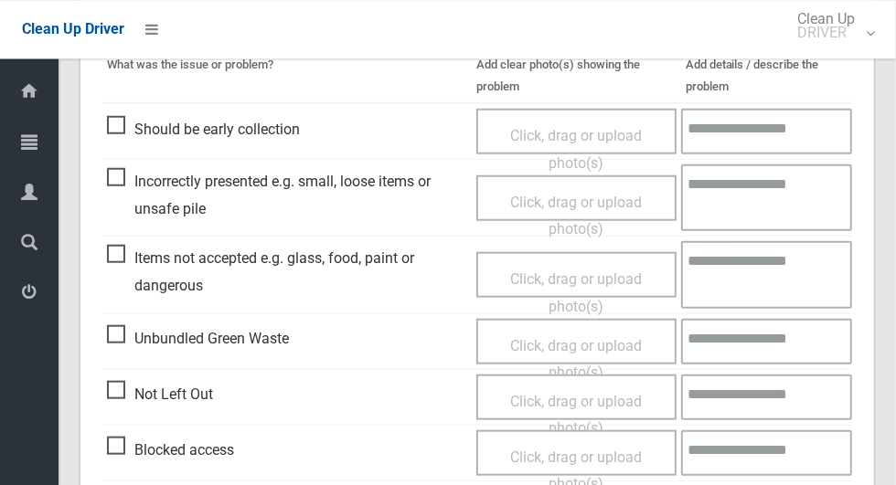
scroll to position [1495, 0]
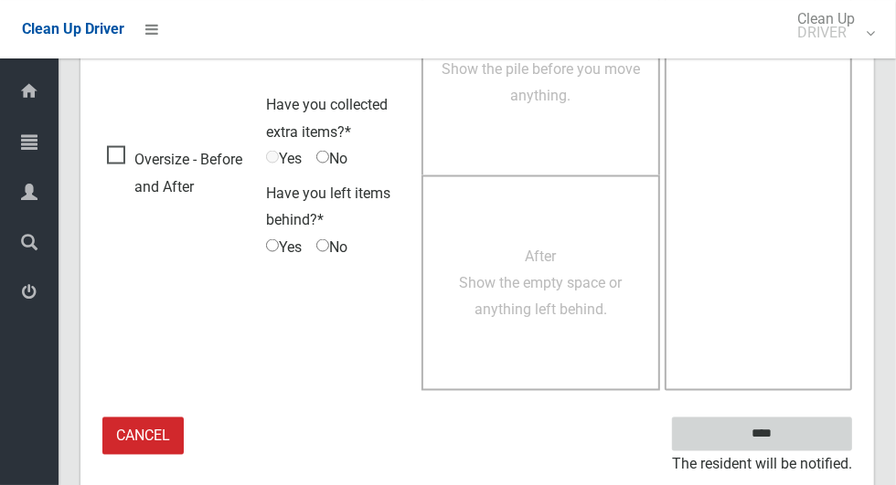
click at [772, 425] on input "****" at bounding box center [762, 435] width 180 height 34
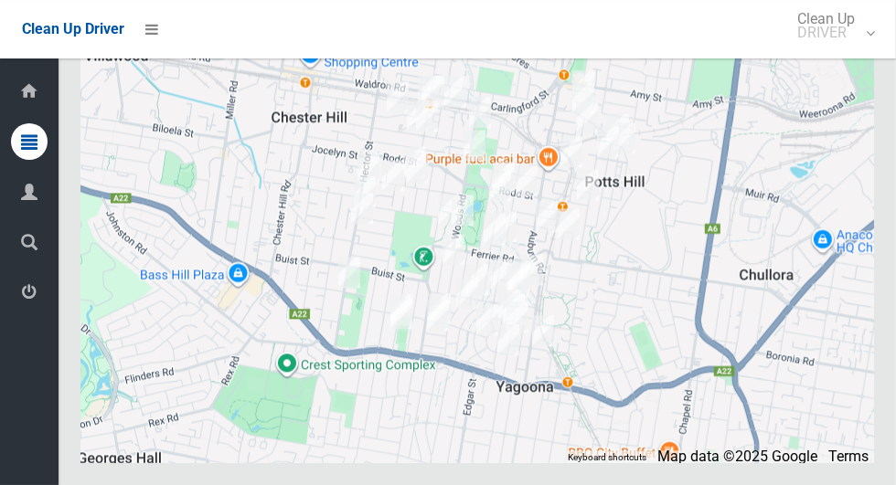
scroll to position [9246, 0]
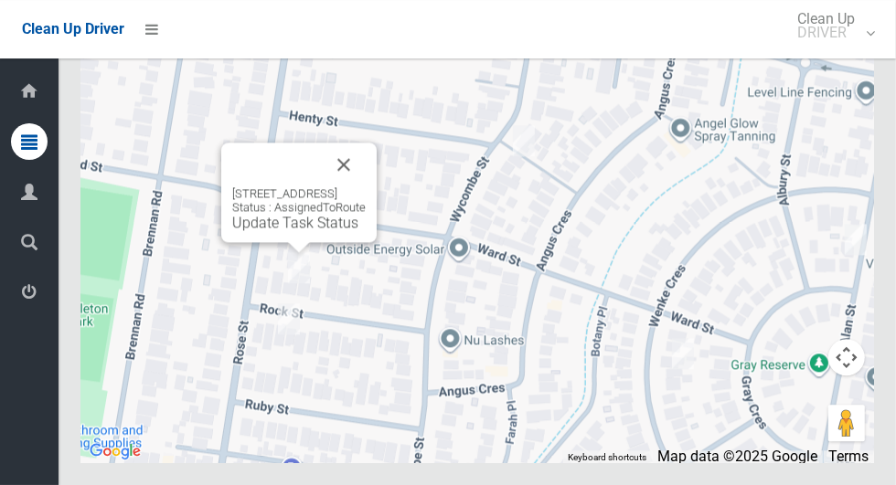
click at [365, 231] on div "1/16 Rock Street, YAGOONA NSW 2199 Status : AssignedToRoute Update Task Status" at bounding box center [298, 208] width 133 height 45
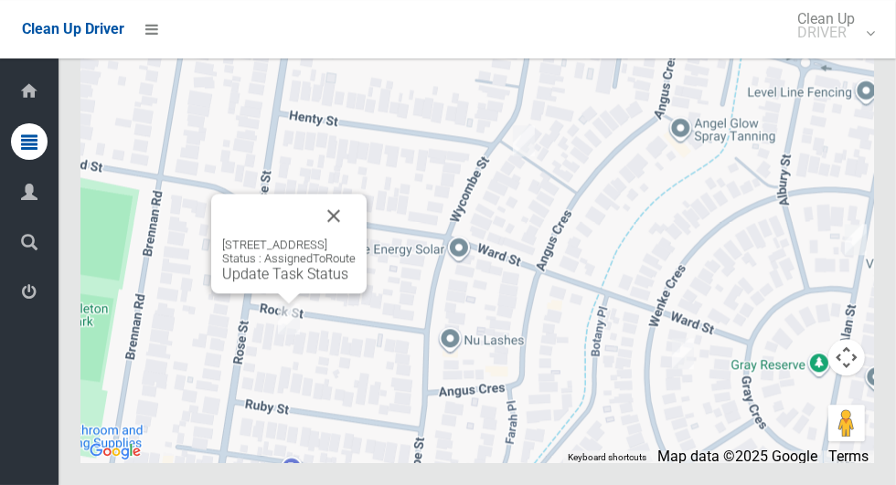
click at [352, 238] on button "Close" at bounding box center [334, 216] width 44 height 44
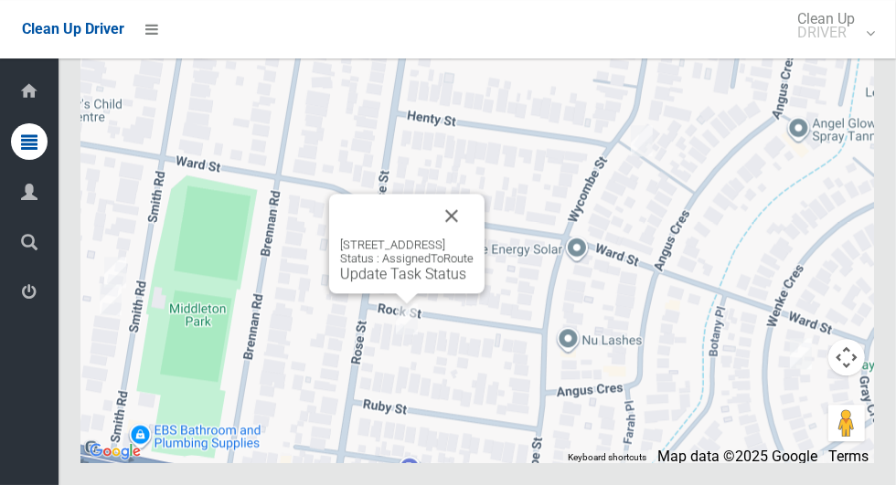
click at [473, 238] on button "Close" at bounding box center [452, 216] width 44 height 44
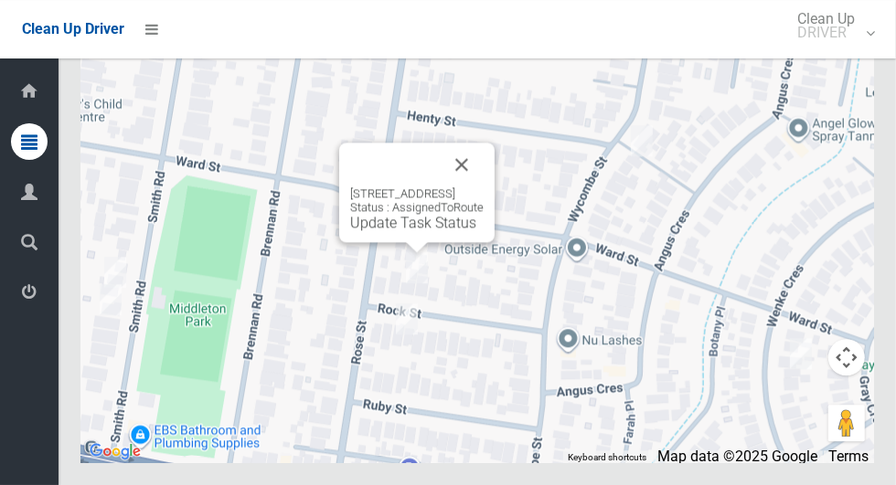
click at [484, 186] on button "Close" at bounding box center [462, 165] width 44 height 44
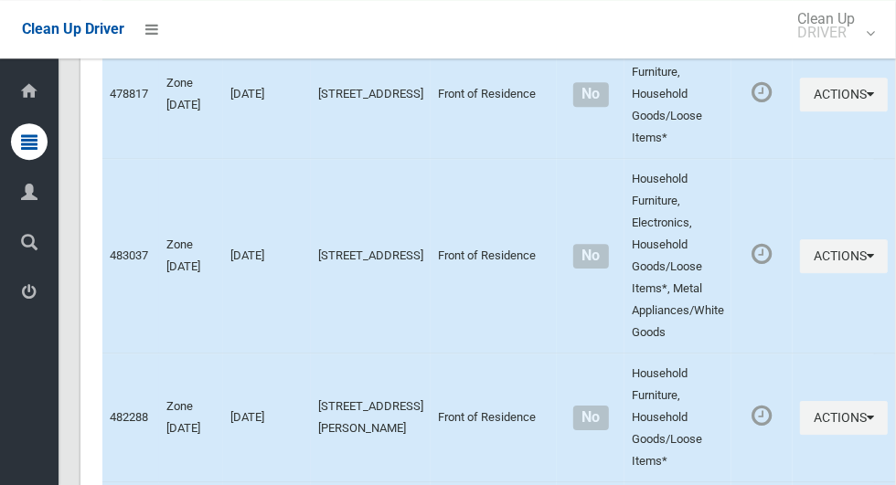
scroll to position [6464, 0]
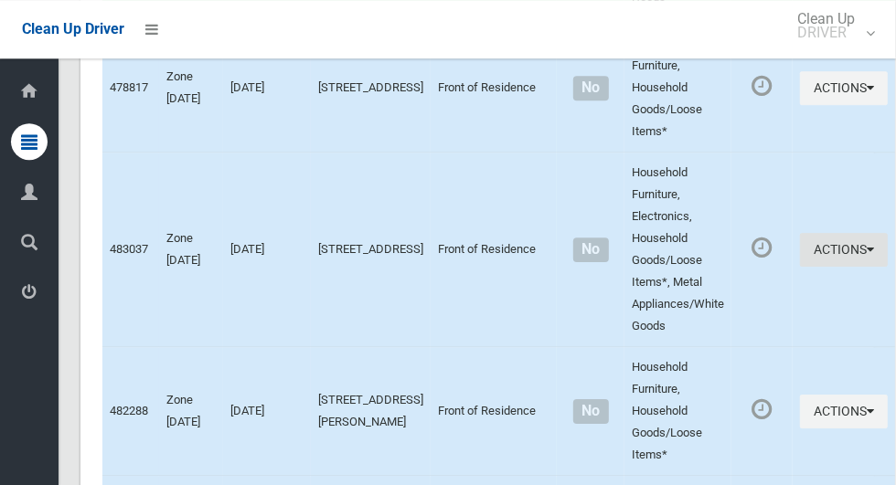
click at [800, 267] on button "Actions" at bounding box center [844, 250] width 88 height 34
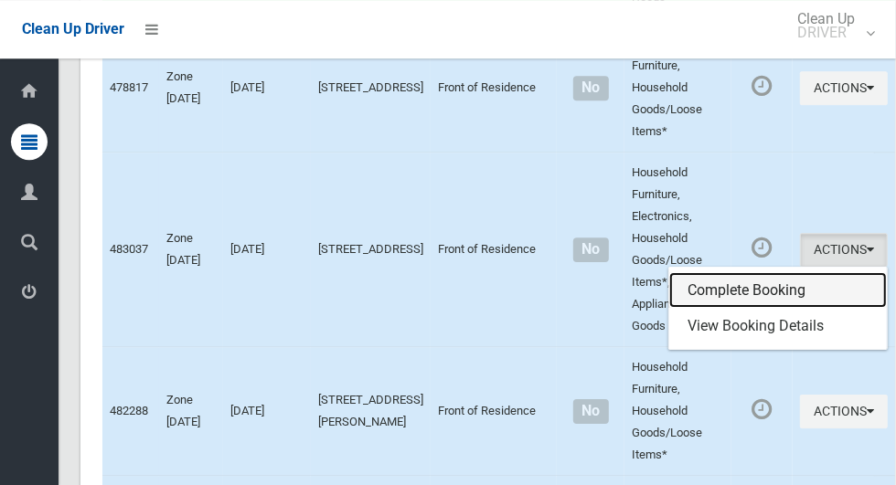
click at [755, 309] on link "Complete Booking" at bounding box center [778, 290] width 218 height 37
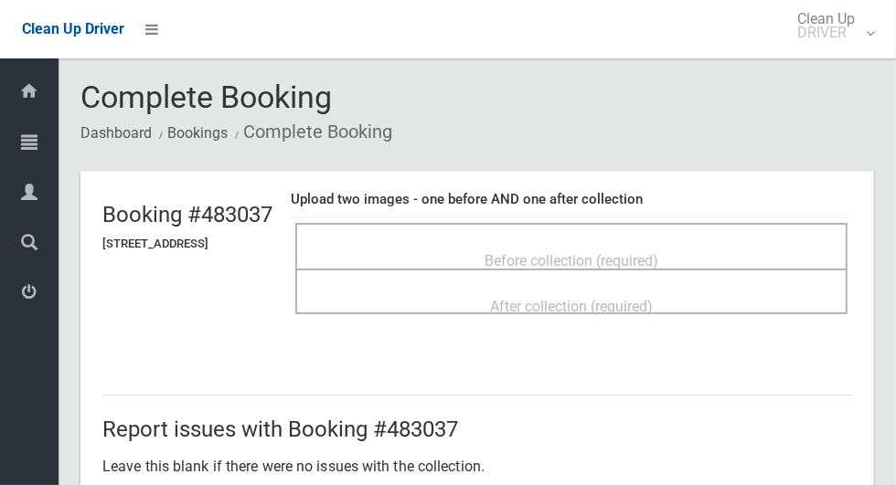
click at [780, 249] on div "Before collection (required)" at bounding box center [571, 260] width 512 height 34
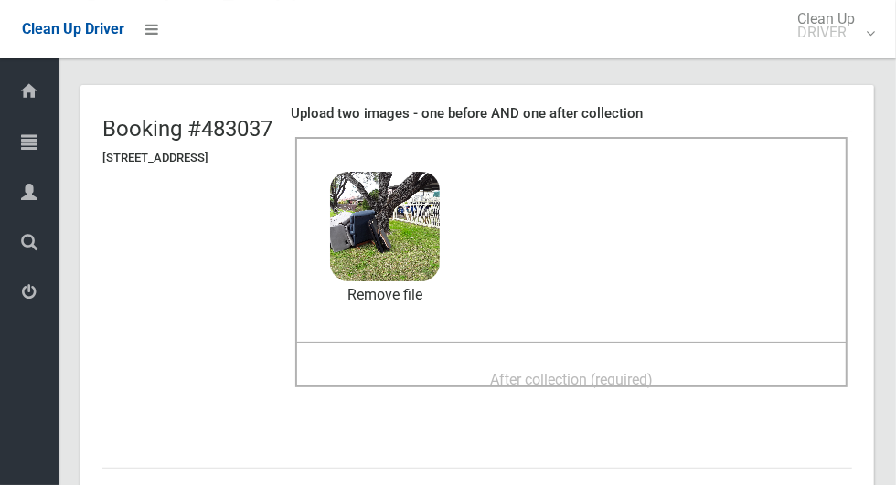
scroll to position [85, 0]
click at [719, 380] on div "After collection (required)" at bounding box center [571, 380] width 512 height 34
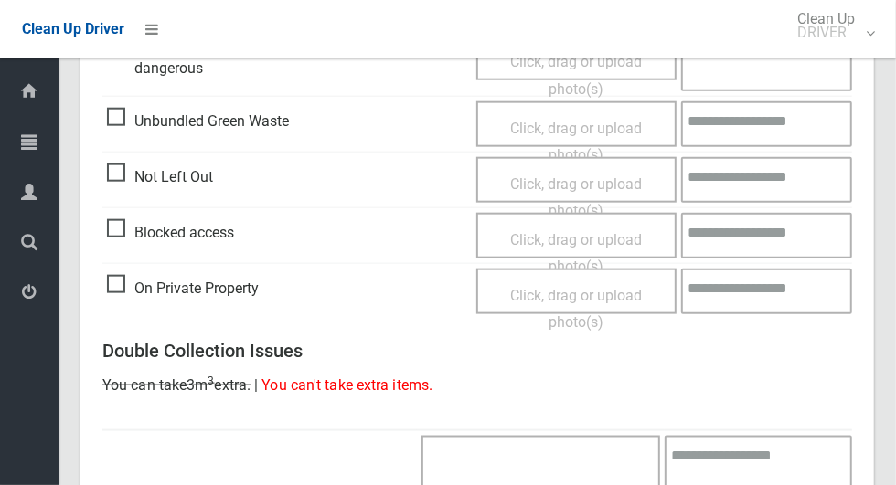
scroll to position [1495, 0]
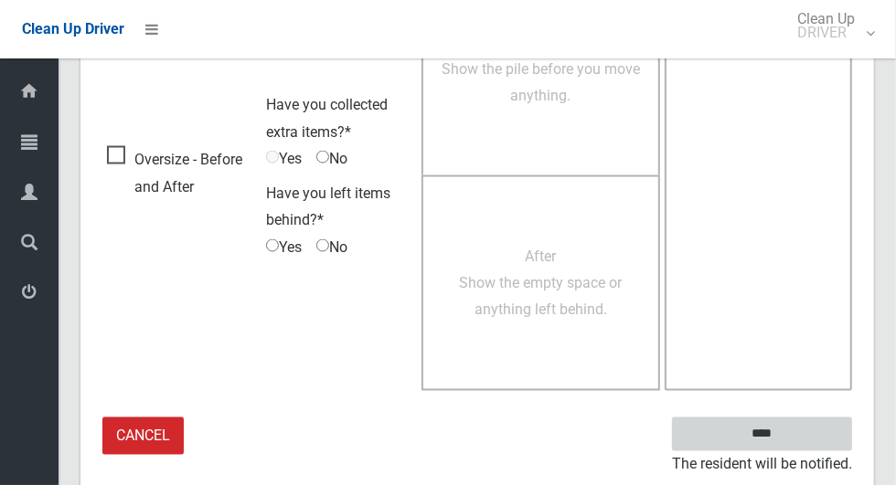
click at [793, 431] on input "****" at bounding box center [762, 435] width 180 height 34
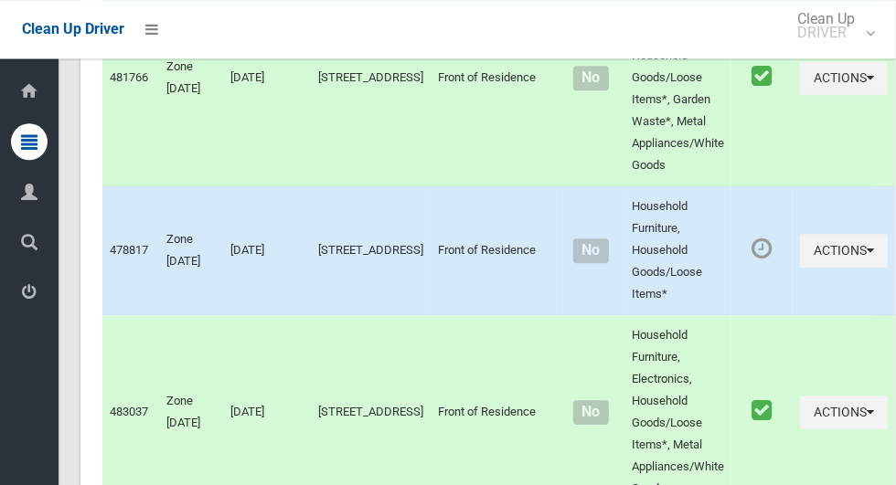
scroll to position [6300, 0]
click at [810, 269] on button "Actions" at bounding box center [844, 252] width 88 height 34
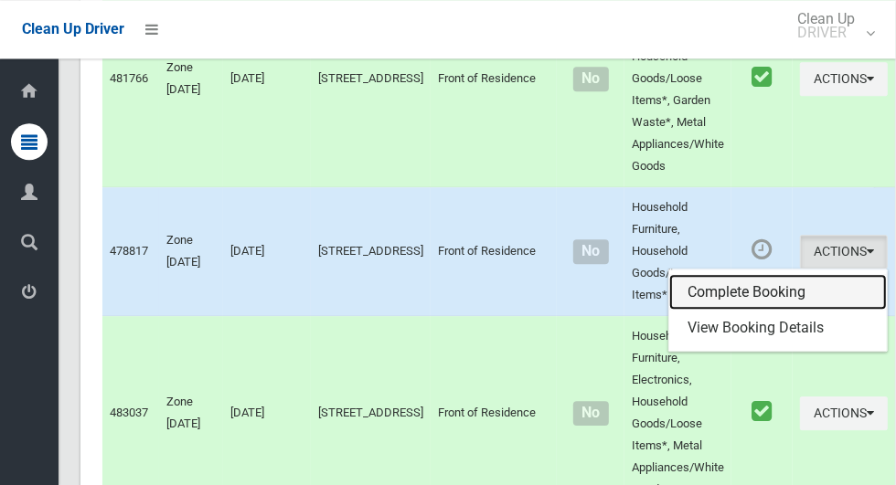
click at [761, 311] on link "Complete Booking" at bounding box center [778, 292] width 218 height 37
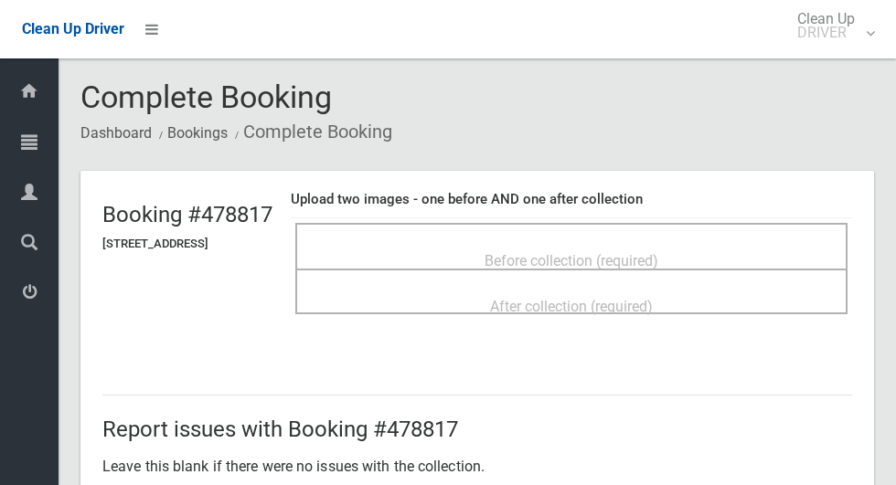
click at [708, 243] on div "Before collection (required)" at bounding box center [571, 260] width 512 height 34
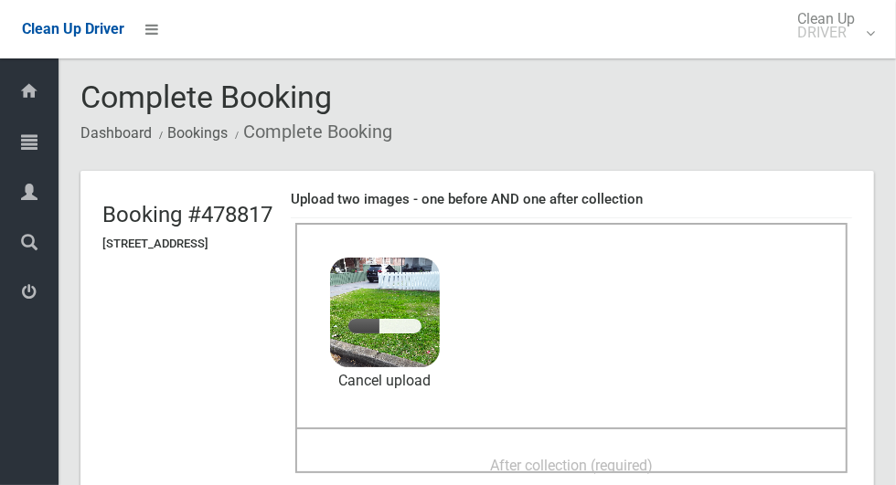
scroll to position [39, 0]
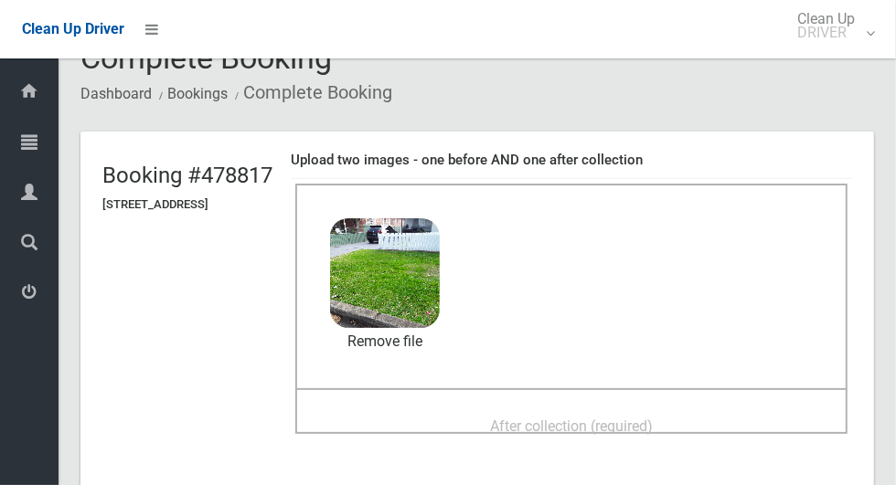
click at [641, 418] on span "After collection (required)" at bounding box center [571, 426] width 163 height 17
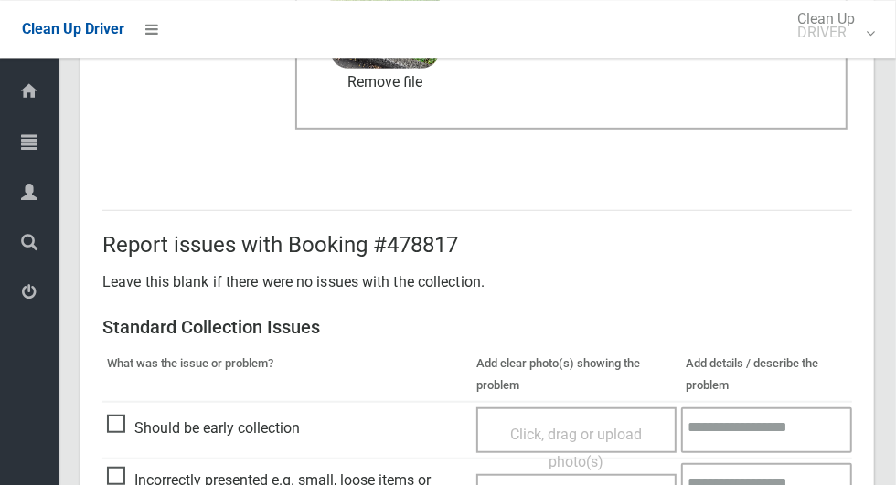
scroll to position [1495, 0]
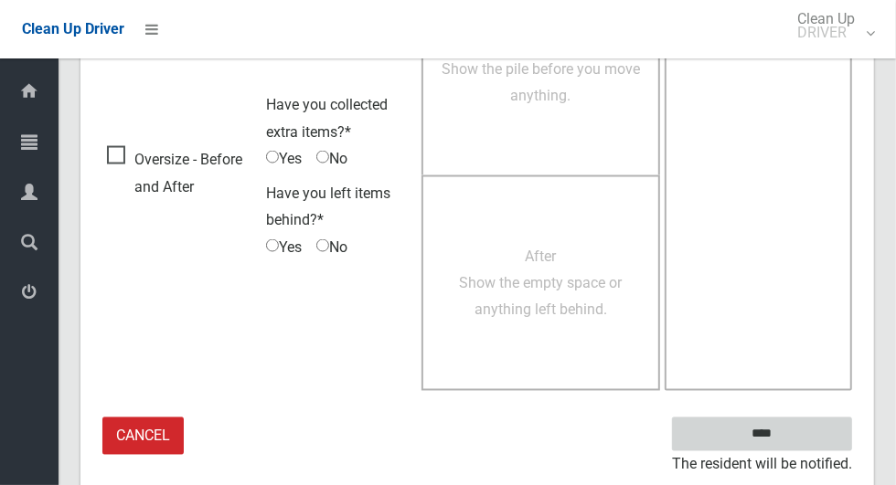
click at [793, 437] on input "****" at bounding box center [762, 435] width 180 height 34
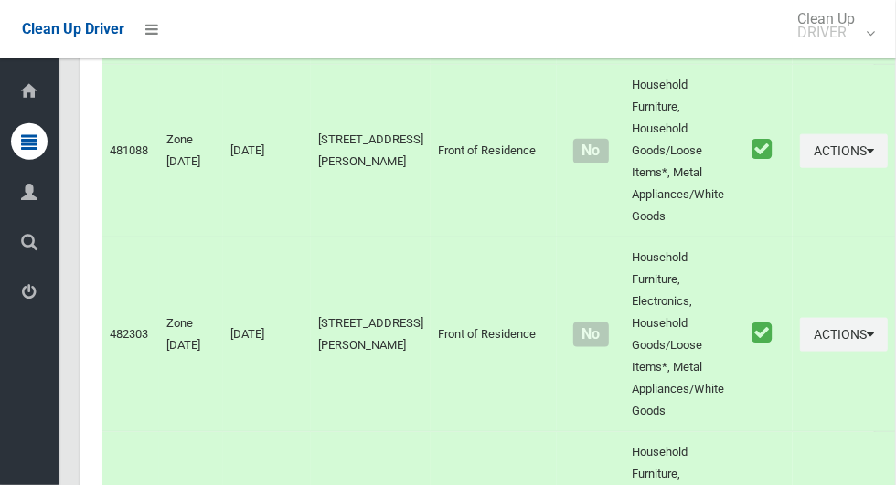
scroll to position [9246, 0]
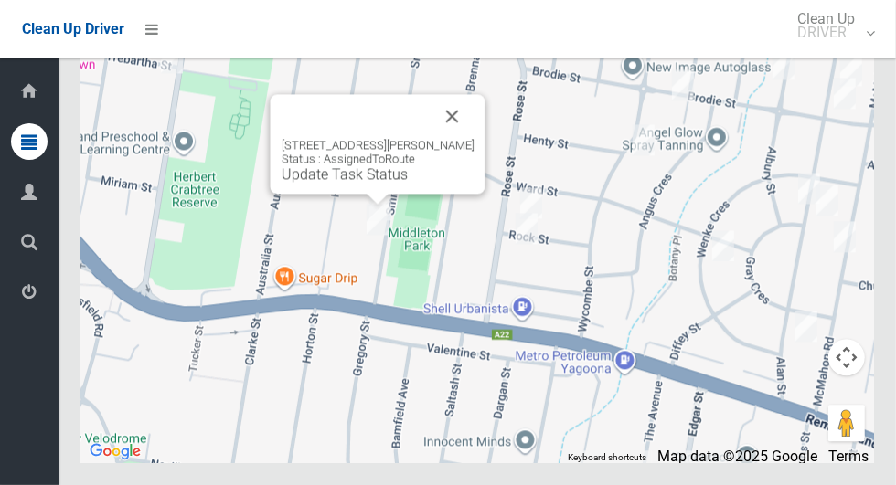
click at [441, 138] on button "Close" at bounding box center [453, 116] width 44 height 44
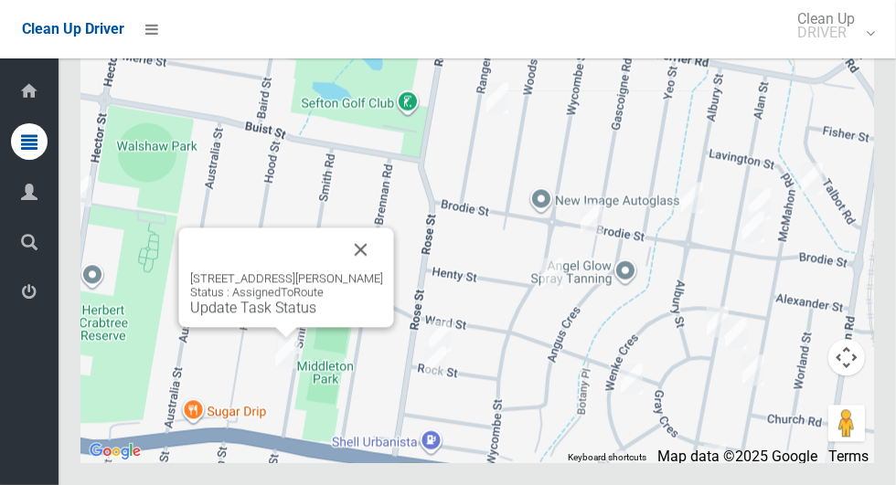
click at [367, 271] on button "Close" at bounding box center [361, 250] width 44 height 44
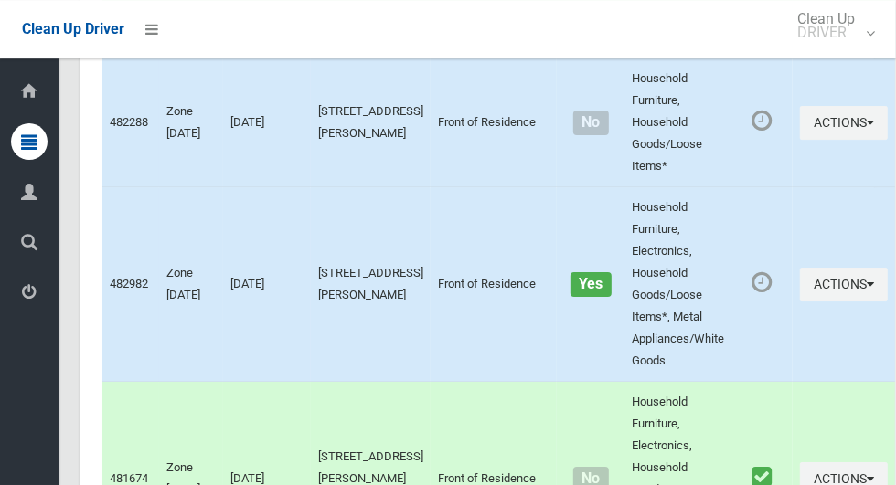
scroll to position [6754, 0]
click at [825, 139] on button "Actions" at bounding box center [844, 122] width 88 height 34
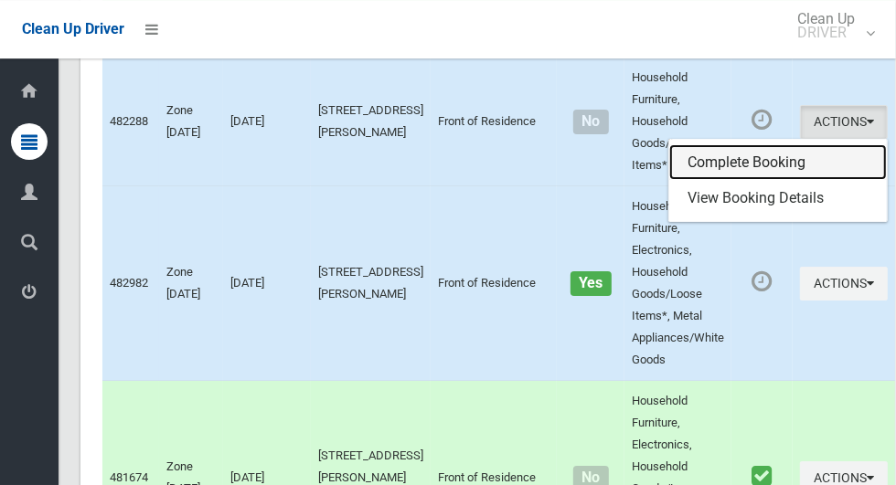
click at [761, 181] on link "Complete Booking" at bounding box center [778, 162] width 218 height 37
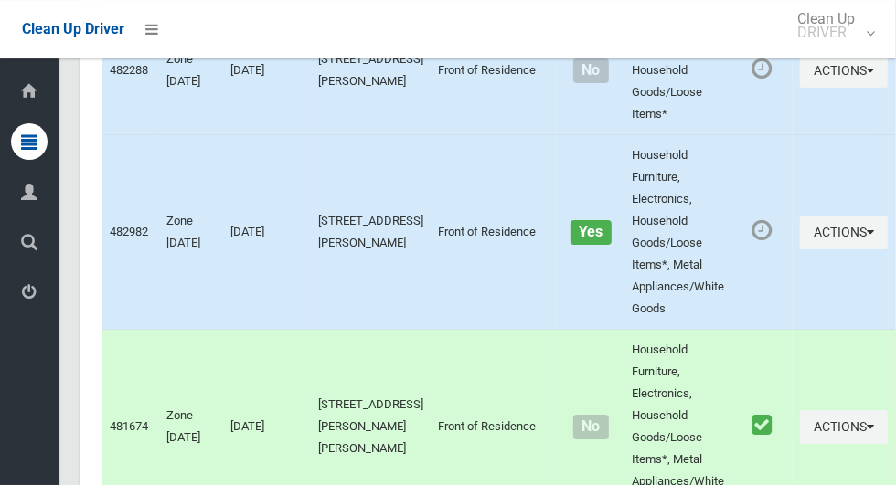
scroll to position [6811, 0]
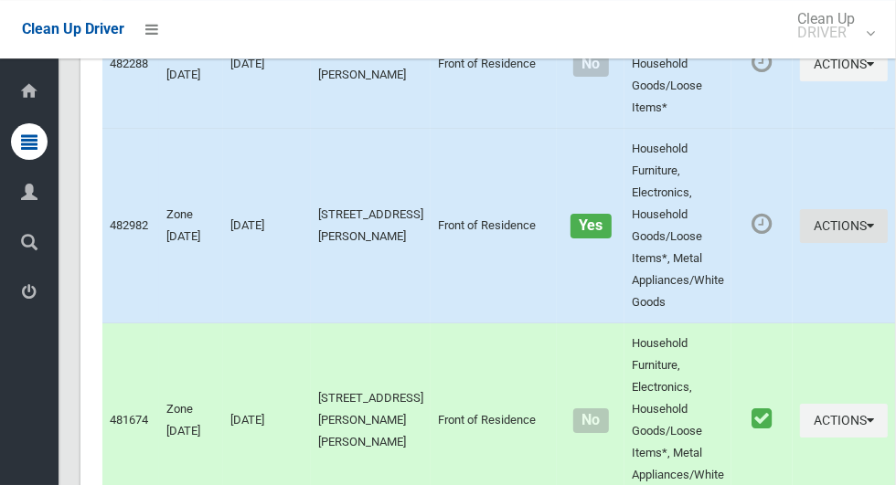
click at [815, 243] on button "Actions" at bounding box center [844, 226] width 88 height 34
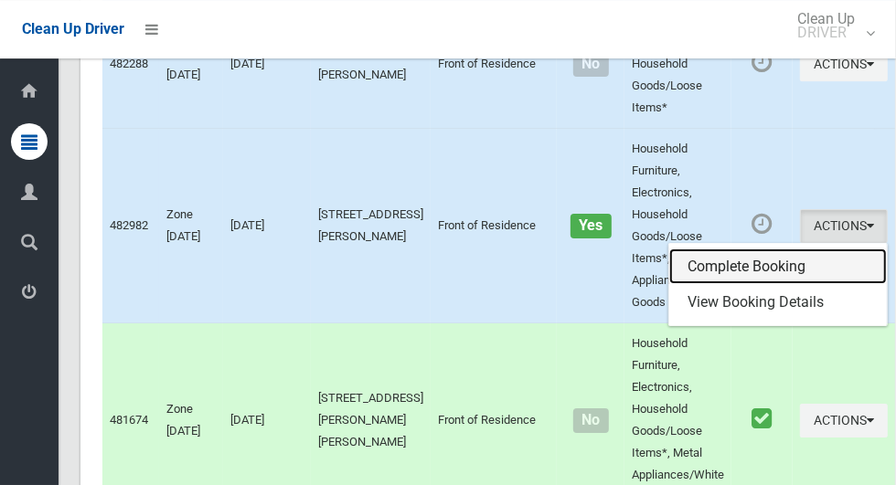
click at [752, 285] on link "Complete Booking" at bounding box center [778, 267] width 218 height 37
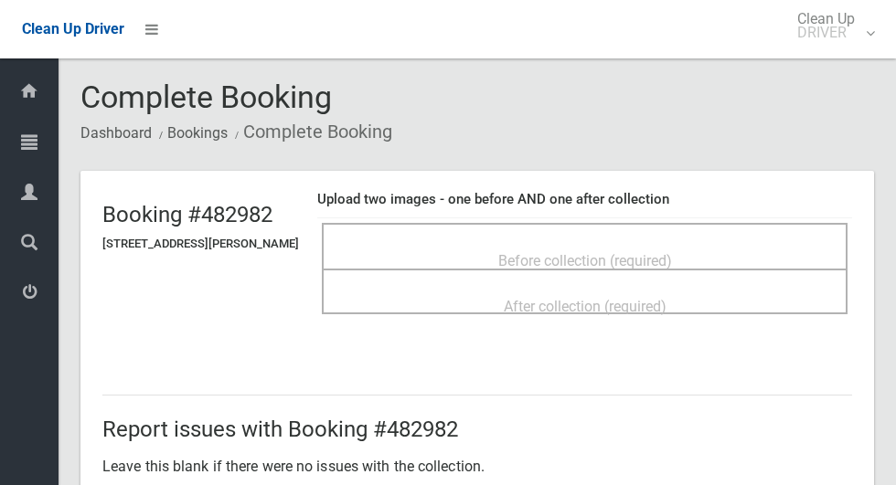
click at [772, 243] on div "Before collection (required)" at bounding box center [584, 260] width 485 height 34
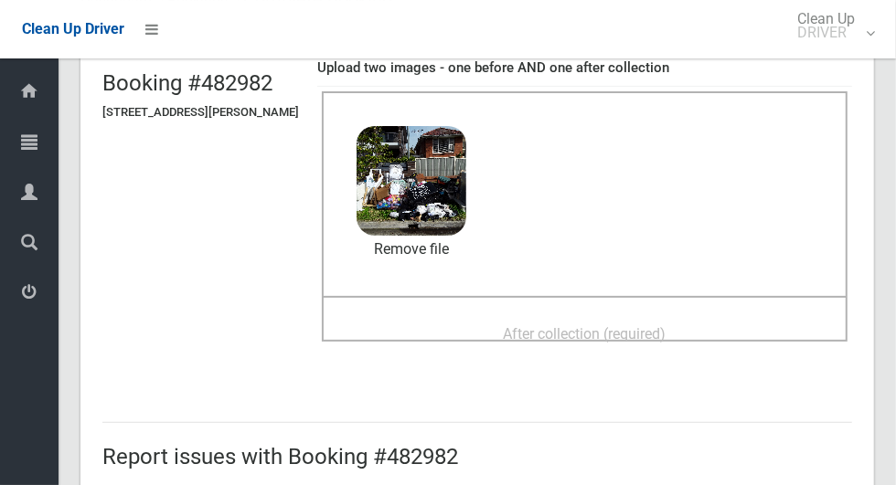
scroll to position [149, 0]
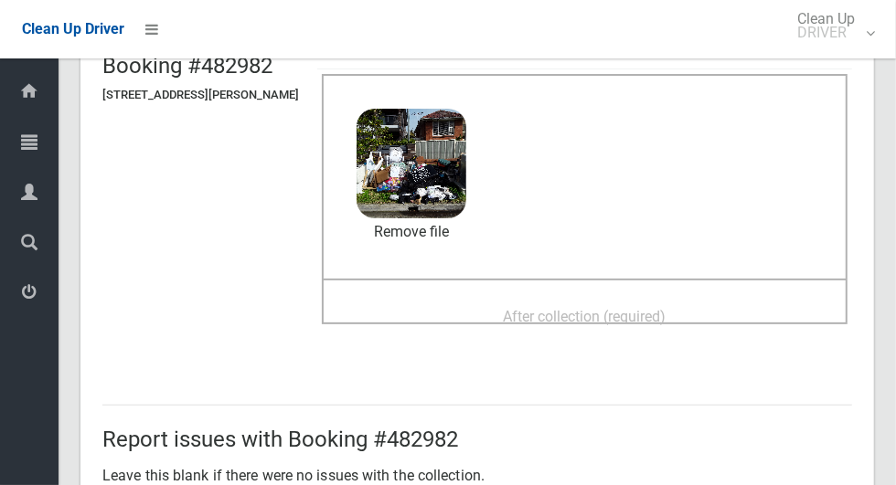
click at [722, 318] on div "After collection (required)" at bounding box center [584, 316] width 485 height 34
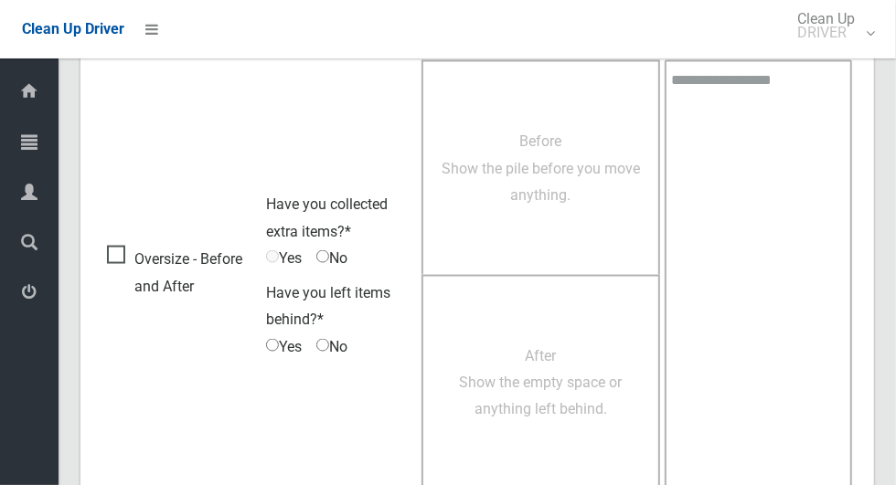
scroll to position [1495, 0]
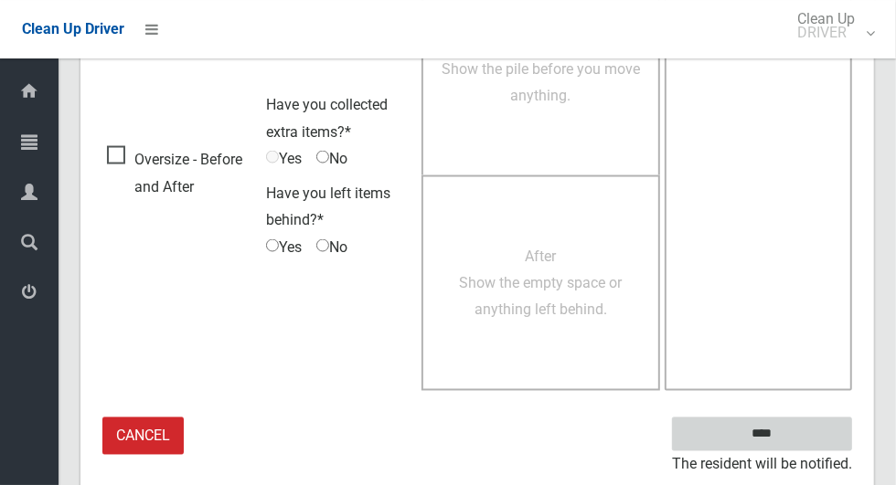
click at [801, 429] on input "****" at bounding box center [762, 435] width 180 height 34
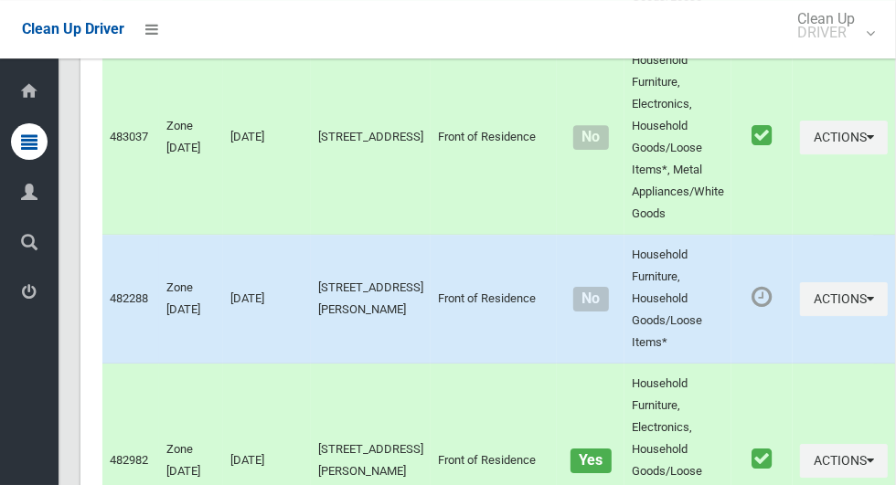
scroll to position [6638, 0]
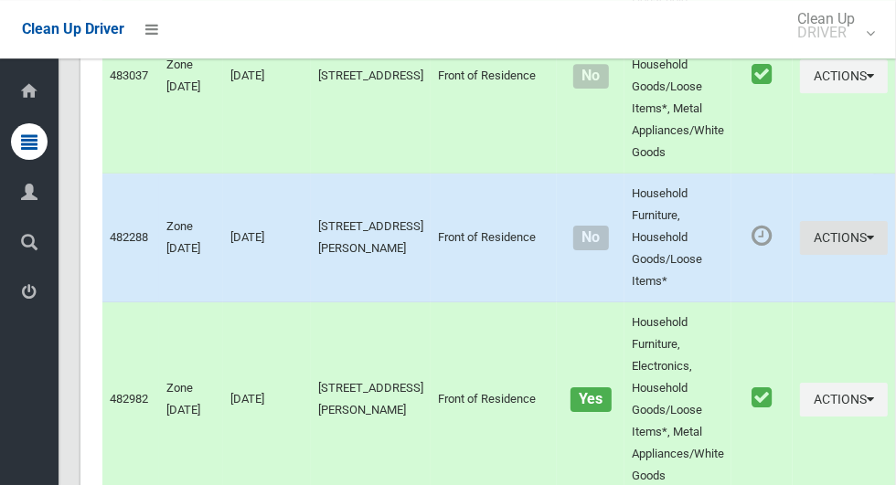
click at [823, 255] on button "Actions" at bounding box center [844, 238] width 88 height 34
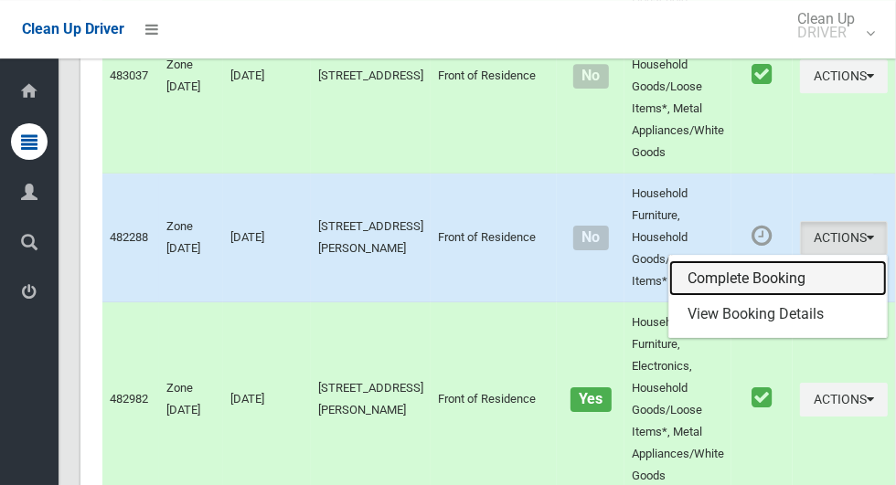
click at [743, 297] on link "Complete Booking" at bounding box center [778, 278] width 218 height 37
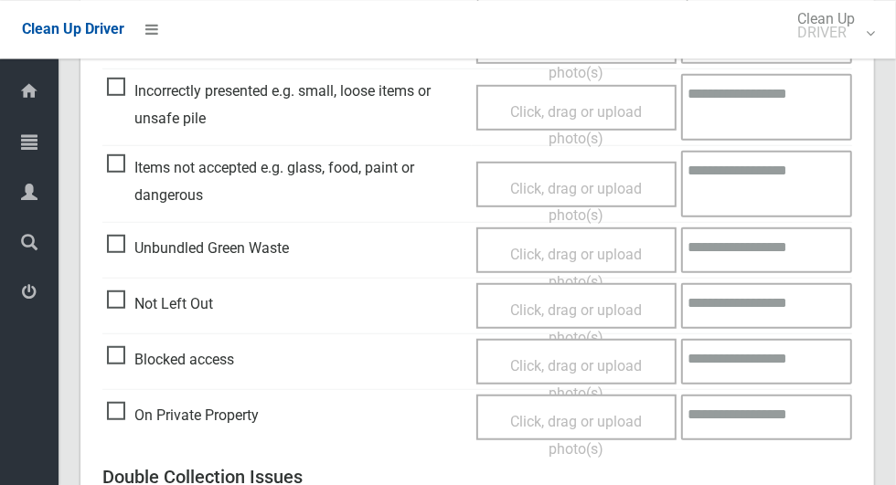
scroll to position [576, 0]
click at [118, 298] on span "Not Left Out" at bounding box center [160, 302] width 106 height 27
click at [627, 308] on span "Click, drag or upload photo(s)" at bounding box center [576, 322] width 132 height 45
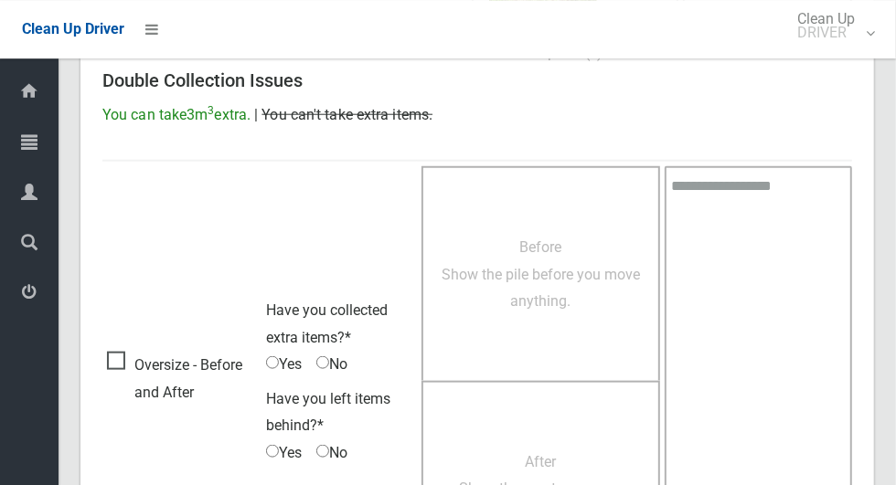
scroll to position [1177, 0]
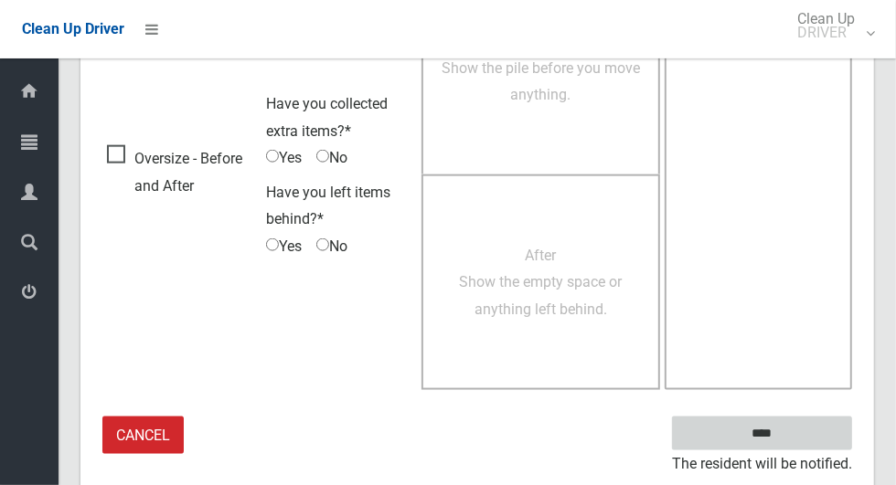
click at [793, 430] on input "****" at bounding box center [762, 434] width 180 height 34
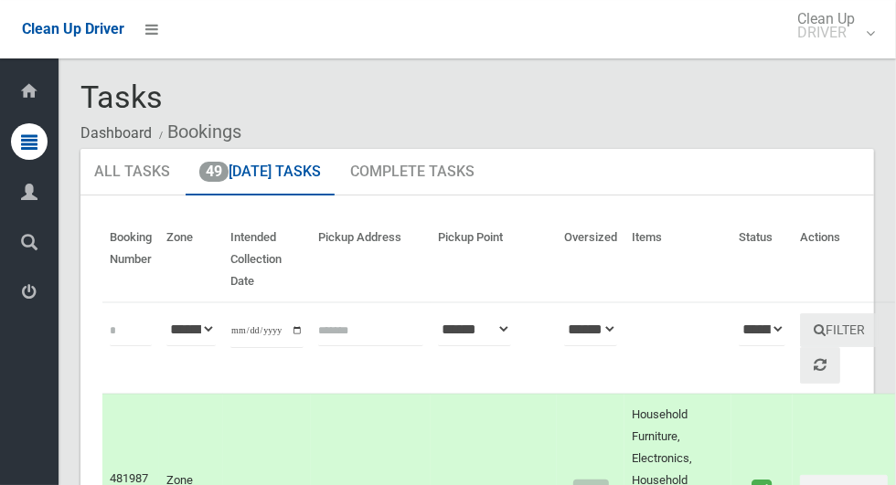
click at [28, 186] on icon at bounding box center [29, 192] width 16 height 37
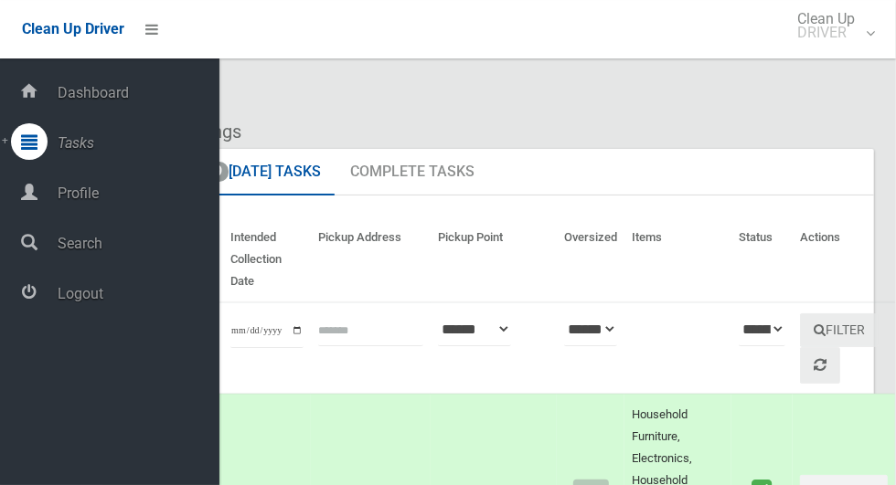
click at [58, 303] on span "Logout" at bounding box center [135, 293] width 167 height 17
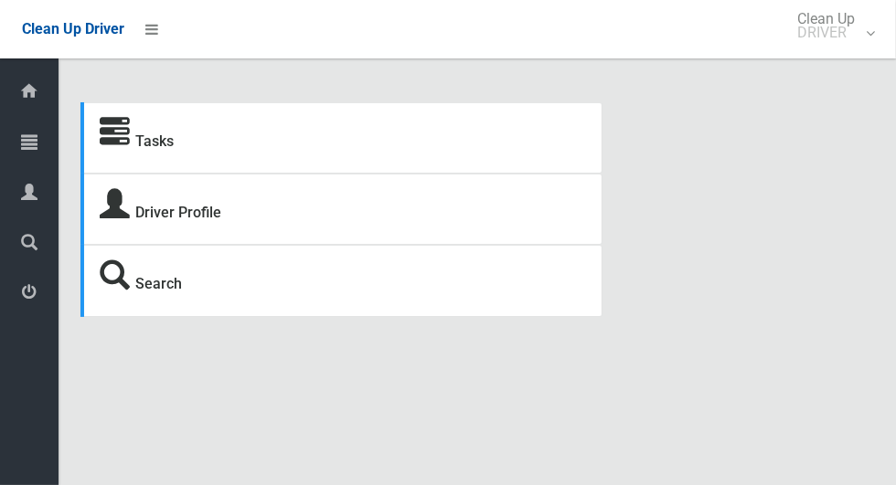
click at [125, 128] on icon at bounding box center [115, 133] width 30 height 30
click at [121, 148] on icon at bounding box center [115, 133] width 30 height 30
click at [123, 146] on icon at bounding box center [115, 133] width 30 height 30
click at [133, 144] on strong "Tasks" at bounding box center [137, 139] width 74 height 26
click at [136, 148] on link "Tasks" at bounding box center [154, 141] width 38 height 17
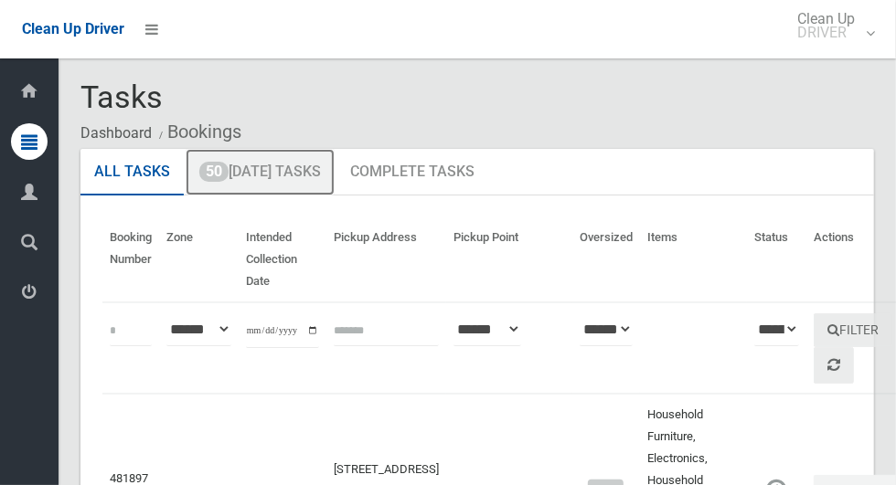
click at [240, 181] on link "50 [DATE] Tasks" at bounding box center [260, 173] width 149 height 48
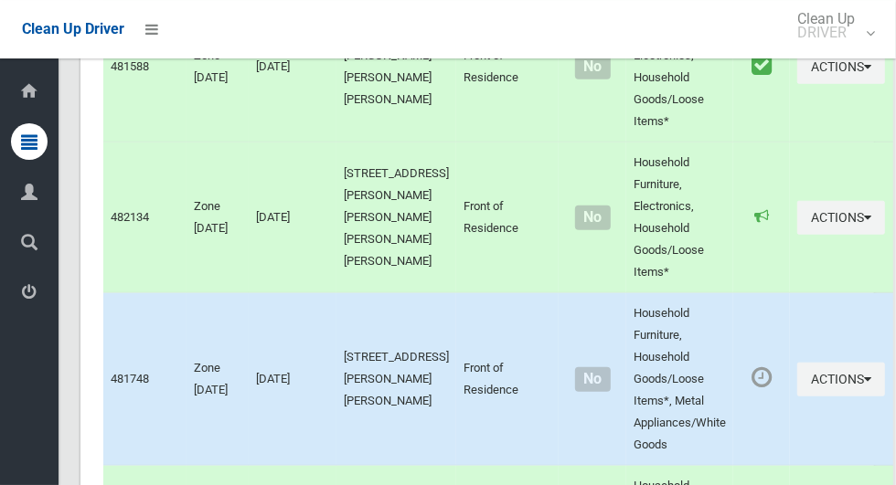
scroll to position [9094, 0]
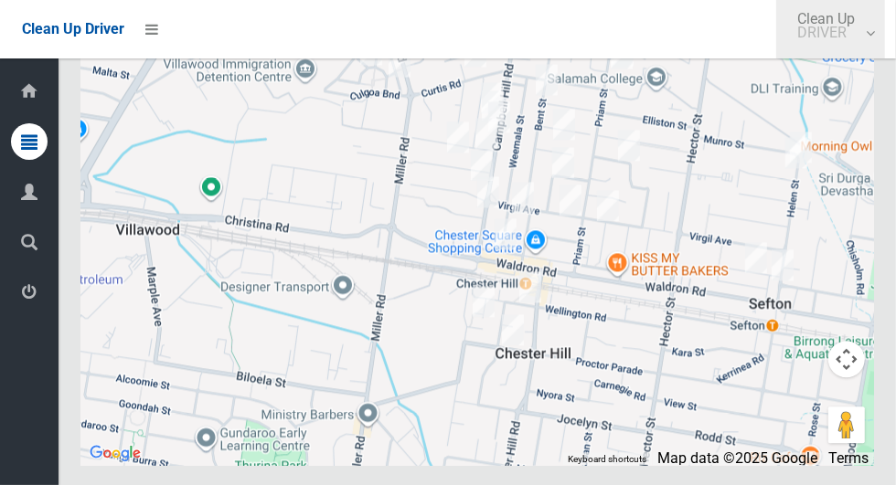
click at [885, 43] on link "Clean Up DRIVER" at bounding box center [830, 29] width 109 height 58
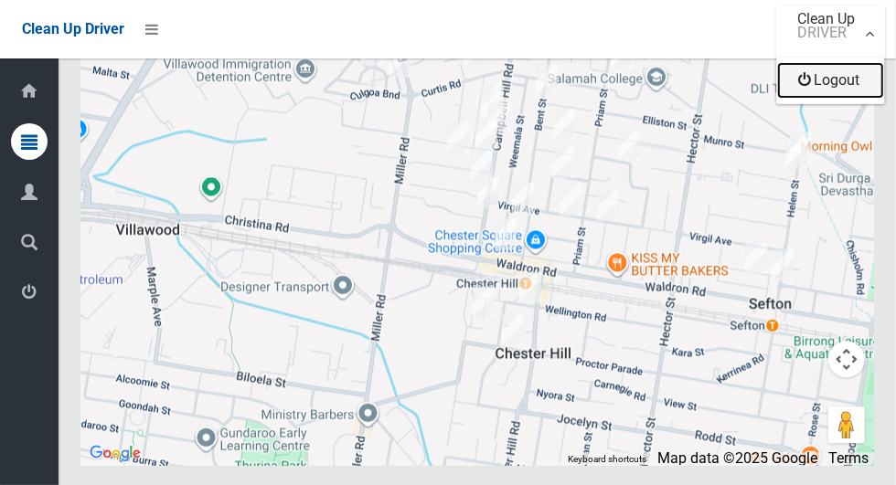
click at [877, 91] on link "Logout" at bounding box center [830, 80] width 107 height 37
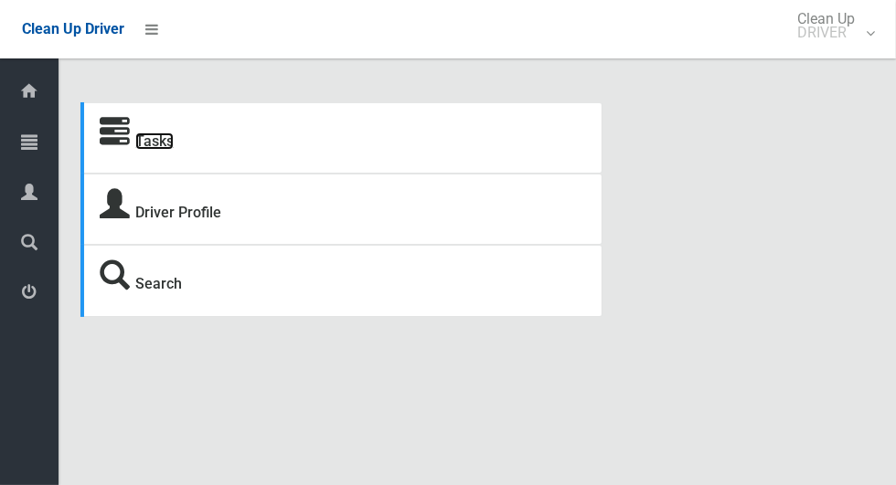
click at [164, 150] on link "Tasks" at bounding box center [154, 141] width 38 height 17
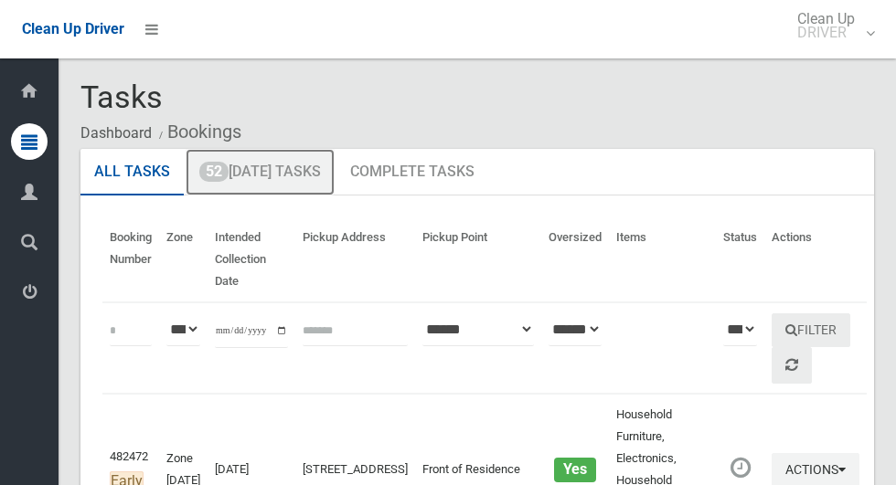
click at [271, 178] on link "52 [DATE] Tasks" at bounding box center [260, 173] width 149 height 48
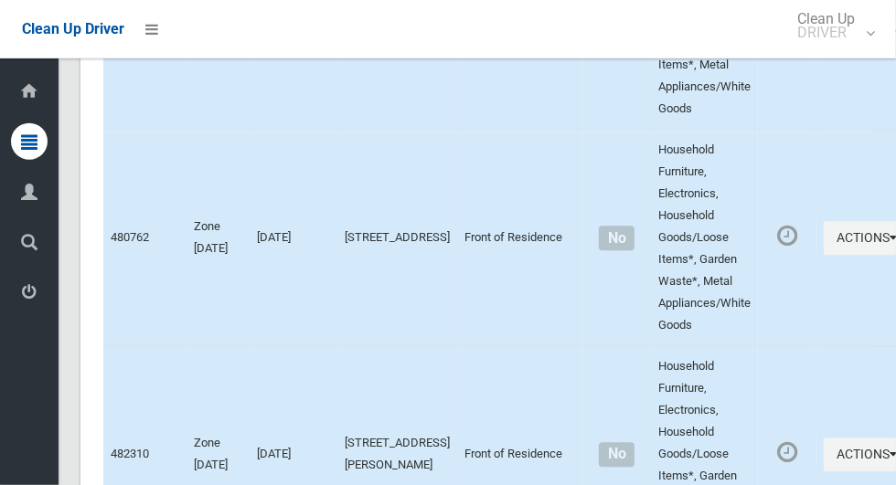
scroll to position [9920, 0]
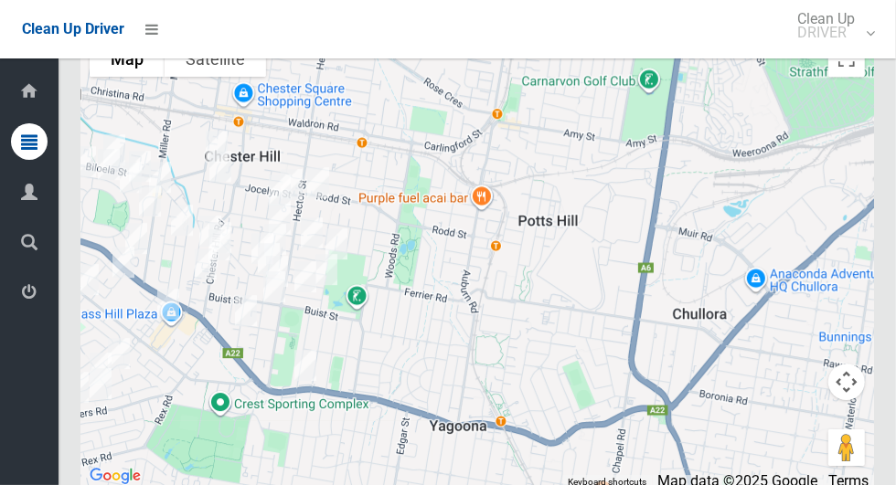
click at [474, 336] on div at bounding box center [476, 259] width 793 height 457
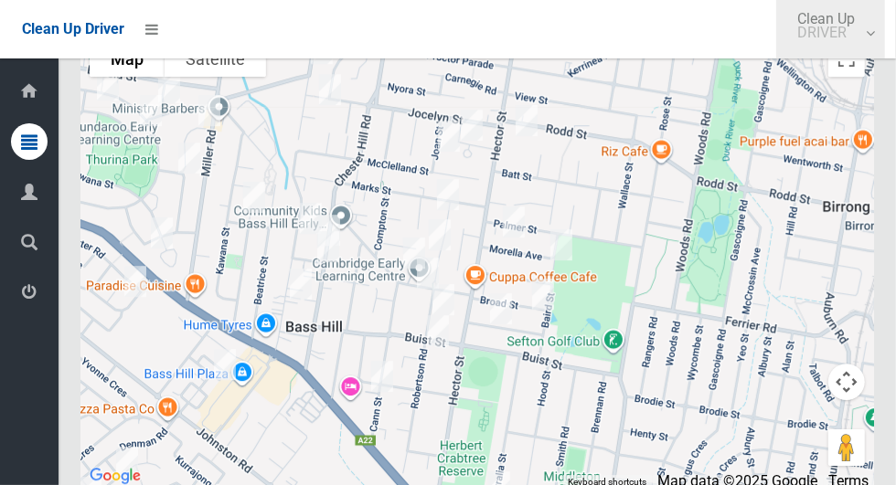
click at [885, 43] on link "Clean Up DRIVER" at bounding box center [830, 29] width 109 height 58
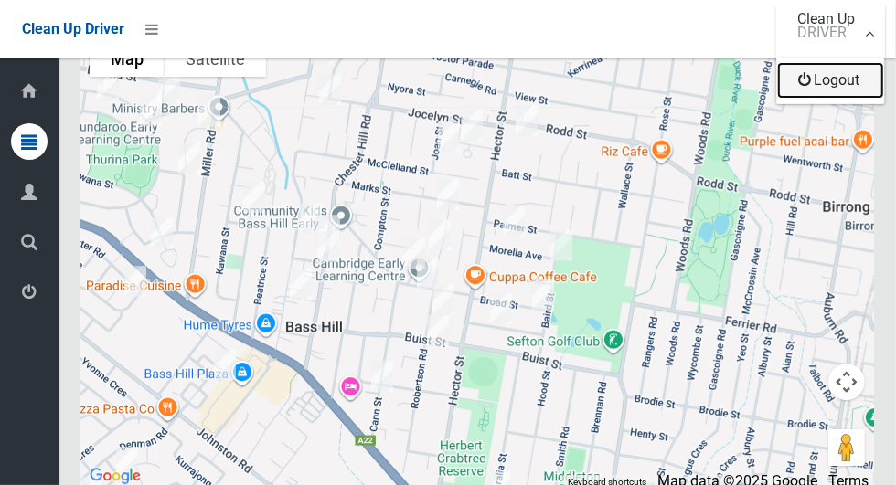
click at [853, 91] on link "Logout" at bounding box center [830, 80] width 107 height 37
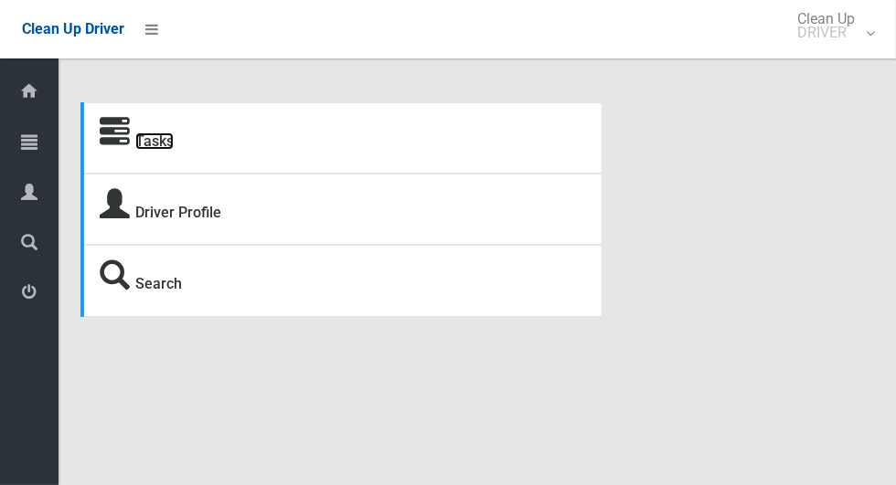
click at [172, 147] on link "Tasks" at bounding box center [154, 141] width 38 height 17
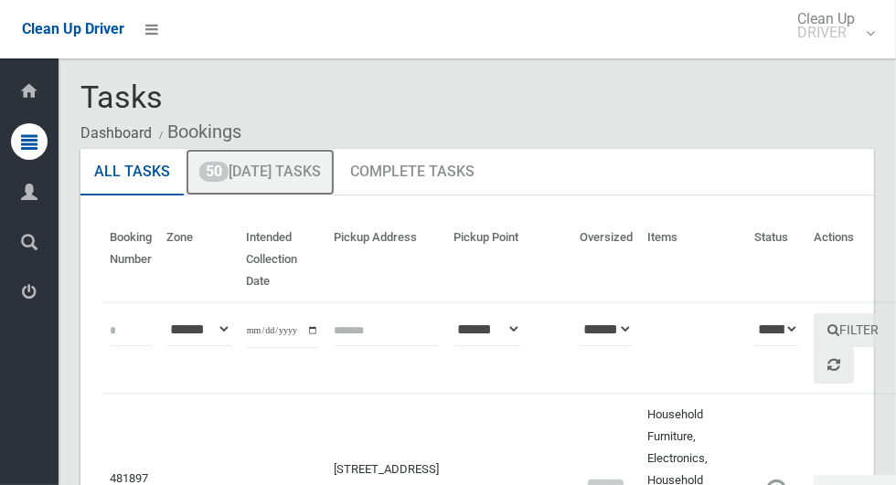
click at [300, 177] on link "50 Today's Tasks" at bounding box center [260, 173] width 149 height 48
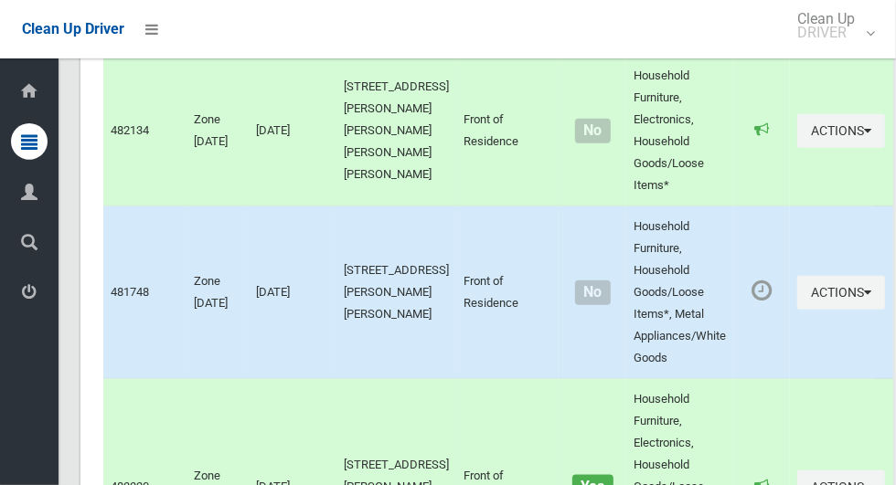
scroll to position [9094, 0]
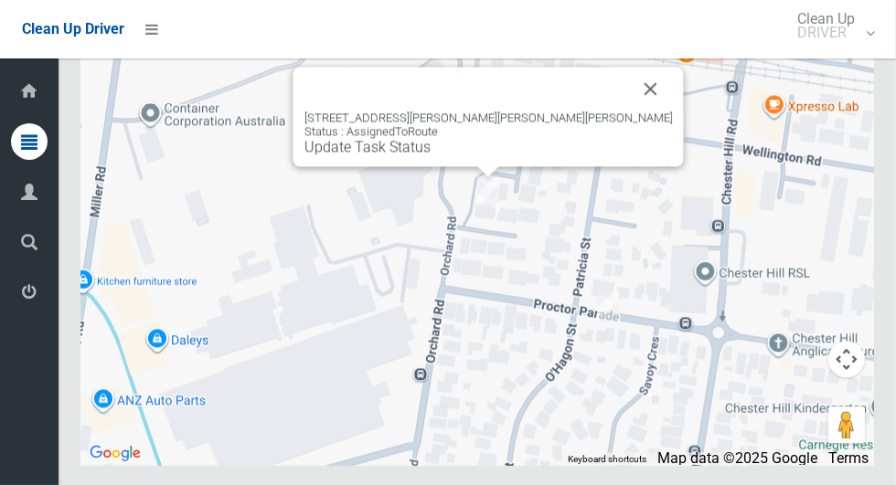
click at [686, 315] on div "2 Hughes Place, CHESTER HILL NSW 2162 Status : AssignedToRoute Update Task Stat…" at bounding box center [476, 236] width 793 height 457
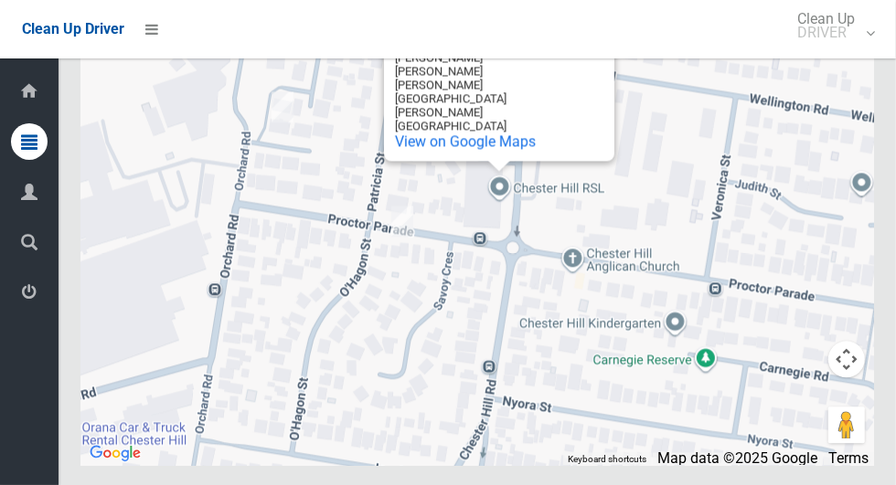
click at [585, 35] on button "Close" at bounding box center [581, 13] width 44 height 44
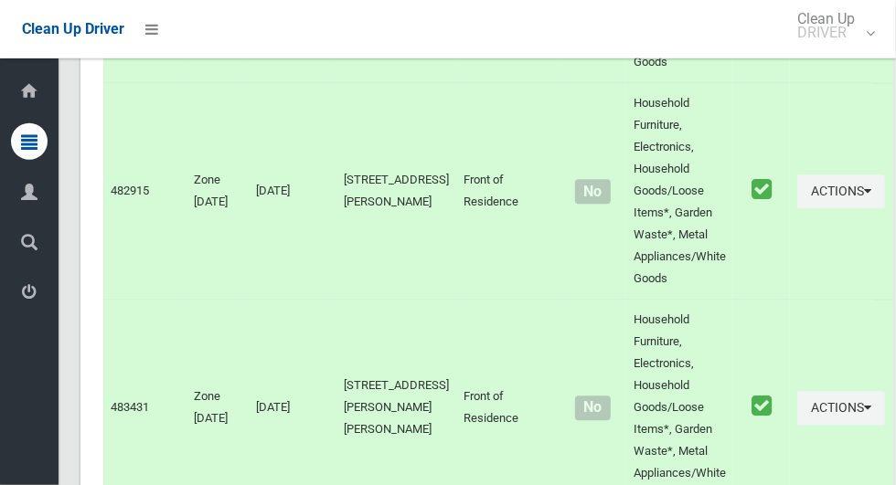
scroll to position [5810, 0]
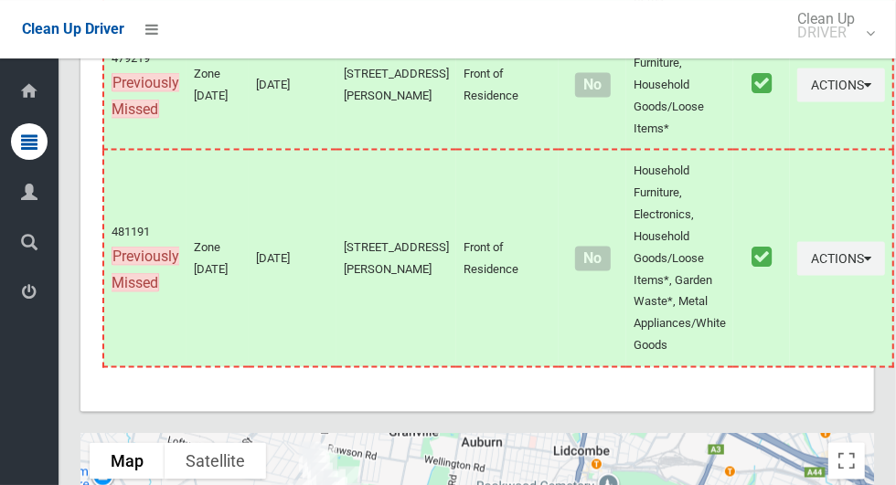
scroll to position [9094, 0]
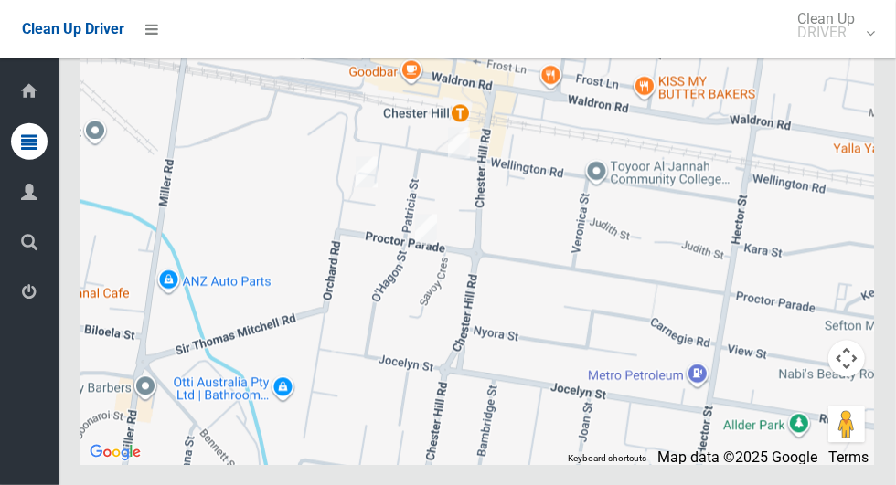
click at [106, 331] on div at bounding box center [476, 236] width 793 height 457
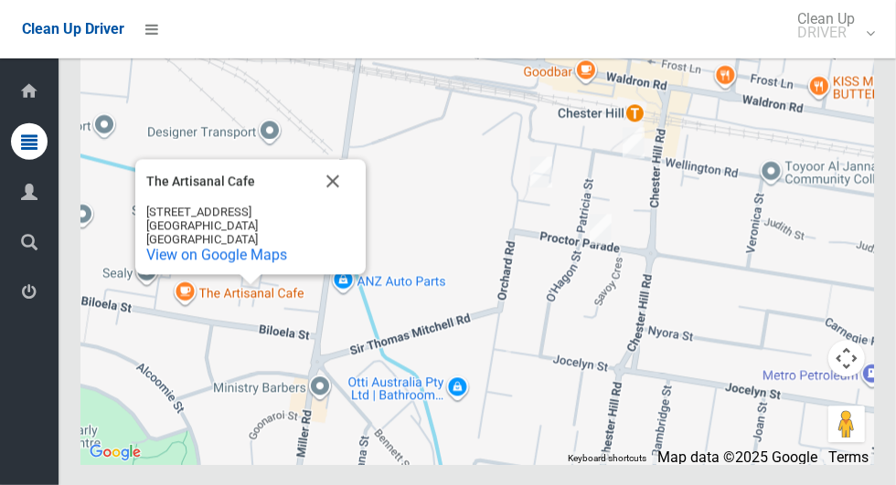
click at [346, 204] on button "Close" at bounding box center [333, 182] width 44 height 44
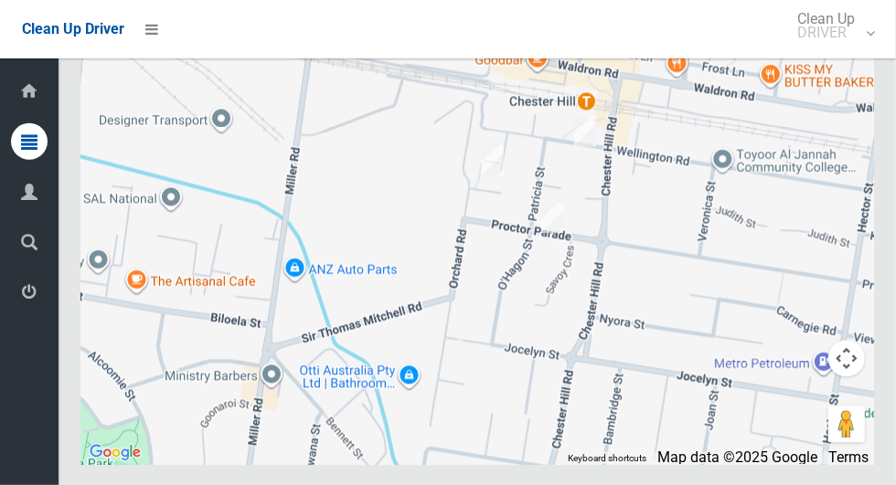
click at [504, 347] on div at bounding box center [476, 236] width 793 height 457
click at [683, 349] on div at bounding box center [476, 236] width 793 height 457
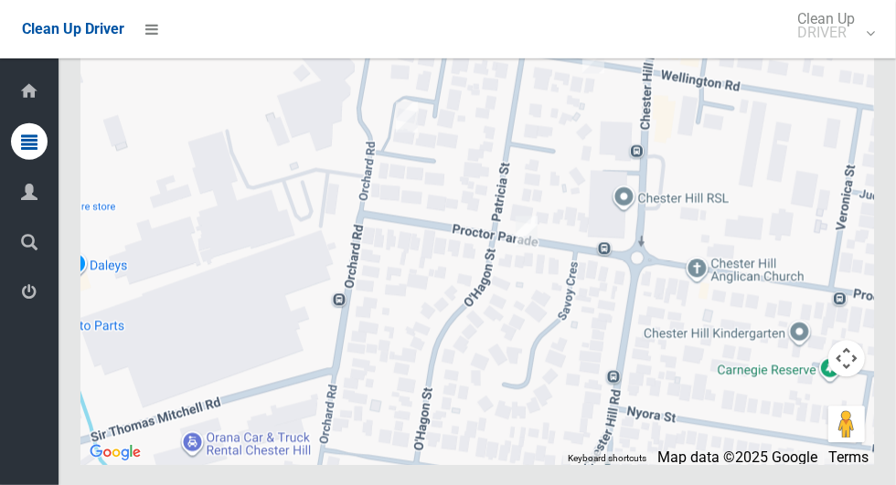
click at [675, 271] on div at bounding box center [476, 236] width 793 height 457
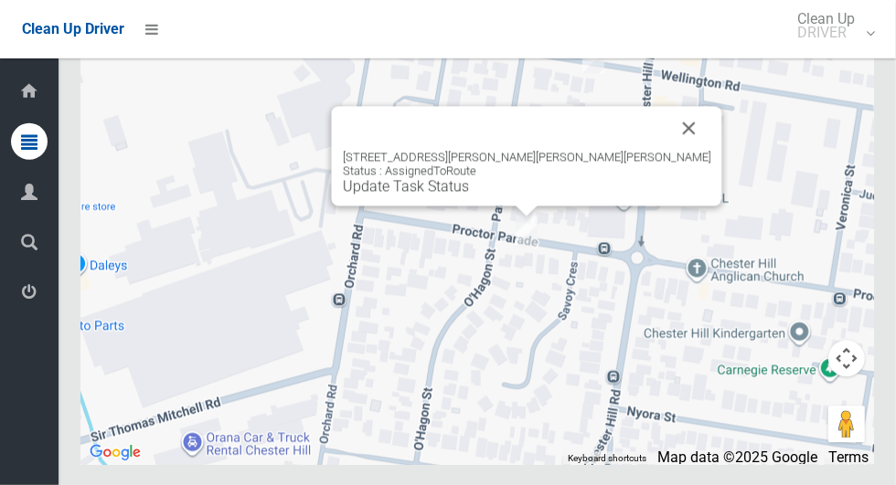
click at [667, 151] on button "Close" at bounding box center [689, 129] width 44 height 44
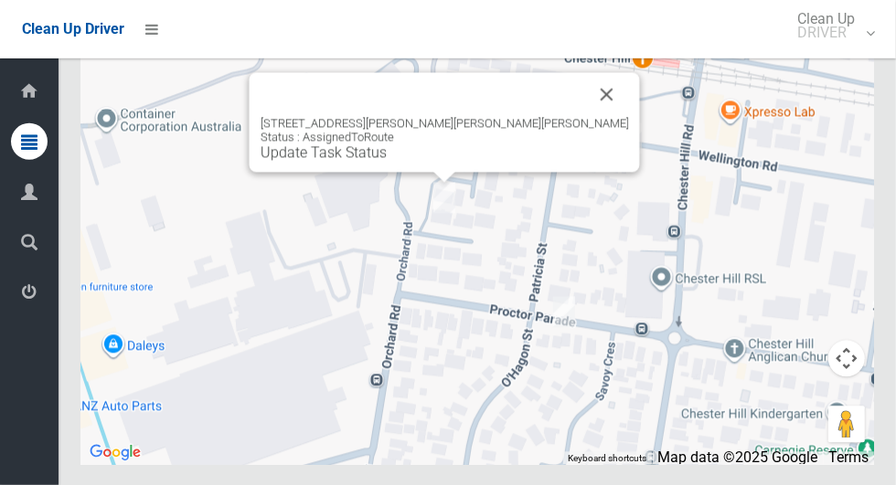
click at [585, 117] on button "Close" at bounding box center [607, 95] width 44 height 44
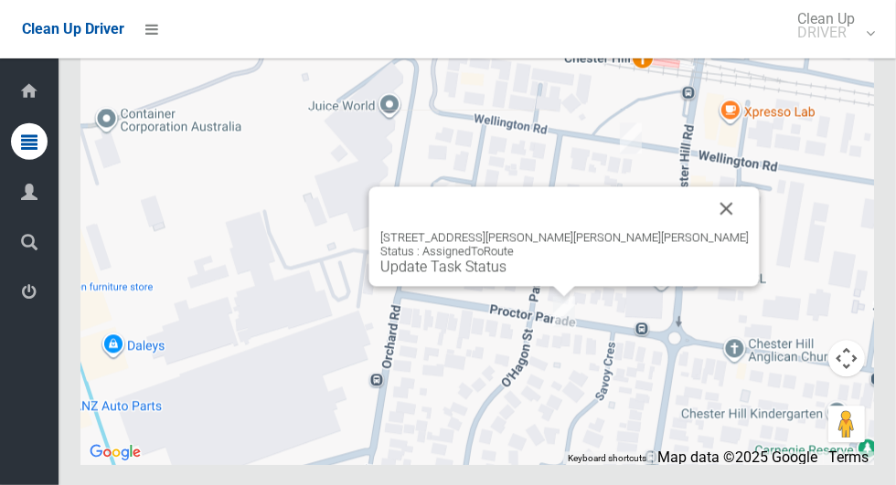
click at [705, 231] on button "Close" at bounding box center [727, 209] width 44 height 44
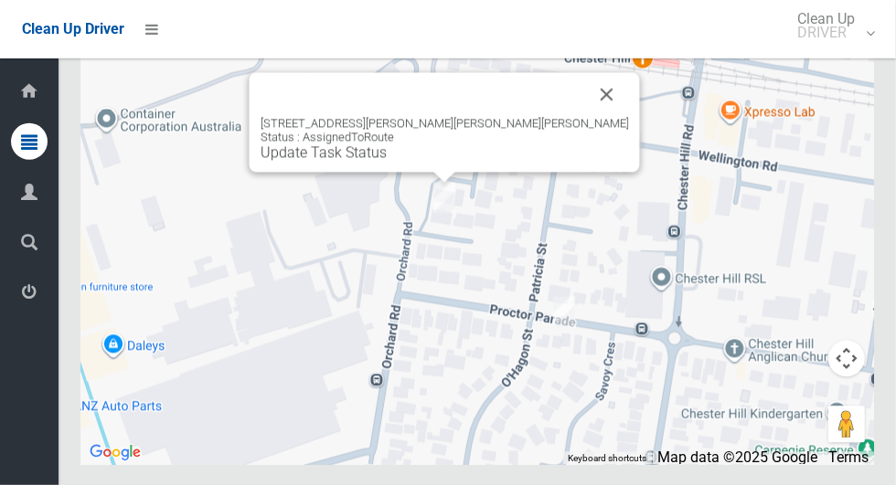
click at [585, 117] on button "Close" at bounding box center [607, 95] width 44 height 44
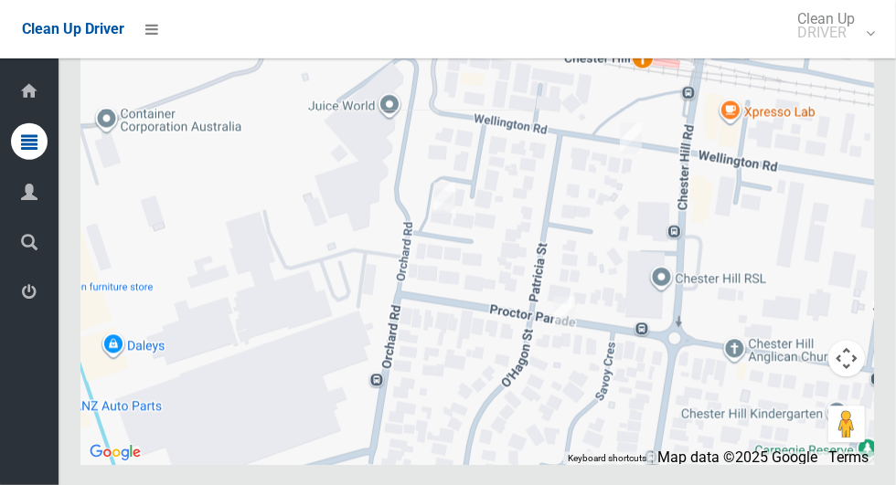
click at [653, 273] on div at bounding box center [476, 236] width 793 height 457
click at [811, 282] on div at bounding box center [476, 236] width 793 height 457
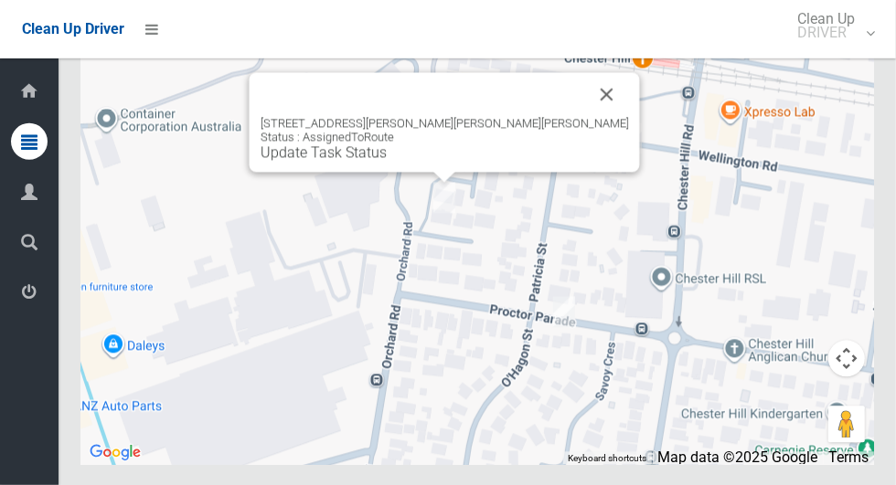
click at [585, 117] on button "Close" at bounding box center [607, 95] width 44 height 44
click at [520, 298] on div "2 Hughes Place, CHESTER HILL NSW 2162 Status : AssignedToRoute Update Task Stat…" at bounding box center [476, 236] width 793 height 457
click at [439, 173] on div "2 Hughes Place, CHESTER HILL NSW 2162 Status : AssignedToRoute Update Task Stat…" at bounding box center [445, 123] width 390 height 100
click at [430, 173] on div "2 Hughes Place, CHESTER HILL NSW 2162 Status : AssignedToRoute Update Task Stat…" at bounding box center [445, 123] width 390 height 100
click at [432, 173] on div "2 Hughes Place, CHESTER HILL NSW 2162 Status : AssignedToRoute Update Task Stat…" at bounding box center [445, 123] width 390 height 100
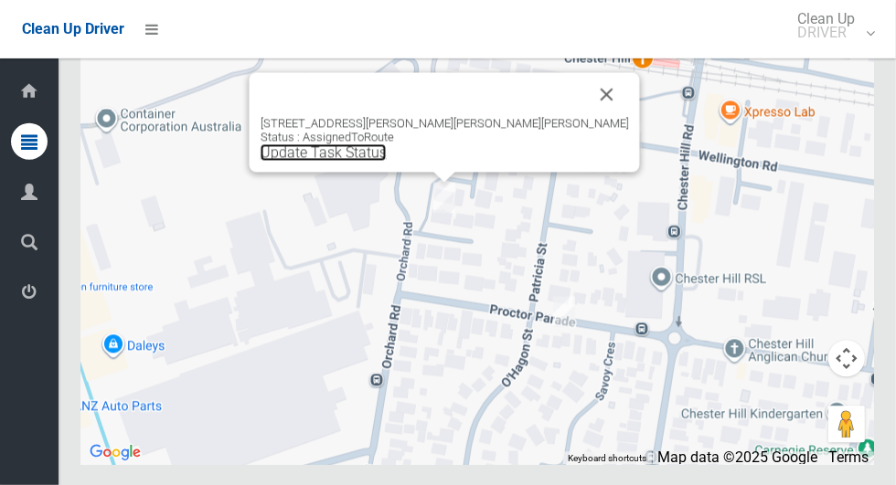
click at [387, 162] on link "Update Task Status" at bounding box center [323, 152] width 126 height 17
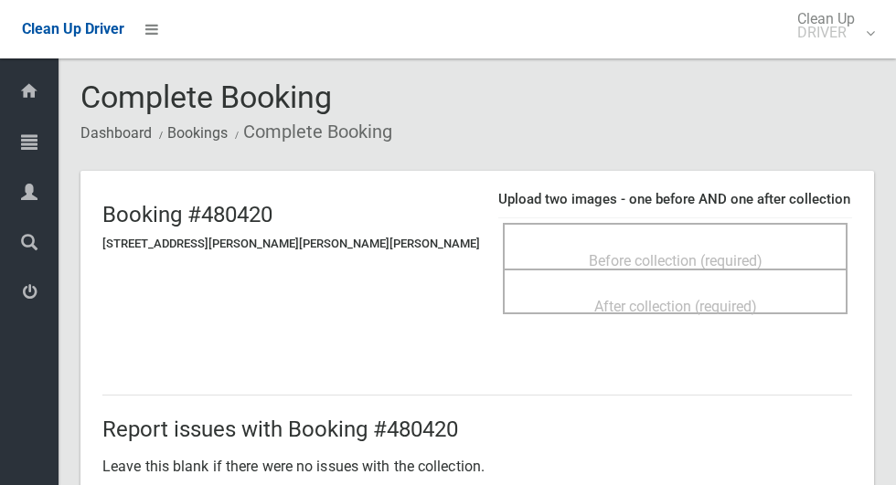
click at [662, 252] on span "Before collection (required)" at bounding box center [676, 260] width 174 height 17
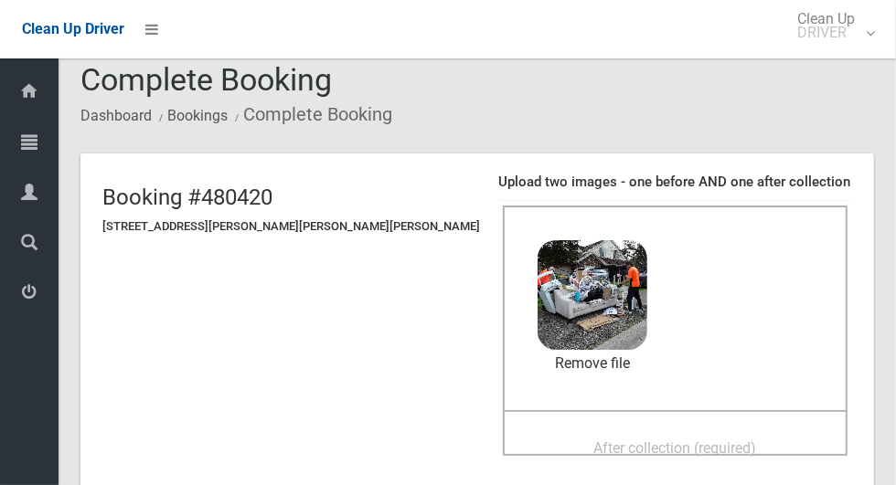
scroll to position [84, 0]
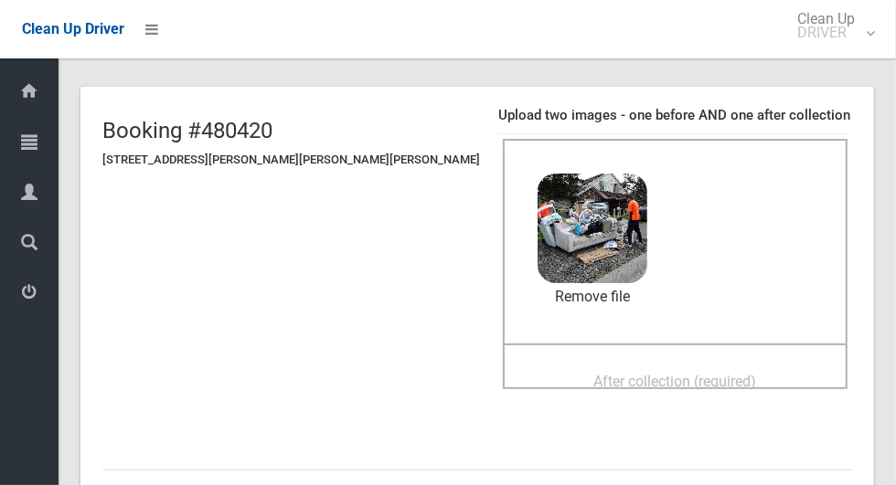
click at [704, 364] on div "After collection (required)" at bounding box center [675, 381] width 304 height 34
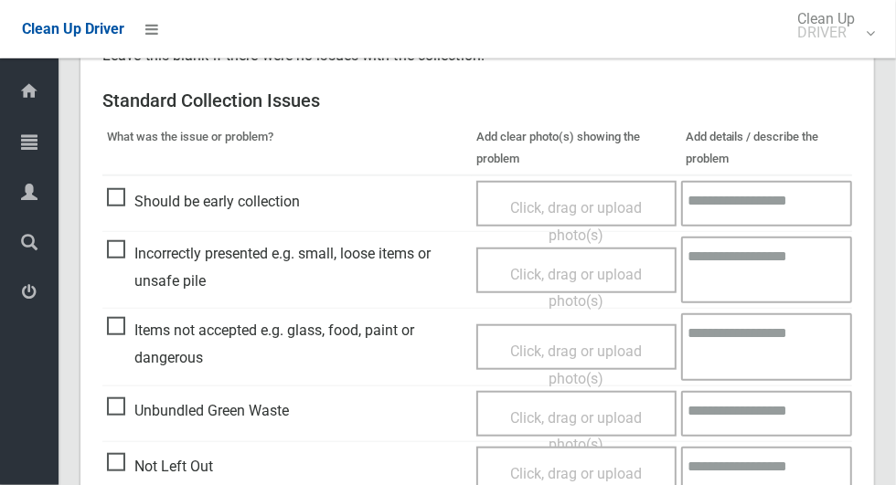
scroll to position [1495, 0]
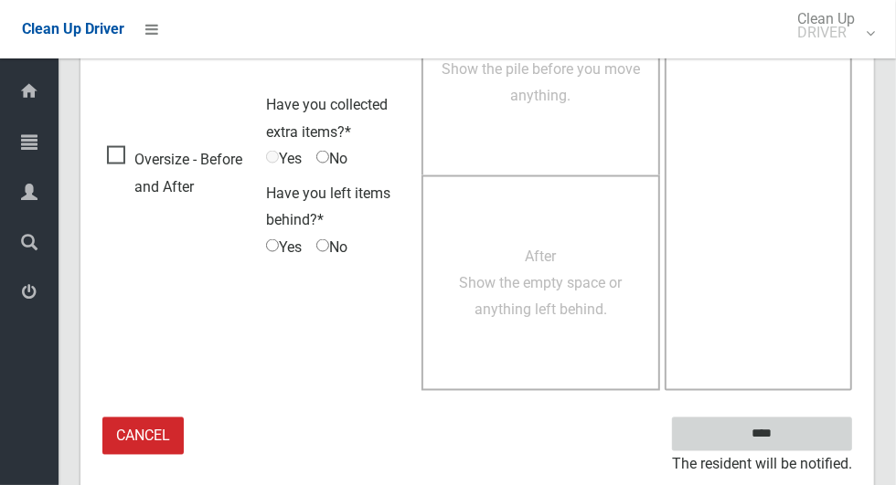
click at [793, 433] on input "****" at bounding box center [762, 435] width 180 height 34
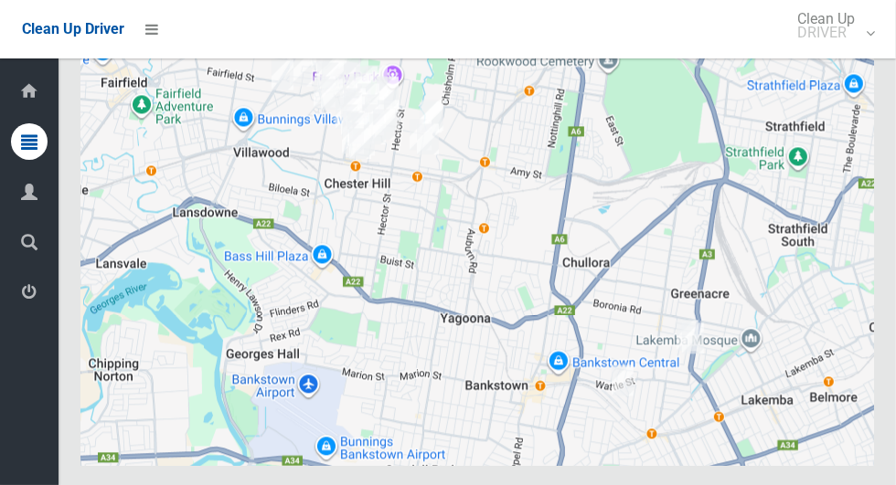
scroll to position [9094, 0]
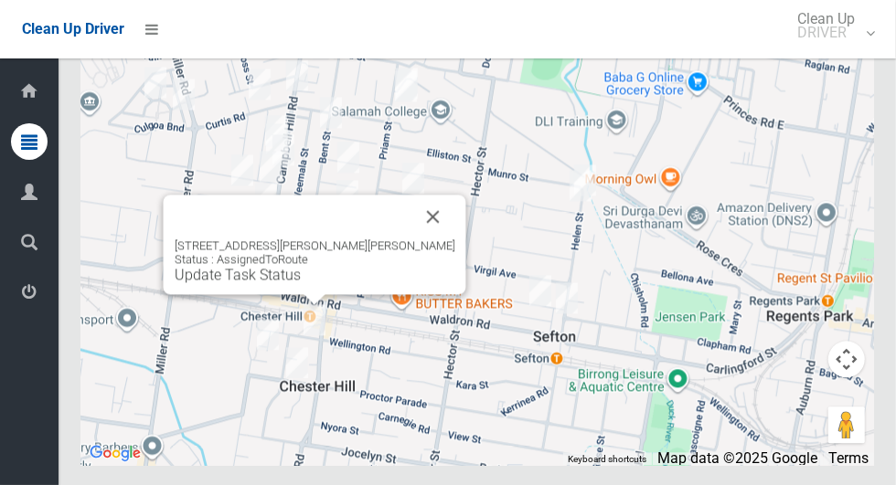
click at [422, 239] on button "Close" at bounding box center [433, 217] width 44 height 44
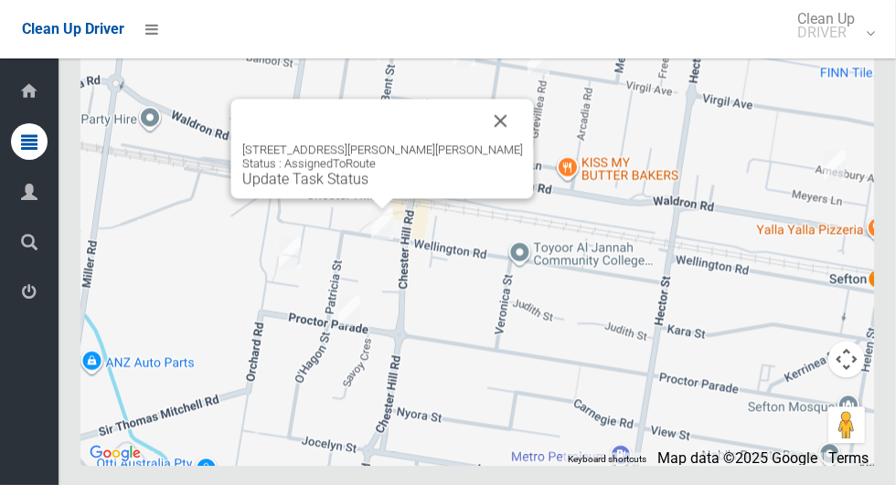
click at [502, 143] on button "Close" at bounding box center [501, 121] width 44 height 44
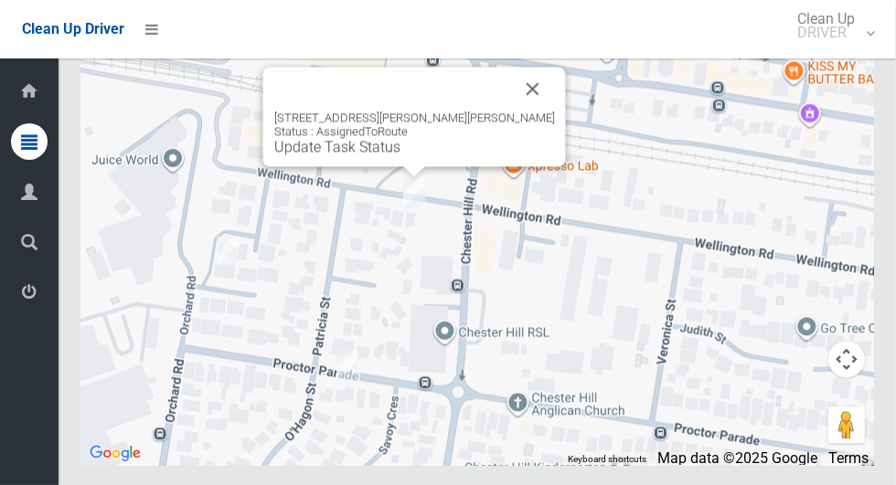
click at [516, 111] on button "Close" at bounding box center [533, 89] width 44 height 44
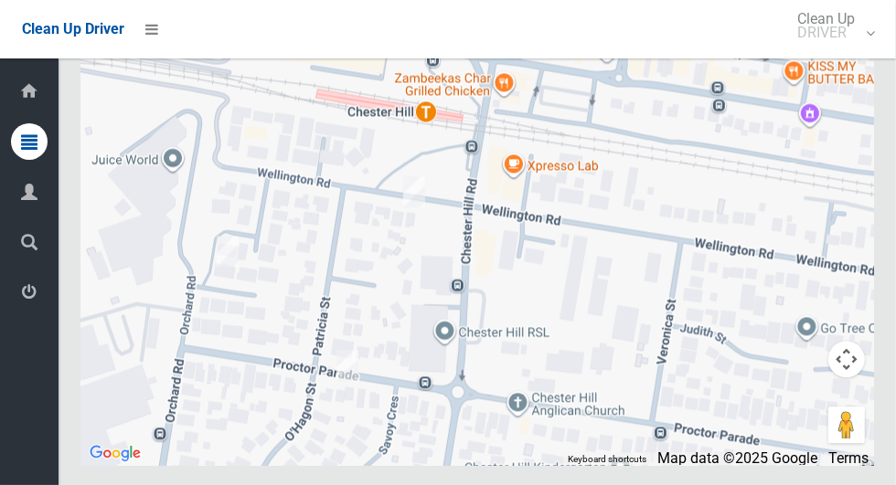
click at [577, 348] on div at bounding box center [476, 236] width 793 height 457
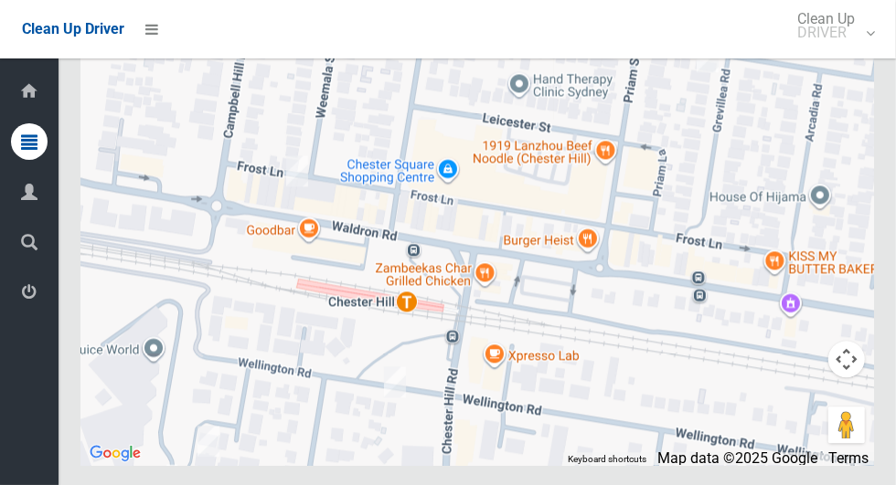
click at [590, 388] on div at bounding box center [476, 236] width 793 height 457
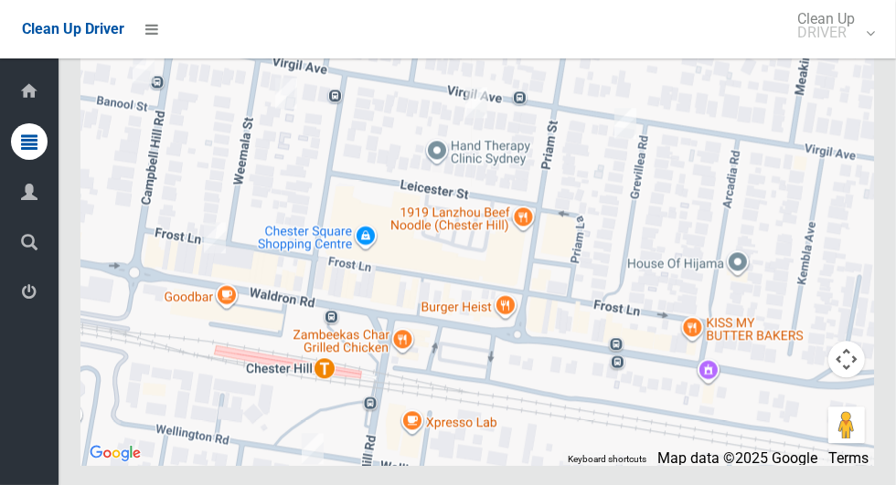
click at [596, 305] on div at bounding box center [476, 236] width 793 height 457
click at [524, 266] on div at bounding box center [476, 236] width 793 height 457
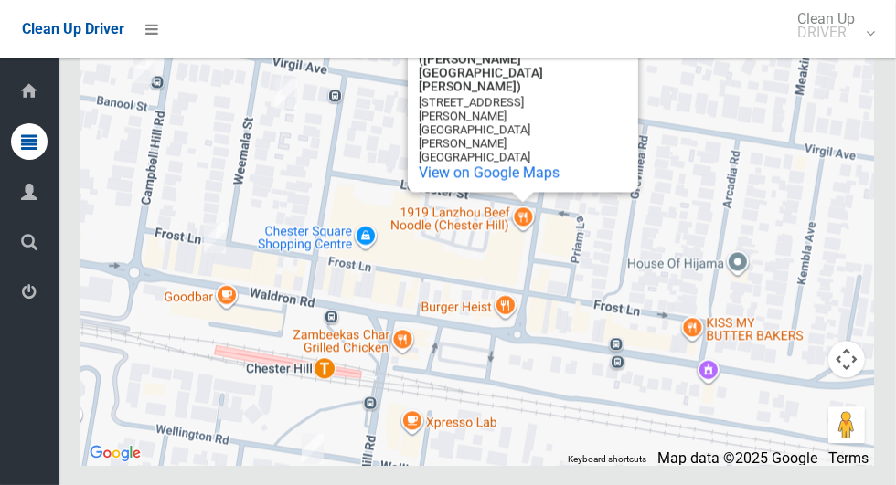
click at [611, 67] on button "Close" at bounding box center [605, 45] width 44 height 44
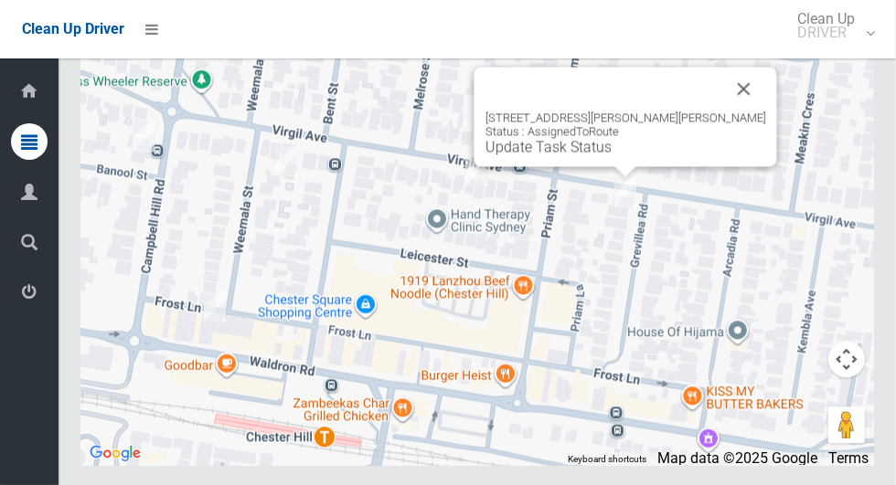
click at [724, 111] on button "Close" at bounding box center [744, 89] width 44 height 44
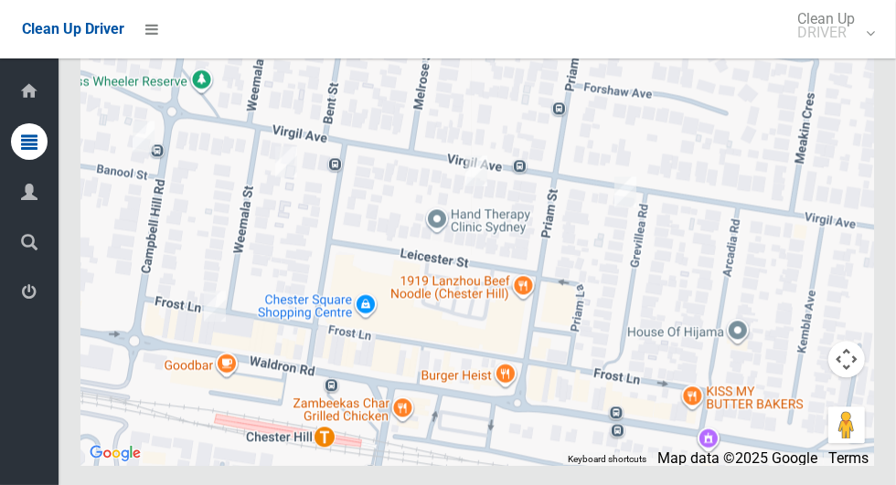
click at [641, 297] on div at bounding box center [476, 236] width 793 height 457
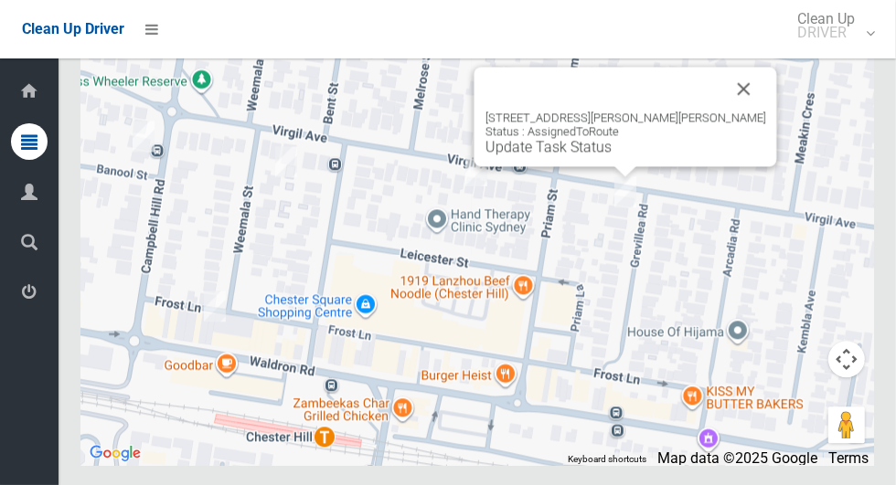
click at [611, 155] on link "Update Task Status" at bounding box center [548, 146] width 126 height 17
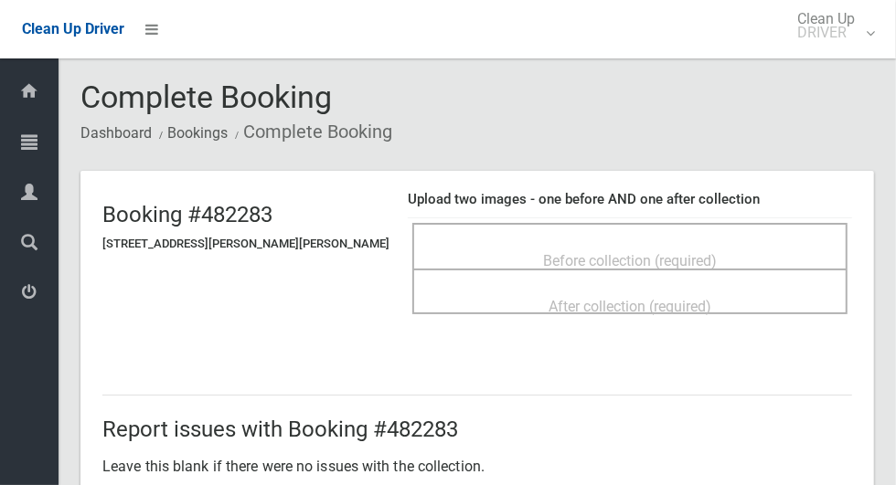
click at [661, 252] on span "Before collection (required)" at bounding box center [630, 260] width 174 height 17
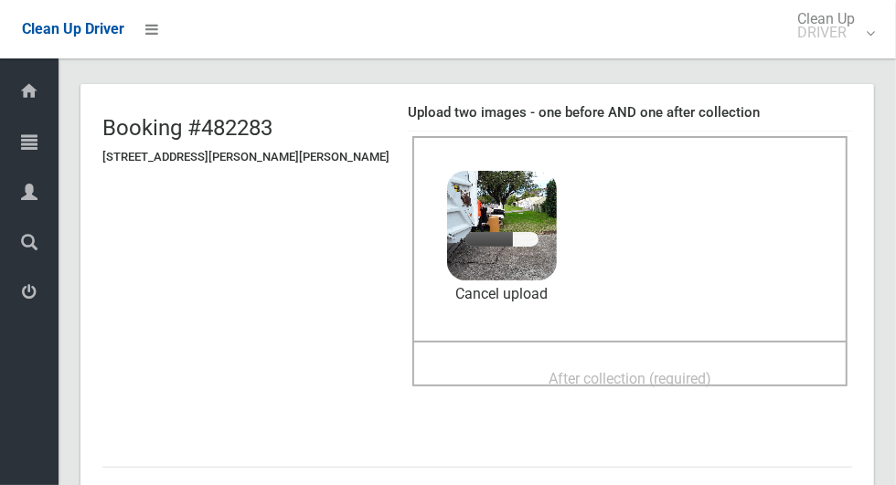
scroll to position [93, 0]
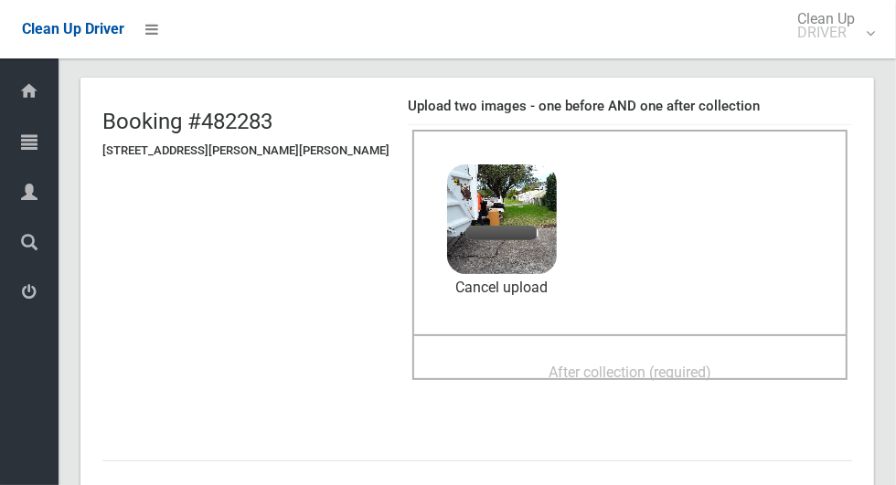
click at [734, 358] on div "After collection (required)" at bounding box center [629, 372] width 395 height 34
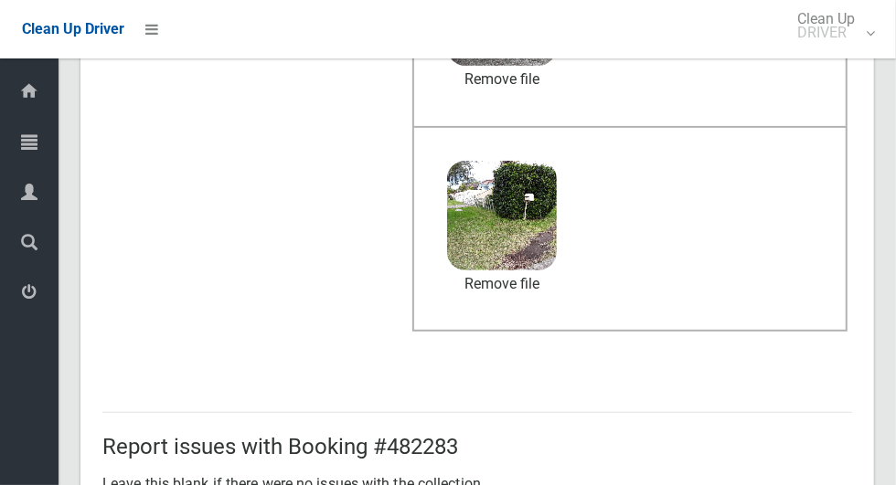
scroll to position [1495, 0]
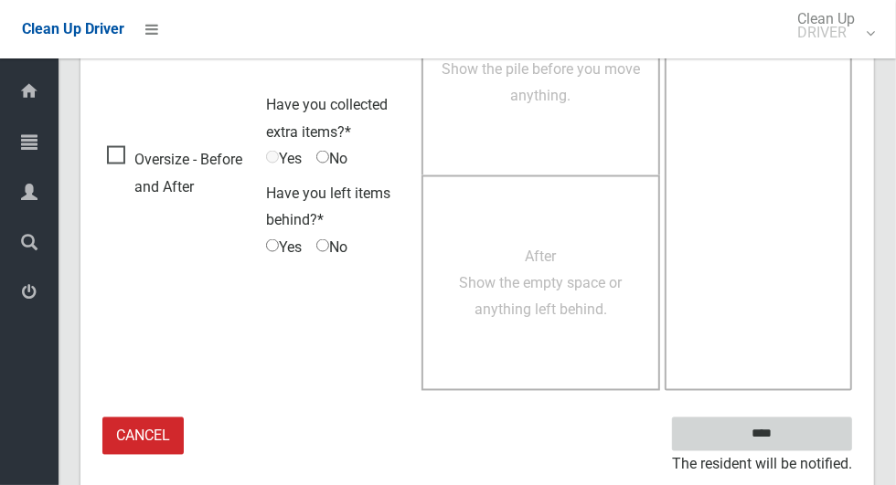
click at [804, 432] on input "****" at bounding box center [762, 435] width 180 height 34
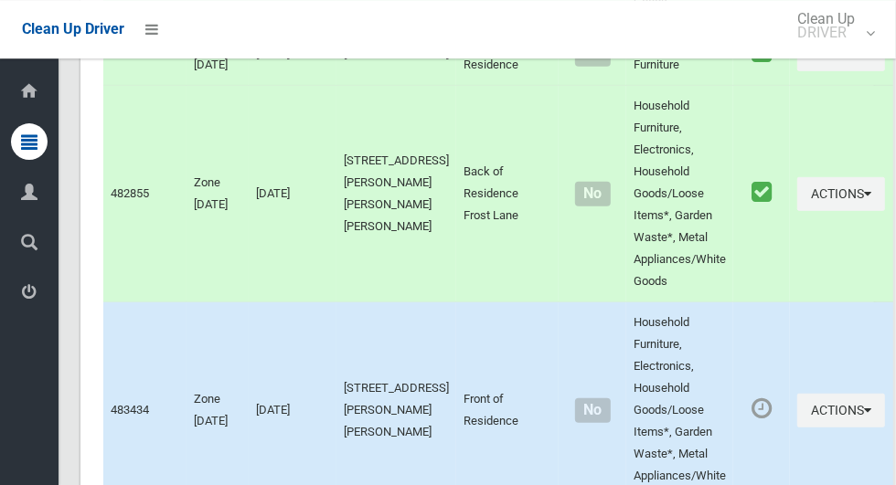
scroll to position [9094, 0]
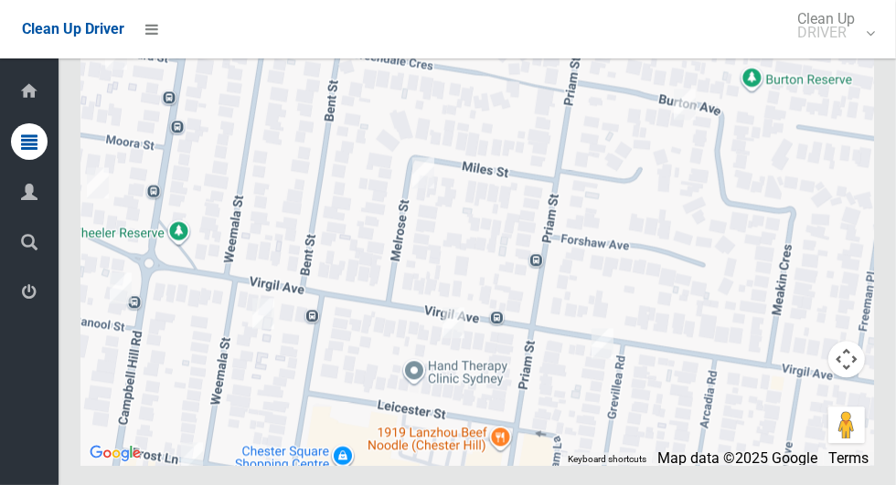
click at [607, 336] on div at bounding box center [476, 236] width 793 height 457
click at [664, 259] on div at bounding box center [476, 236] width 793 height 457
click at [714, 297] on div at bounding box center [476, 236] width 793 height 457
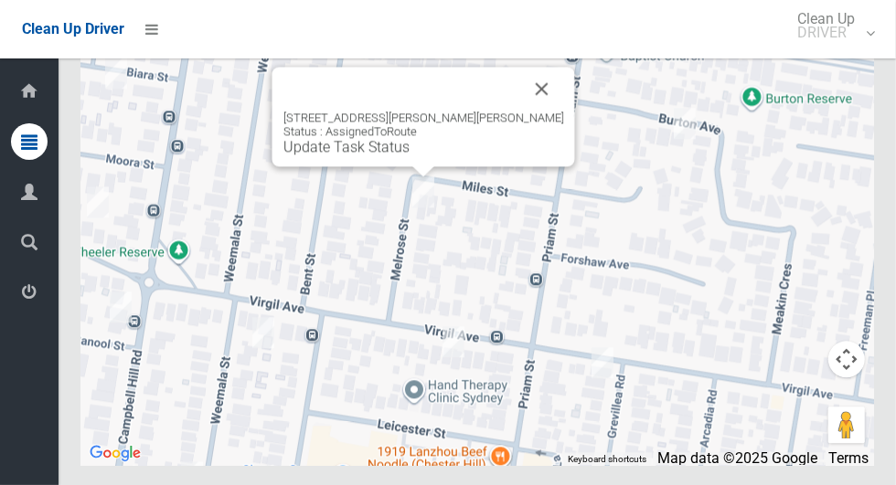
click at [520, 111] on button "Close" at bounding box center [542, 89] width 44 height 44
click at [409, 155] on link "Update Task Status" at bounding box center [346, 146] width 126 height 17
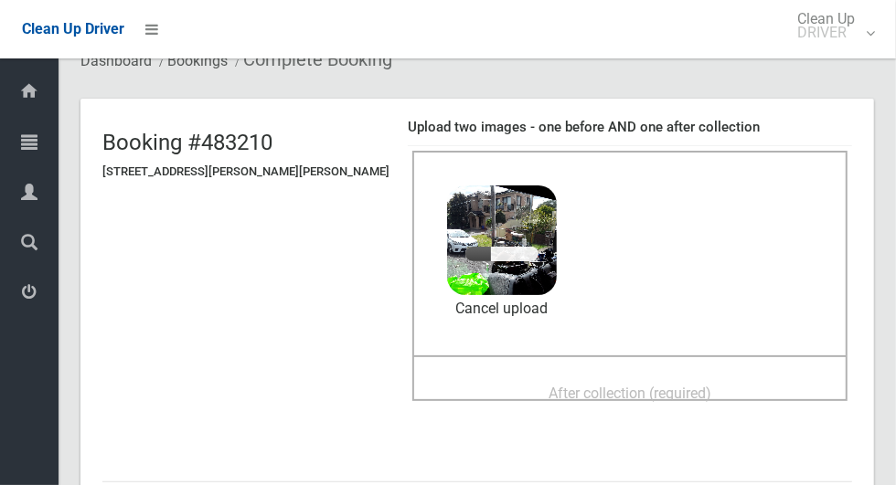
scroll to position [104, 0]
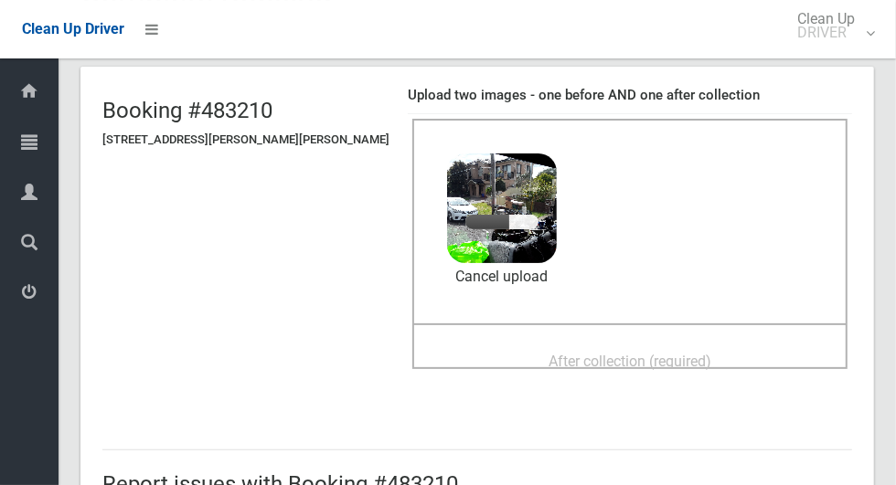
click at [713, 346] on div "After collection (required)" at bounding box center [629, 361] width 395 height 34
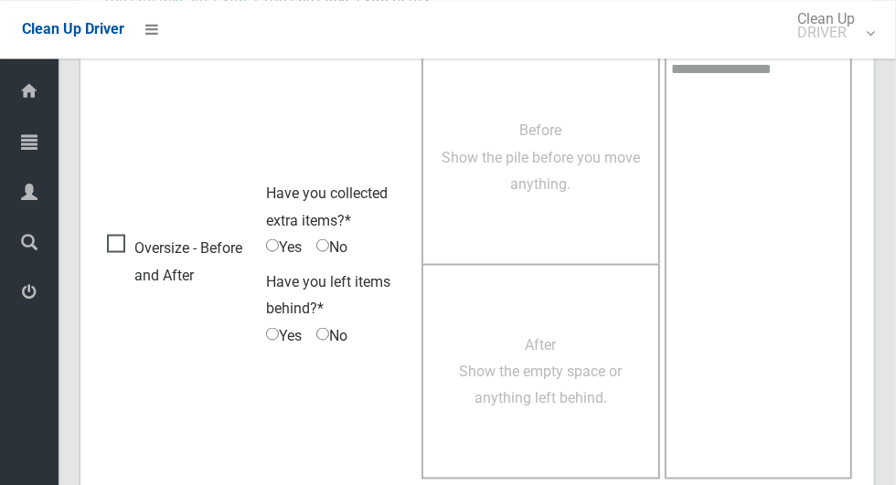
scroll to position [1495, 0]
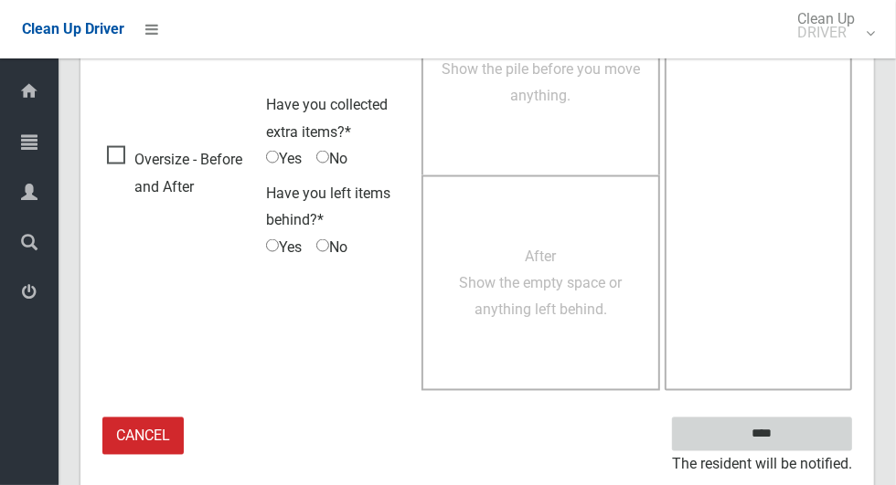
click at [793, 442] on input "****" at bounding box center [762, 435] width 180 height 34
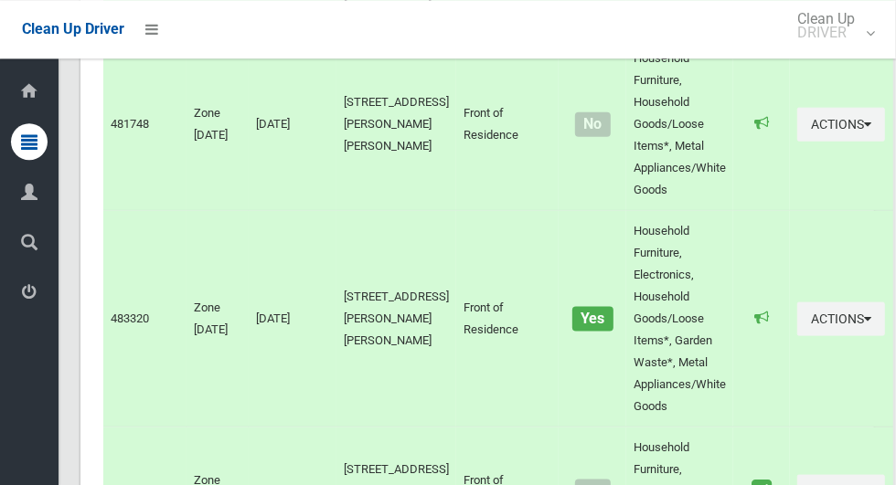
scroll to position [9094, 0]
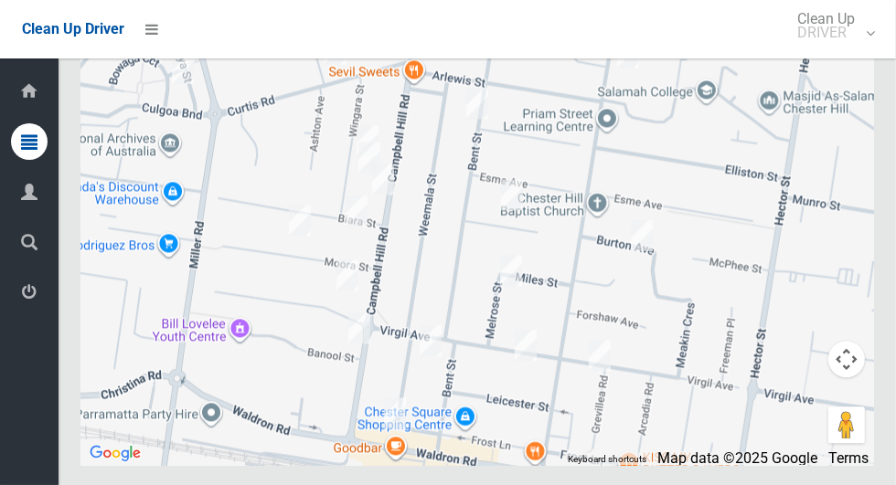
click at [686, 325] on div at bounding box center [476, 236] width 793 height 457
click at [683, 336] on div at bounding box center [476, 236] width 793 height 457
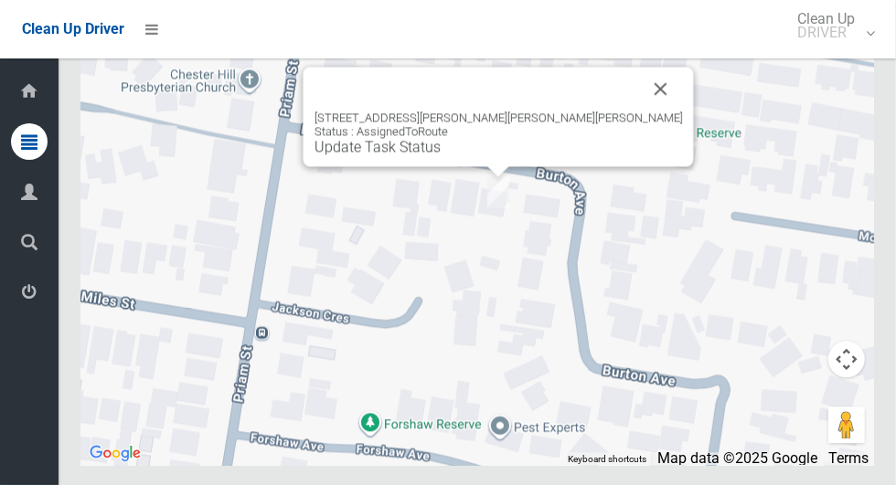
click at [639, 111] on button "Close" at bounding box center [661, 89] width 44 height 44
click at [441, 155] on link "Update Task Status" at bounding box center [377, 146] width 126 height 17
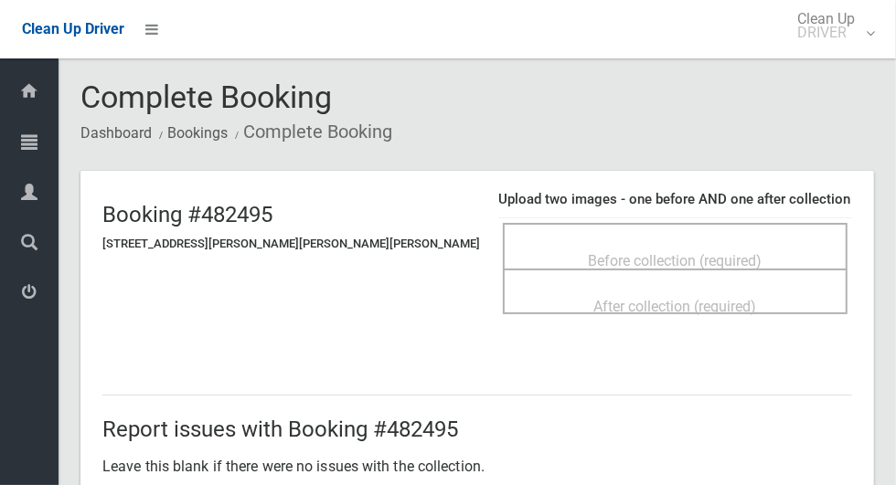
click at [634, 252] on span "Before collection (required)" at bounding box center [676, 260] width 174 height 17
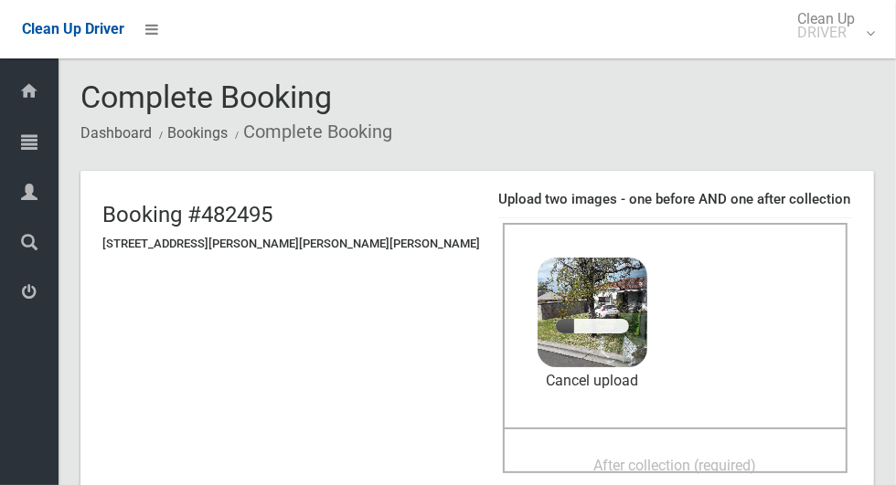
scroll to position [112, 0]
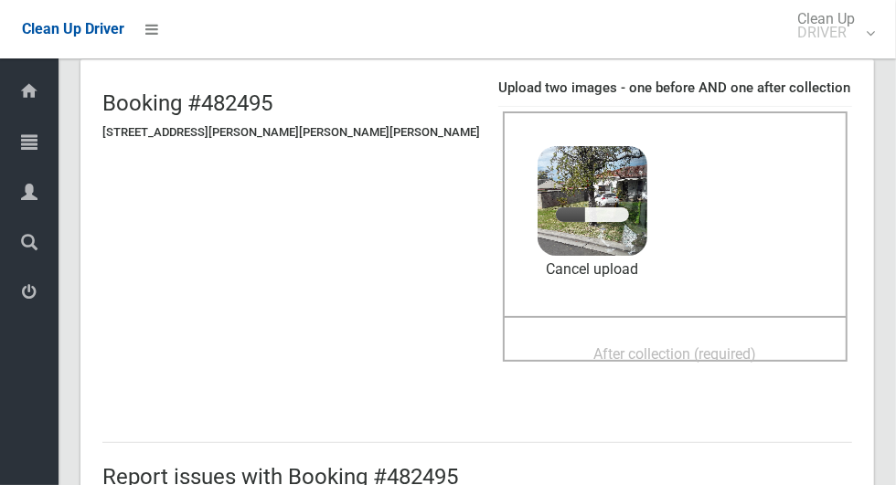
click at [664, 346] on span "After collection (required)" at bounding box center [675, 354] width 163 height 17
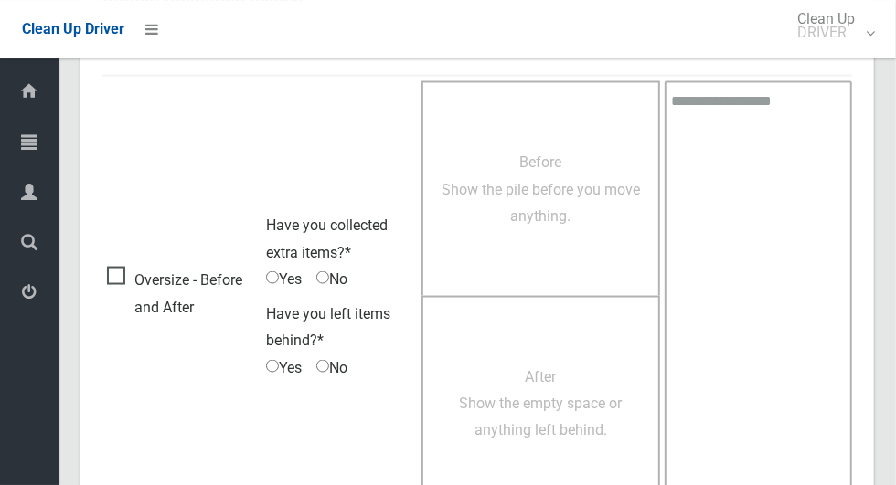
scroll to position [1495, 0]
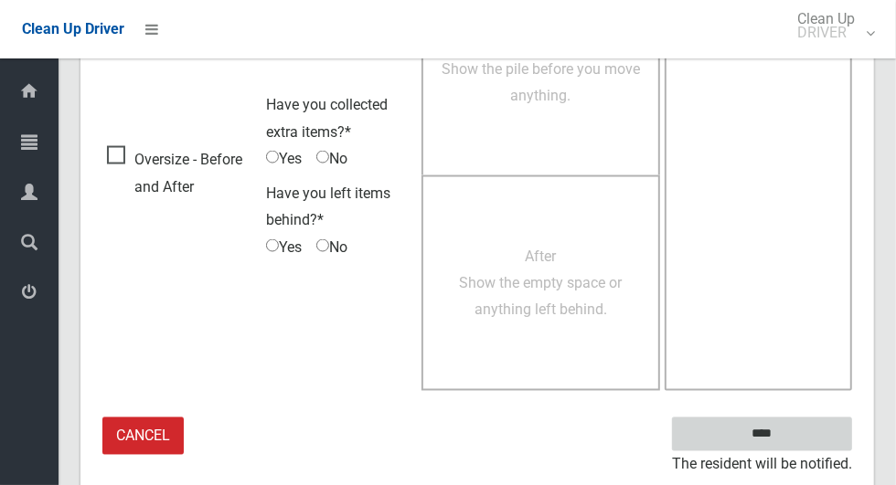
click at [793, 441] on input "****" at bounding box center [762, 435] width 180 height 34
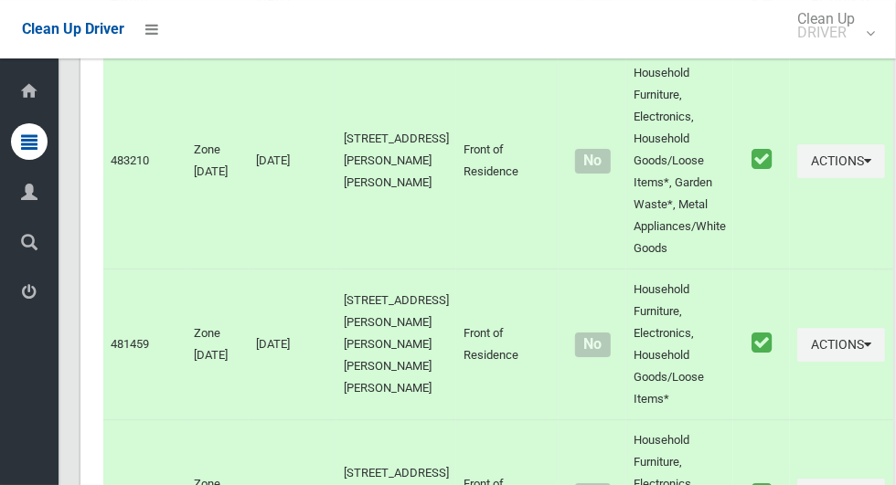
scroll to position [9094, 0]
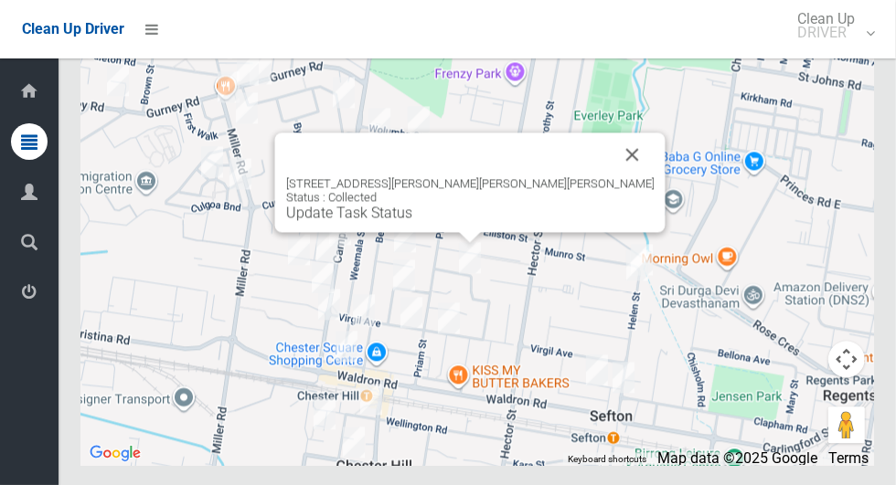
click at [611, 176] on button "Close" at bounding box center [633, 155] width 44 height 44
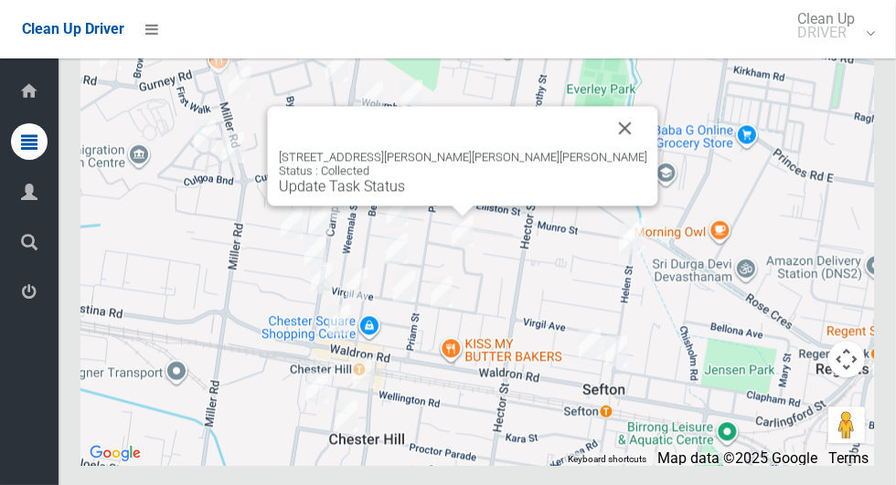
click at [603, 150] on button "Close" at bounding box center [625, 128] width 44 height 44
